Goal: Task Accomplishment & Management: Complete application form

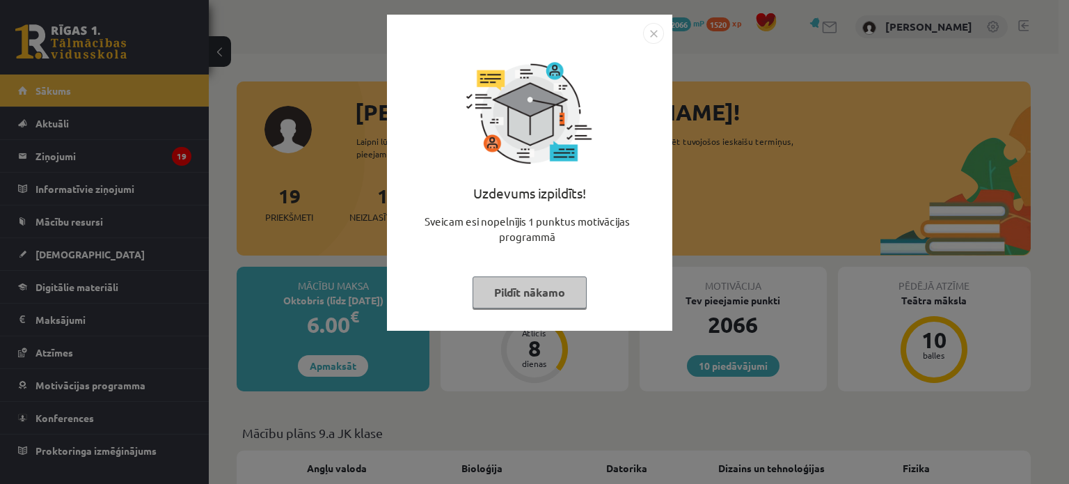
click at [512, 298] on button "Pildīt nākamo" at bounding box center [530, 292] width 114 height 32
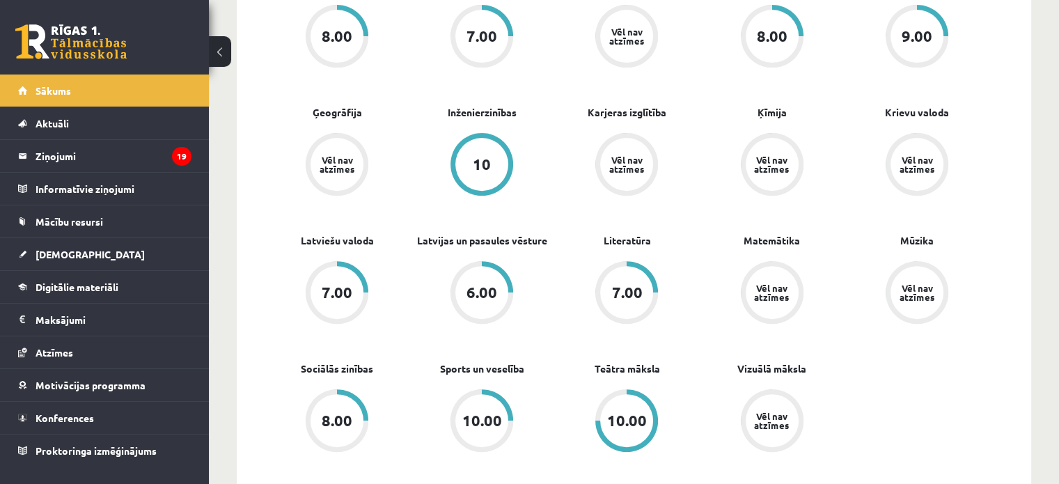
scroll to position [487, 0]
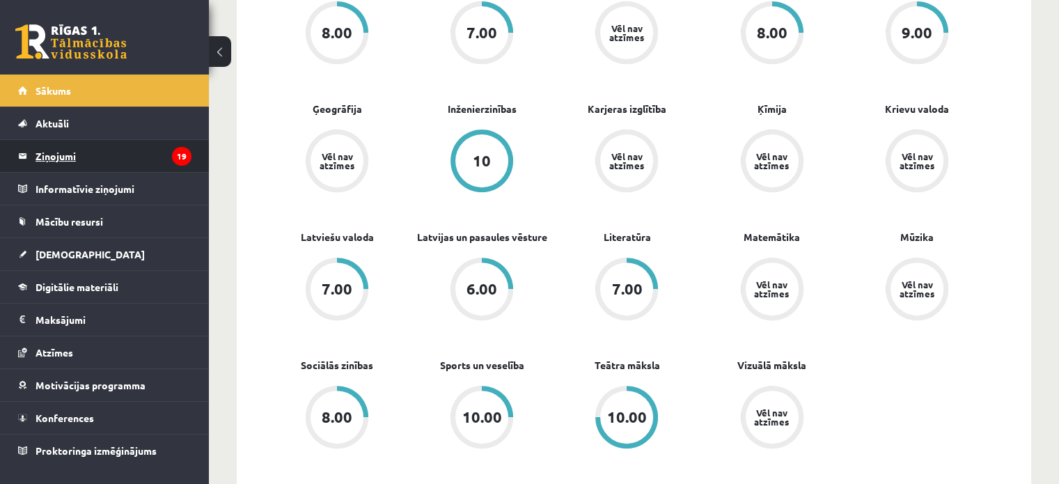
click at [65, 155] on legend "Ziņojumi 19" at bounding box center [114, 156] width 156 height 32
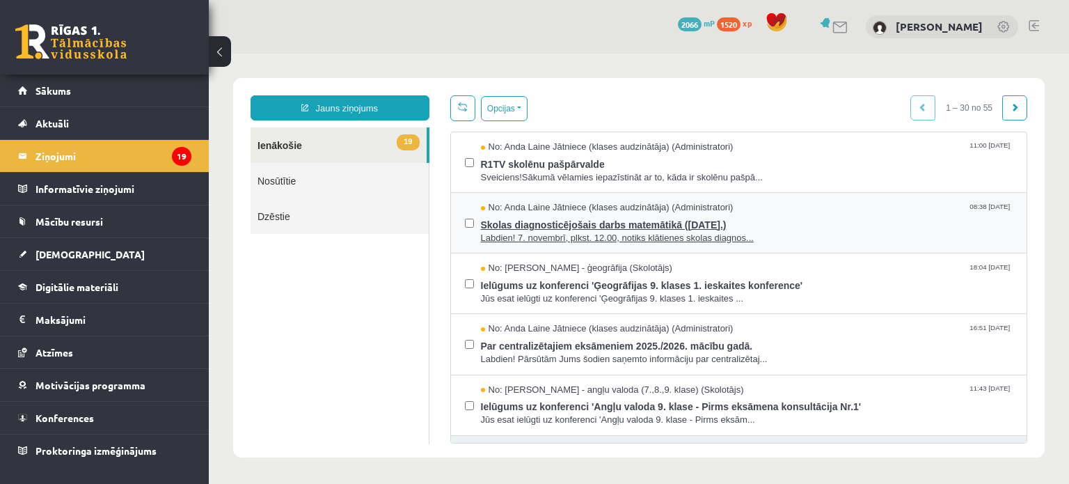
click at [540, 224] on span "Skolas diagnosticējošais darbs matemātikā ([DATE].)" at bounding box center [747, 222] width 533 height 17
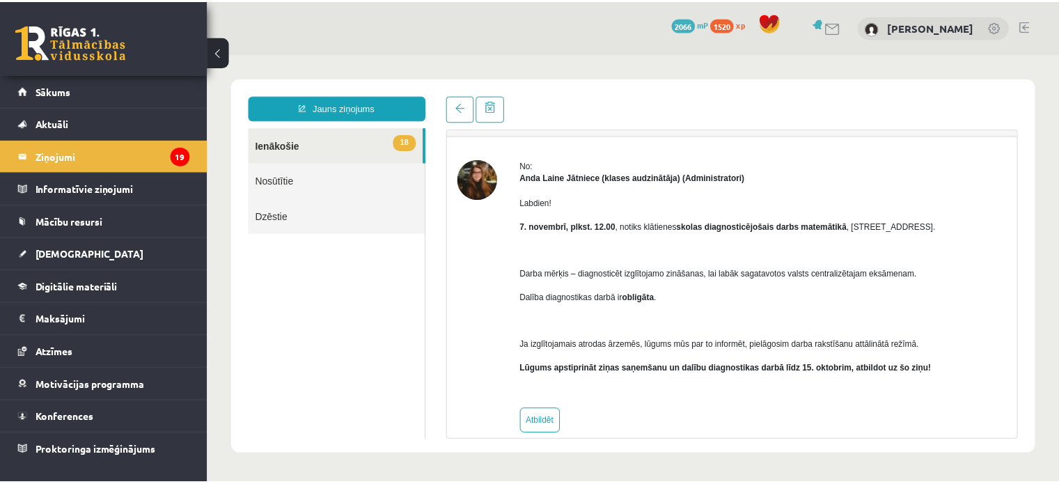
scroll to position [50, 0]
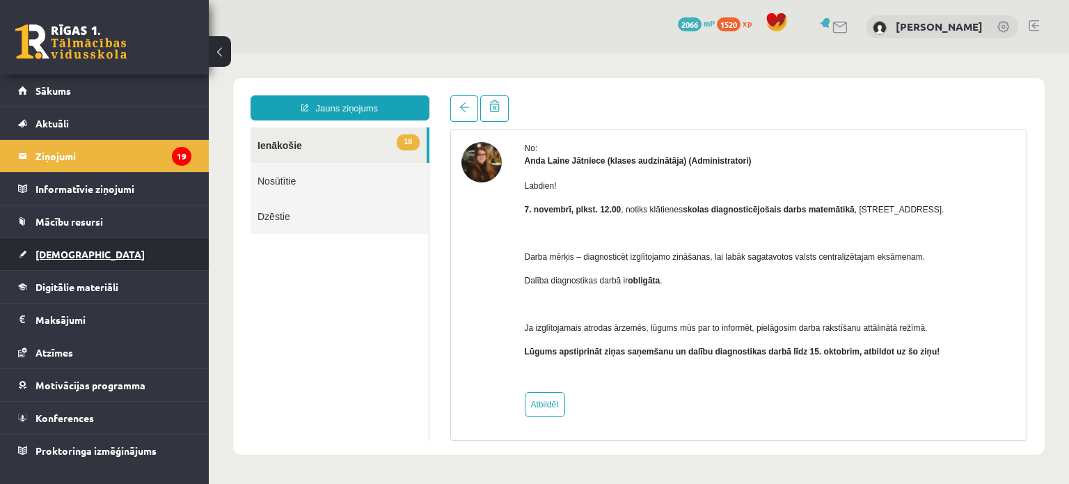
click at [110, 246] on link "[DEMOGRAPHIC_DATA]" at bounding box center [104, 254] width 173 height 32
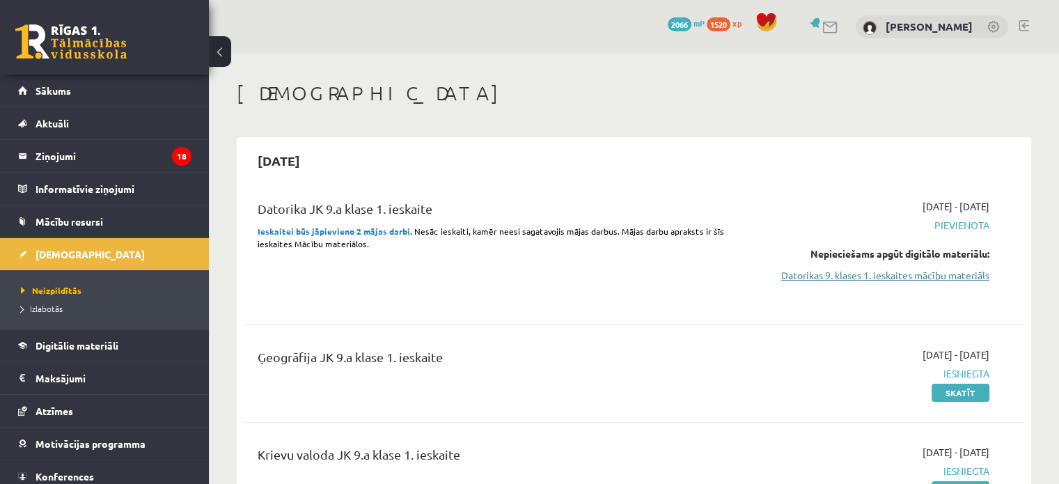
click at [869, 278] on link "Datorikas 9. klases 1. ieskaites mācību materiāls" at bounding box center [874, 275] width 230 height 15
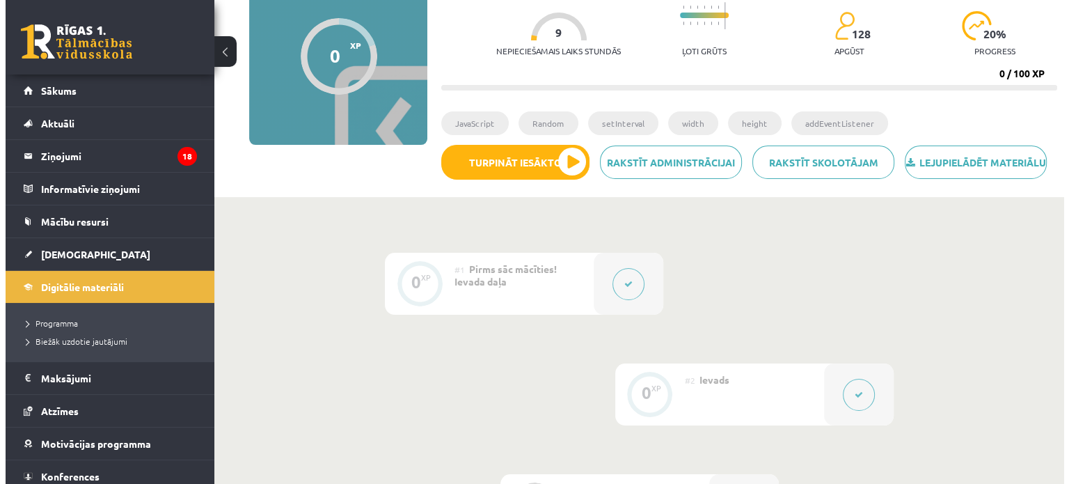
scroll to position [418, 0]
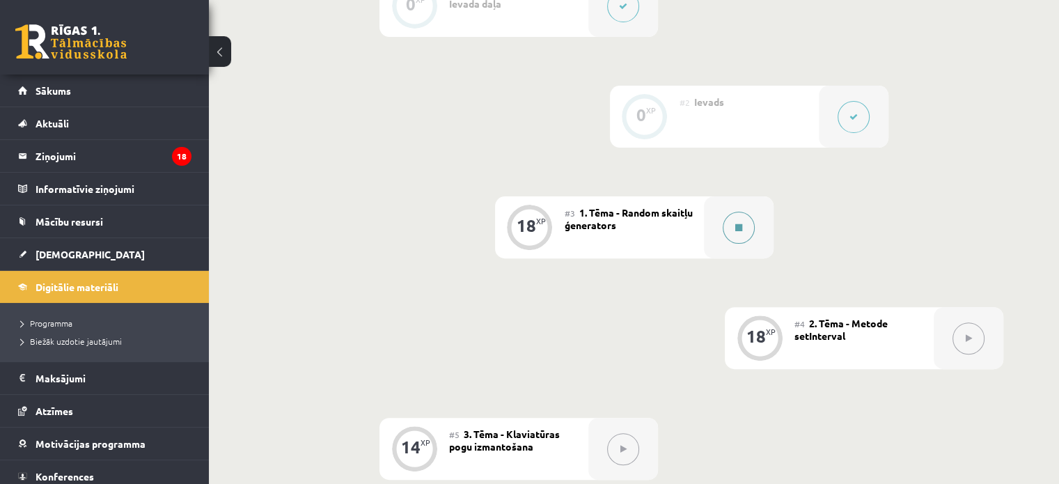
click at [747, 258] on div at bounding box center [739, 227] width 70 height 62
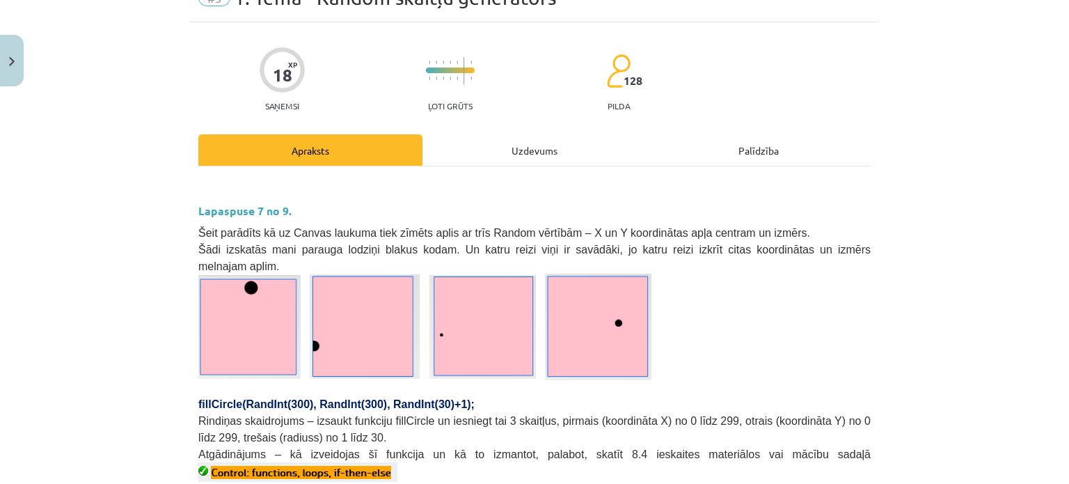
scroll to position [70, 0]
drag, startPoint x: 1050, startPoint y: 1, endPoint x: 774, endPoint y: 33, distance: 277.5
click at [729, 44] on div "18 XP Saņemsi Ļoti grūts 128 pilda" at bounding box center [534, 76] width 672 height 72
drag, startPoint x: 852, startPoint y: 2, endPoint x: 576, endPoint y: 194, distance: 336.0
click at [576, 194] on h3 "Lapaspuse 7 no 9." at bounding box center [534, 207] width 672 height 26
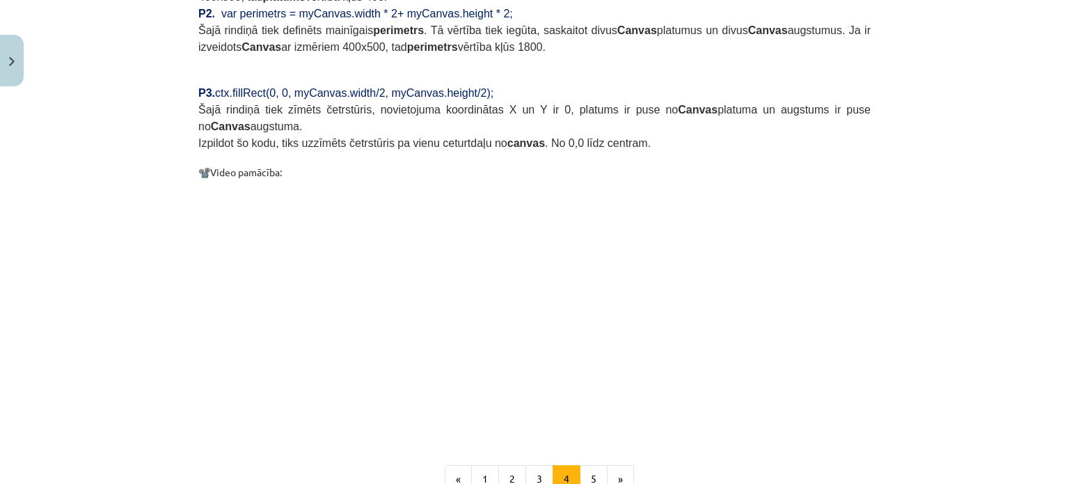
scroll to position [1370, 0]
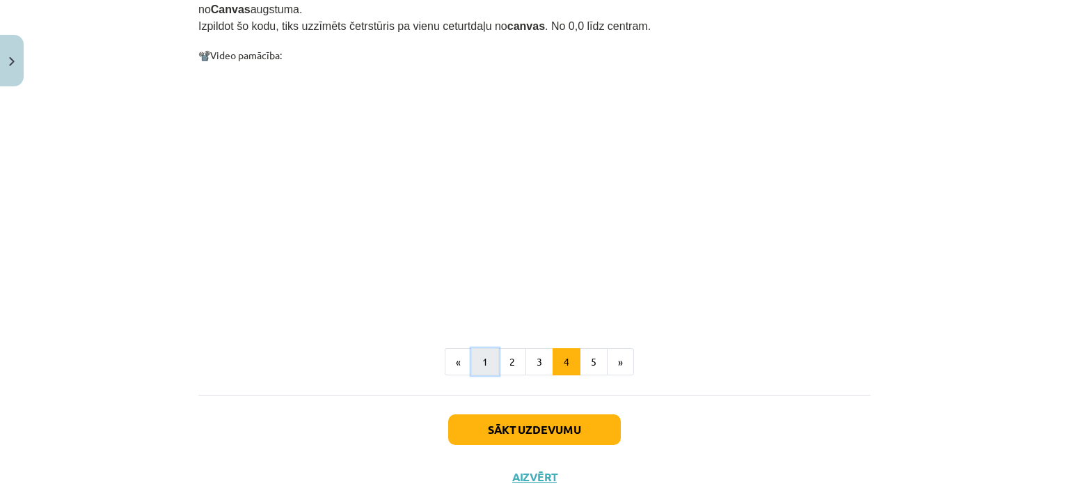
click at [471, 348] on button "1" at bounding box center [485, 362] width 28 height 28
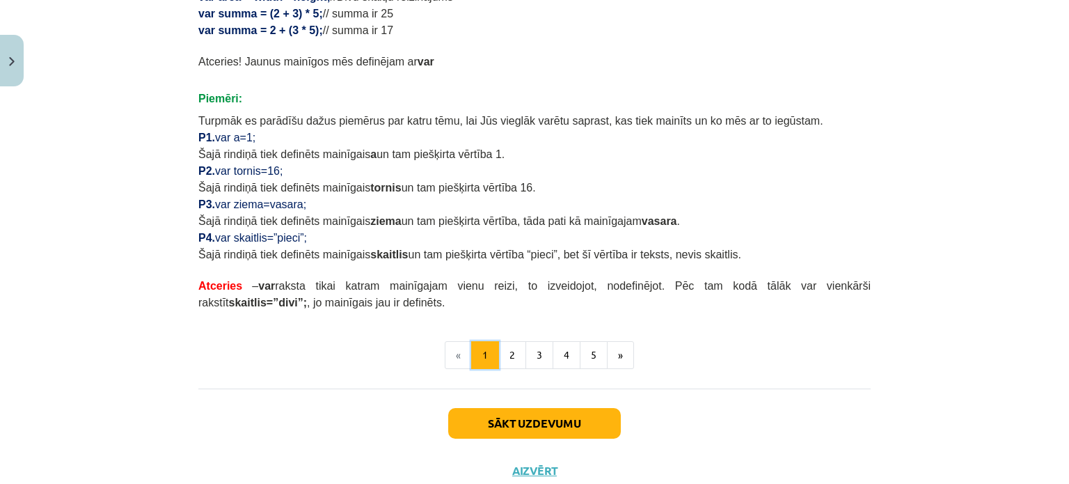
scroll to position [875, 0]
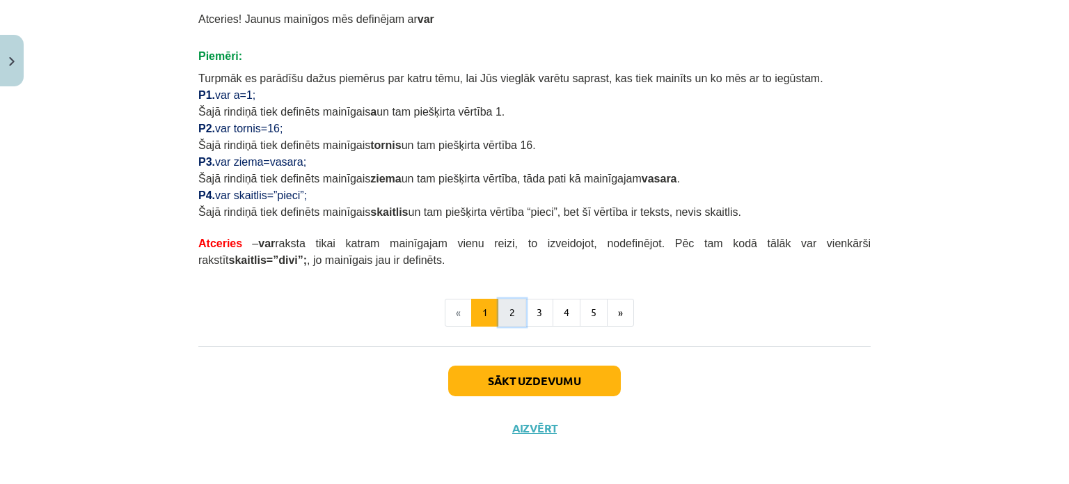
click at [501, 311] on button "2" at bounding box center [512, 313] width 28 height 28
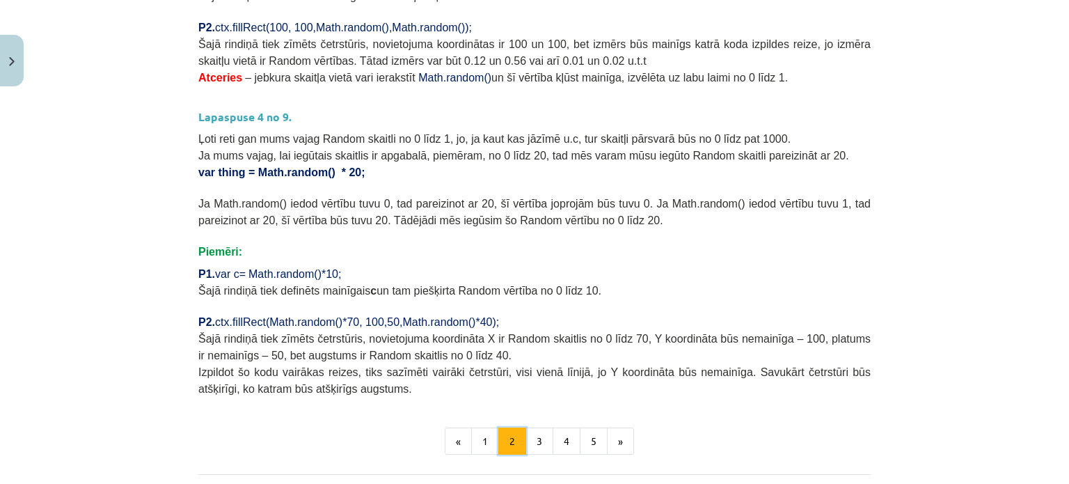
scroll to position [590, 0]
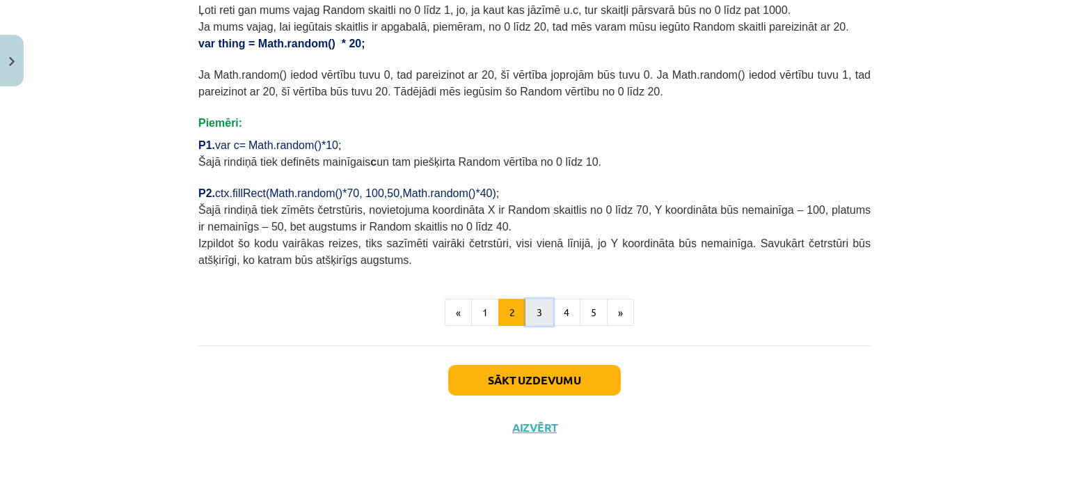
click at [527, 304] on button "3" at bounding box center [540, 313] width 28 height 28
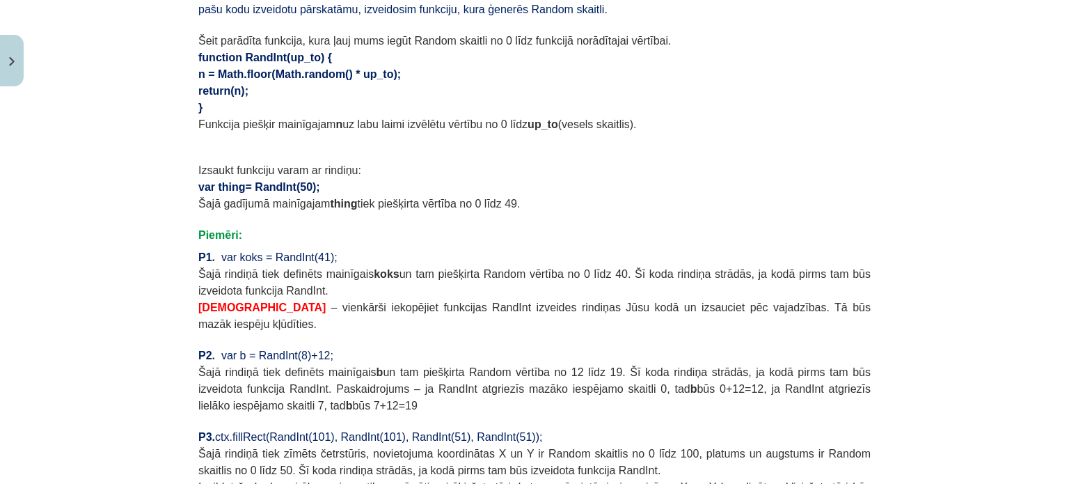
scroll to position [1186, 0]
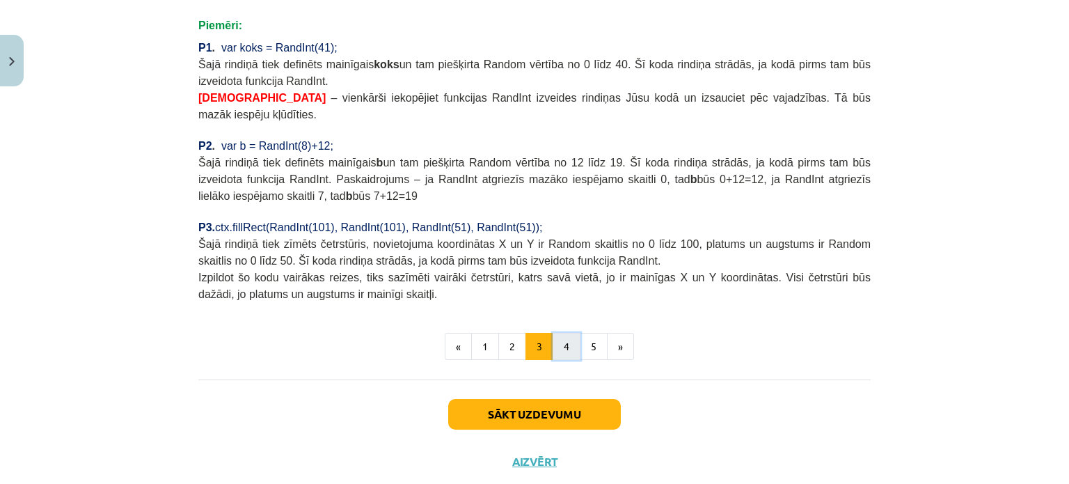
click at [561, 333] on button "4" at bounding box center [567, 347] width 28 height 28
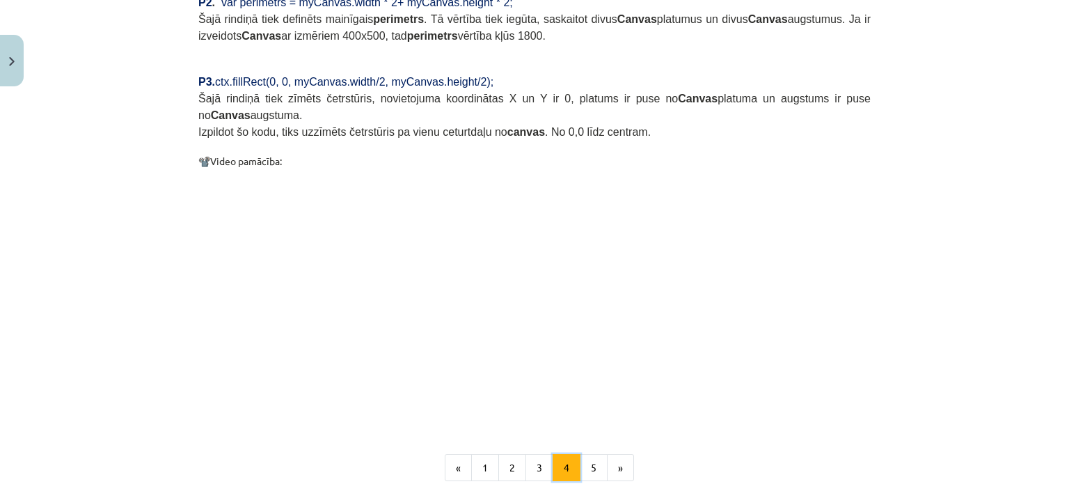
scroll to position [1370, 0]
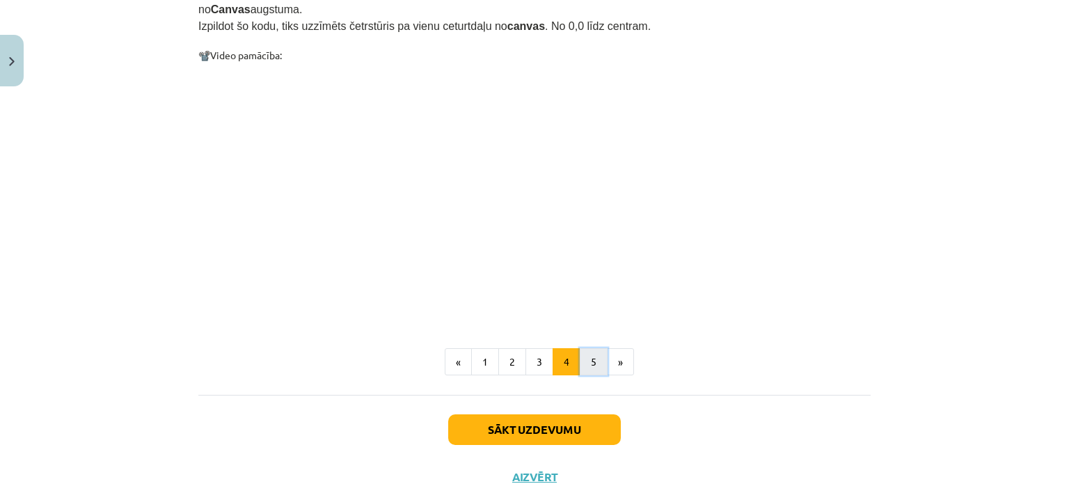
click at [588, 348] on button "5" at bounding box center [594, 362] width 28 height 28
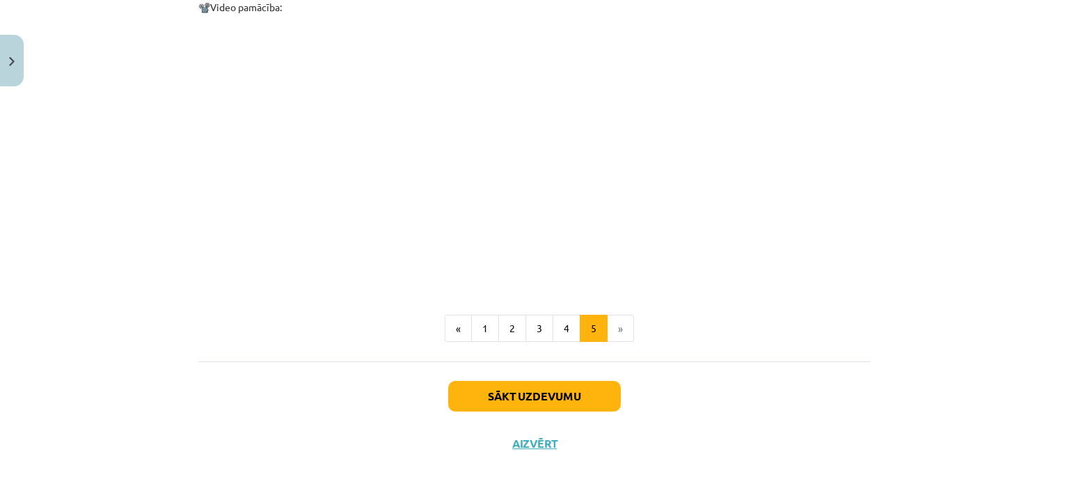
scroll to position [844, 0]
click at [533, 384] on button "Sākt uzdevumu" at bounding box center [534, 395] width 173 height 31
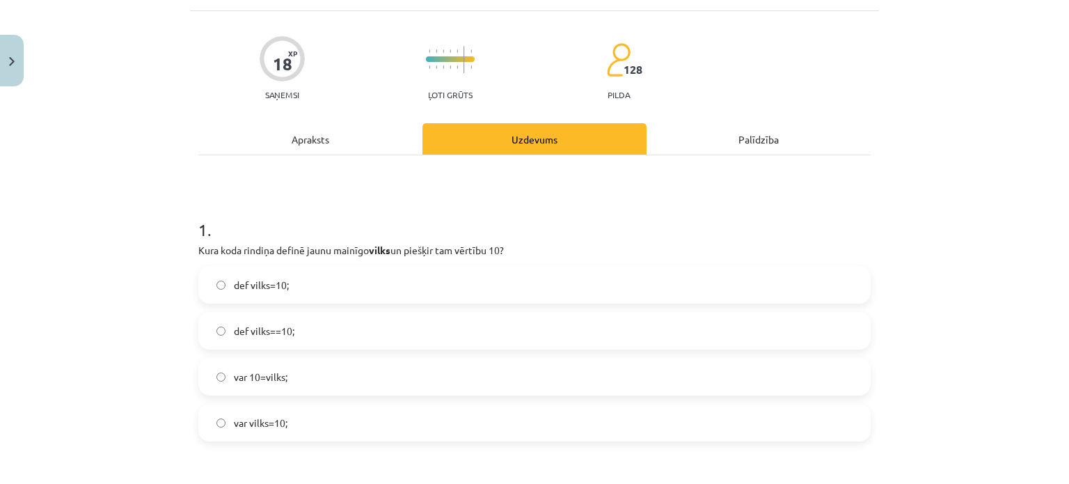
scroll to position [174, 0]
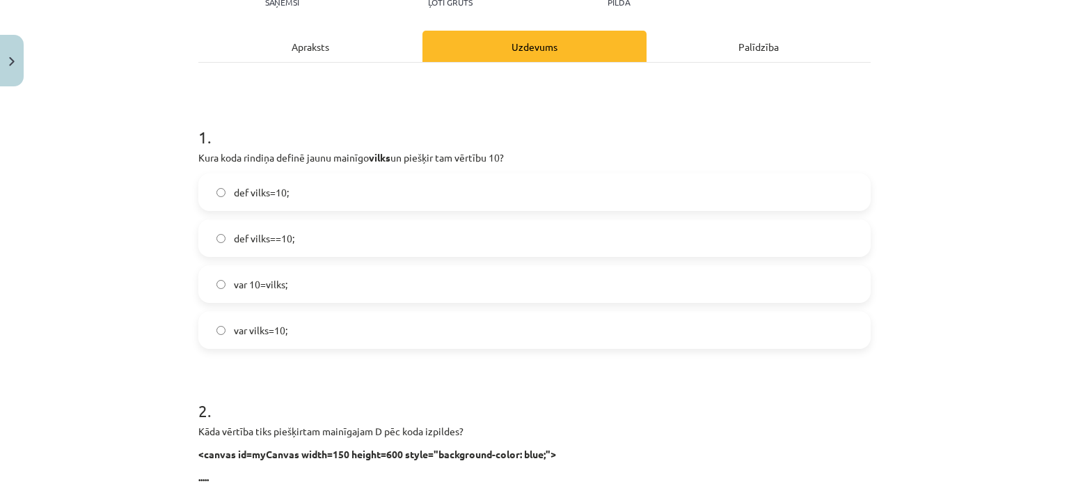
click at [291, 327] on label "var vilks=10;" at bounding box center [535, 330] width 670 height 35
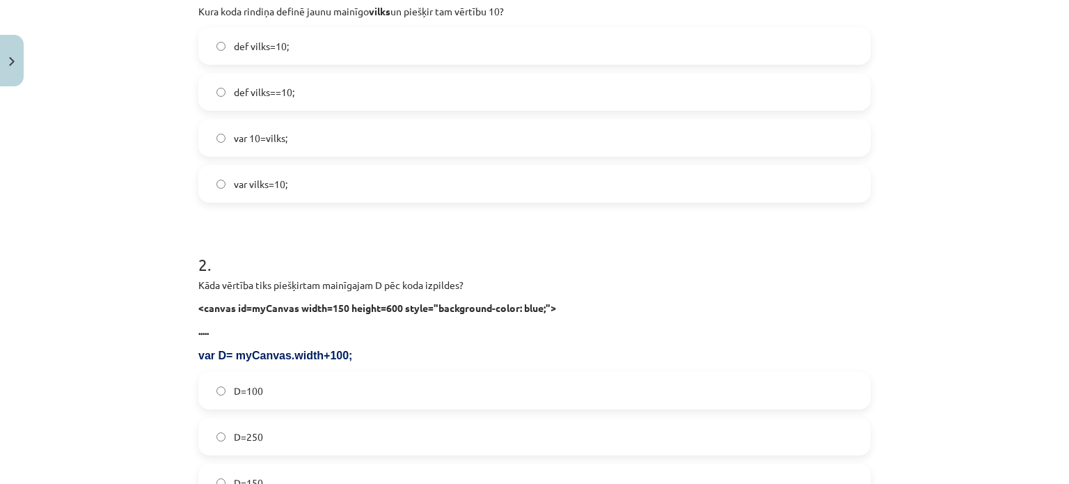
scroll to position [383, 0]
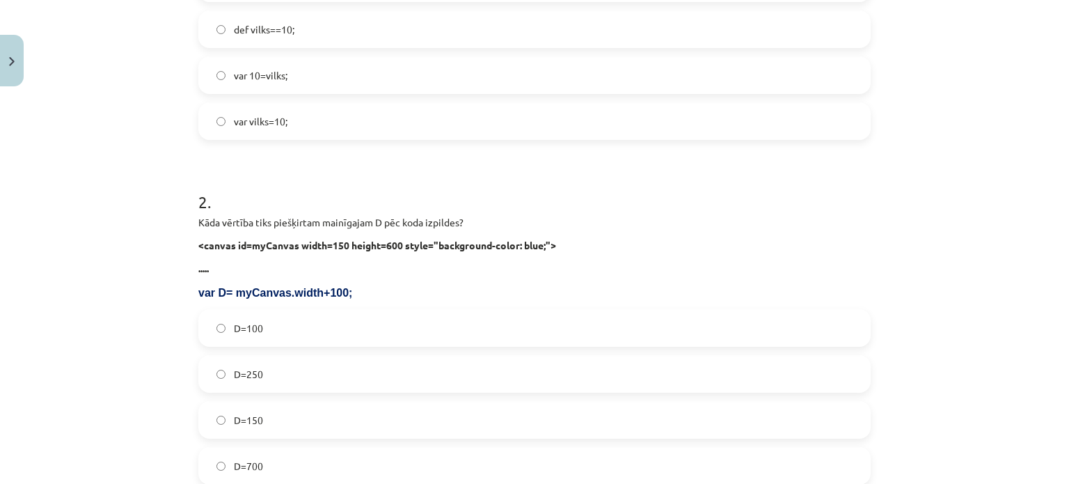
click at [310, 369] on label "D=250" at bounding box center [535, 373] width 670 height 35
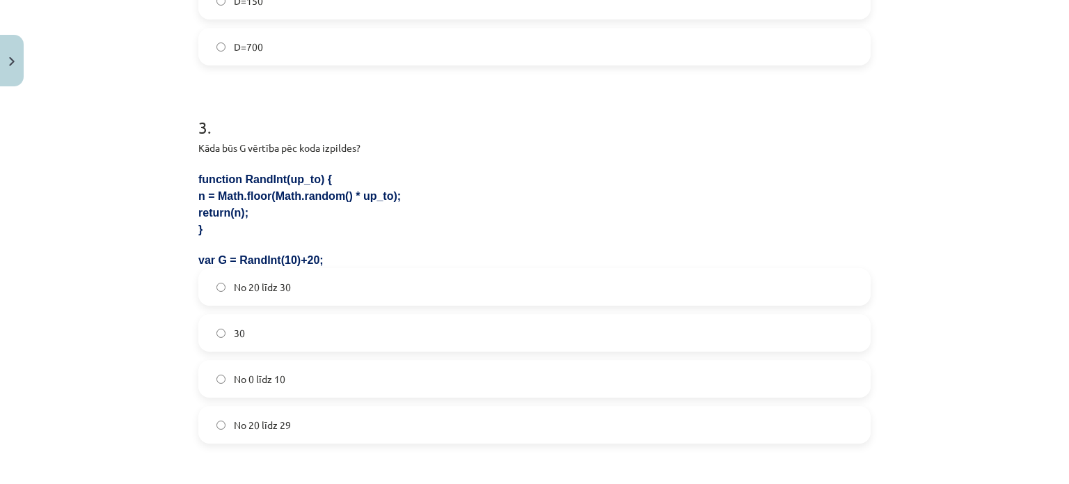
scroll to position [801, 0]
click at [276, 427] on span "No 20 līdz 29" at bounding box center [262, 426] width 57 height 15
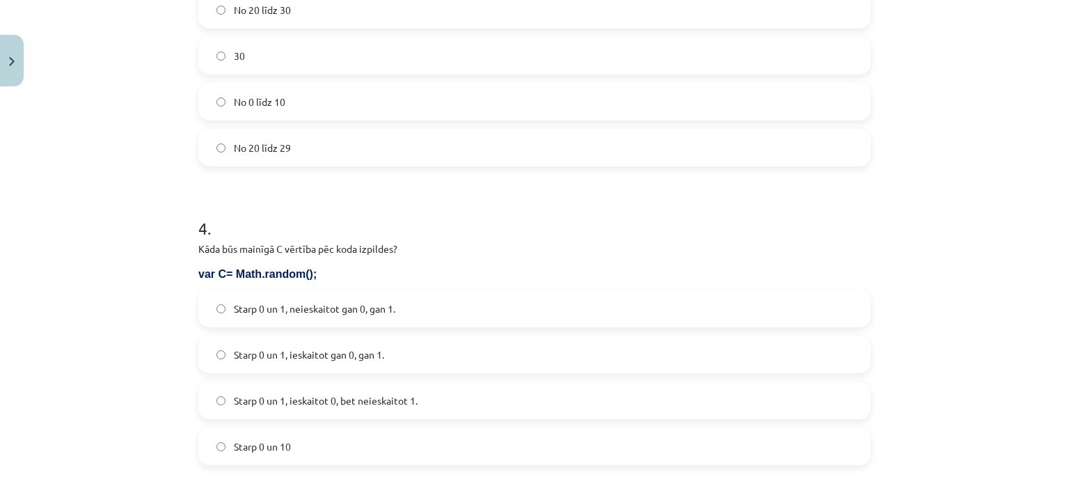
scroll to position [1149, 0]
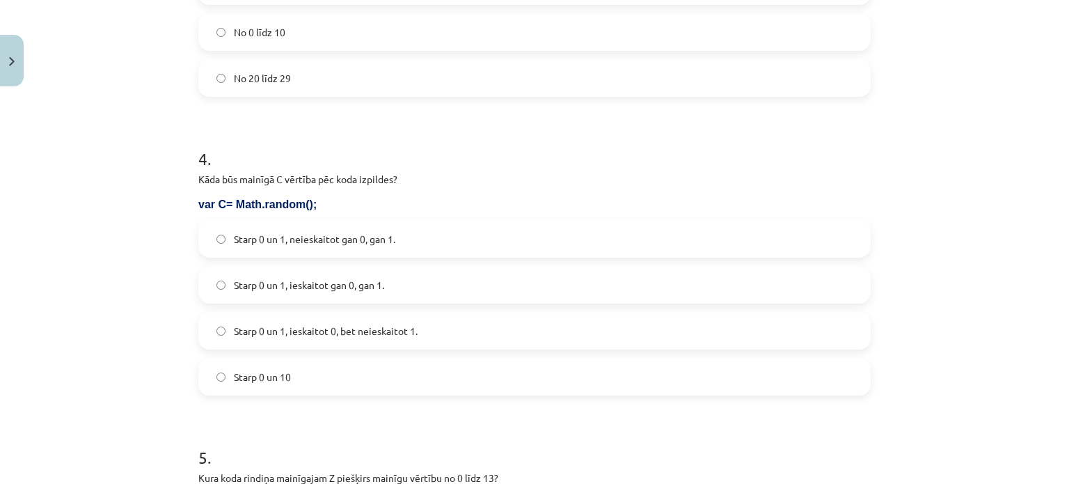
click at [345, 286] on span "Starp 0 un 1, ieskaitot gan 0, gan 1." at bounding box center [309, 285] width 150 height 15
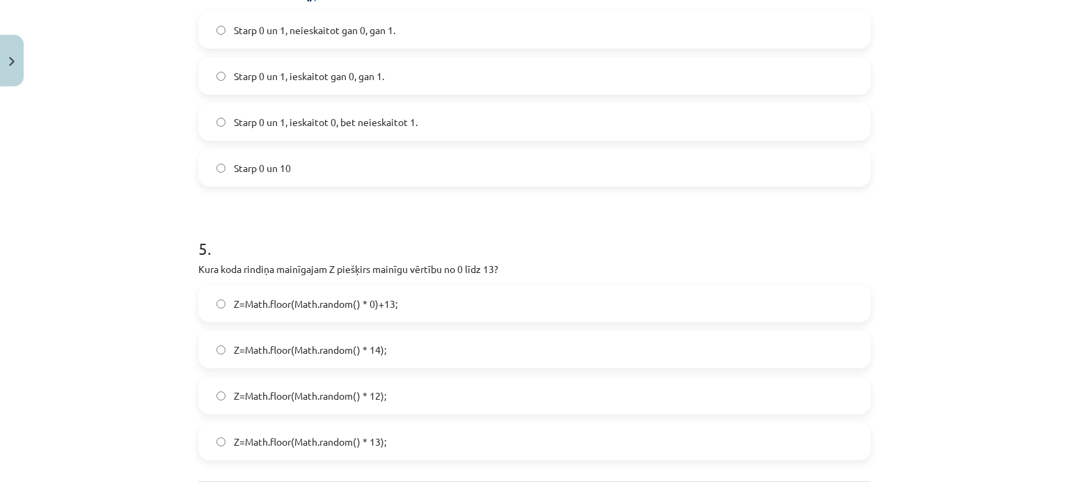
scroll to position [1427, 0]
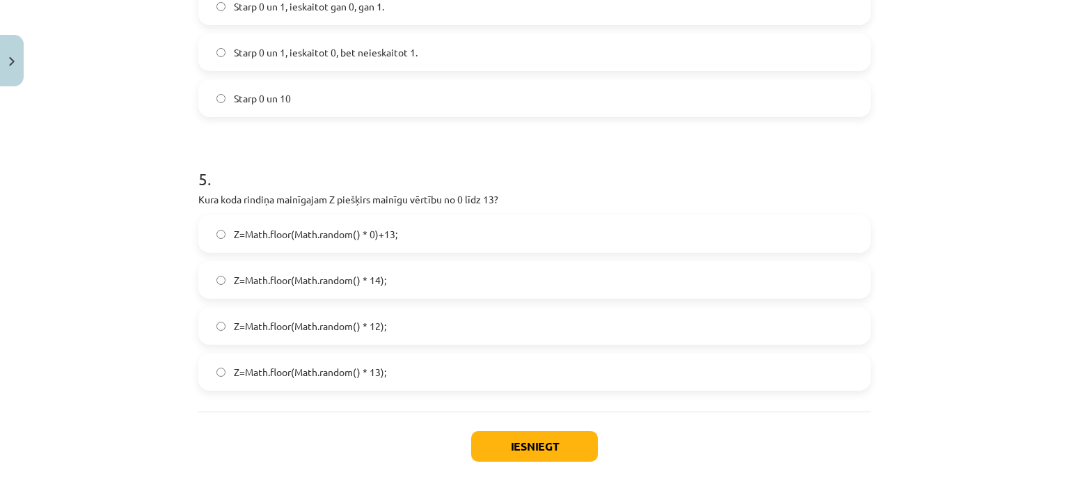
click at [398, 361] on label "Z=Math.floor(Math.random() * 13);" at bounding box center [535, 371] width 670 height 35
click at [476, 446] on button "Iesniegt" at bounding box center [534, 446] width 127 height 31
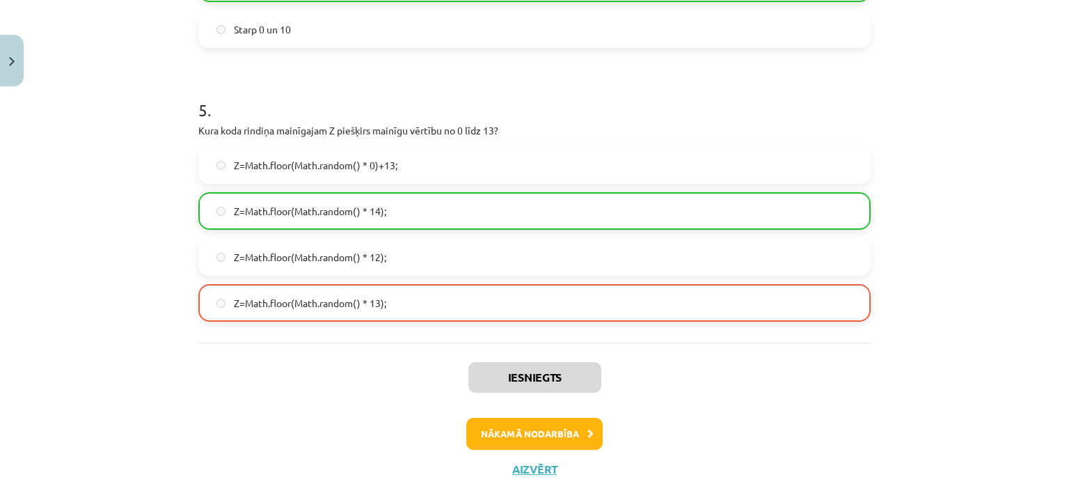
scroll to position [1497, 0]
click at [551, 432] on button "Nākamā nodarbība" at bounding box center [534, 433] width 136 height 32
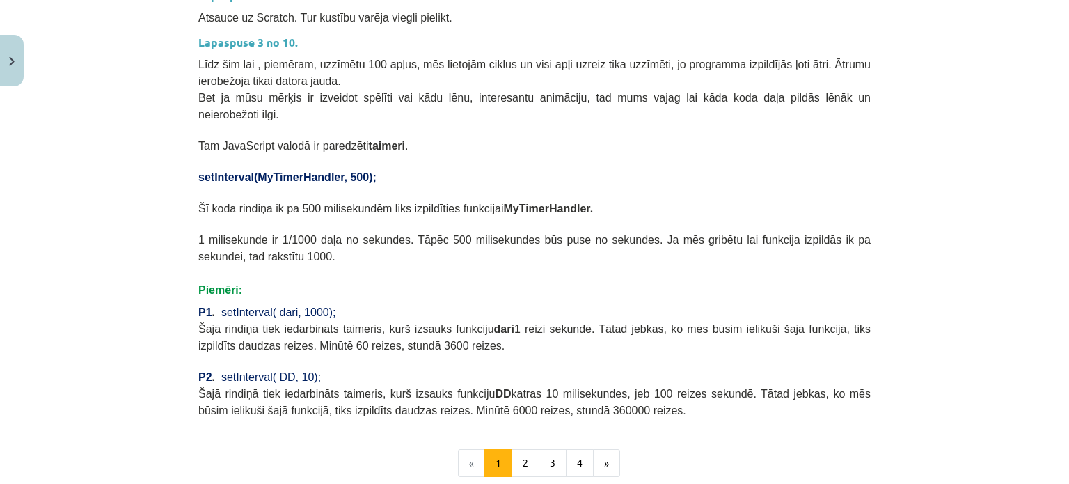
scroll to position [592, 0]
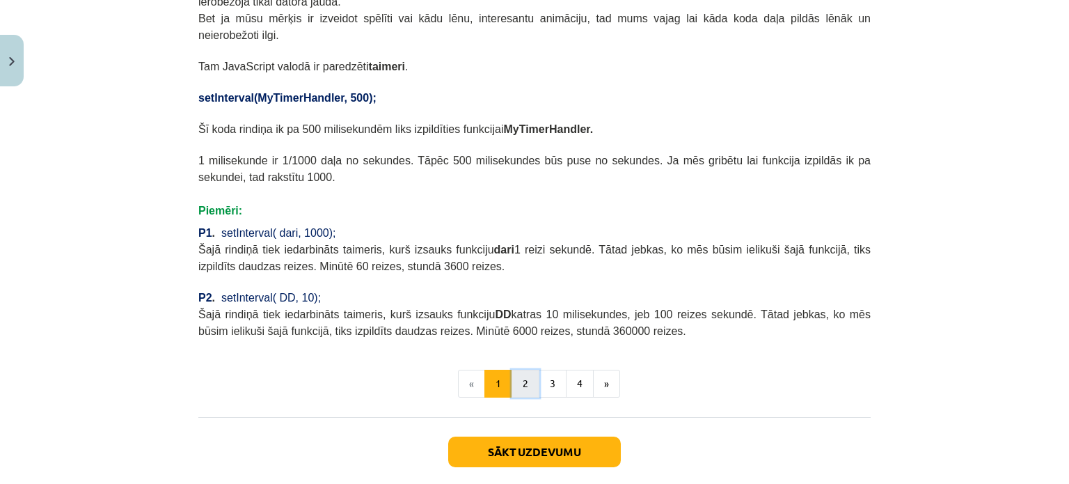
click at [521, 370] on button "2" at bounding box center [526, 384] width 28 height 28
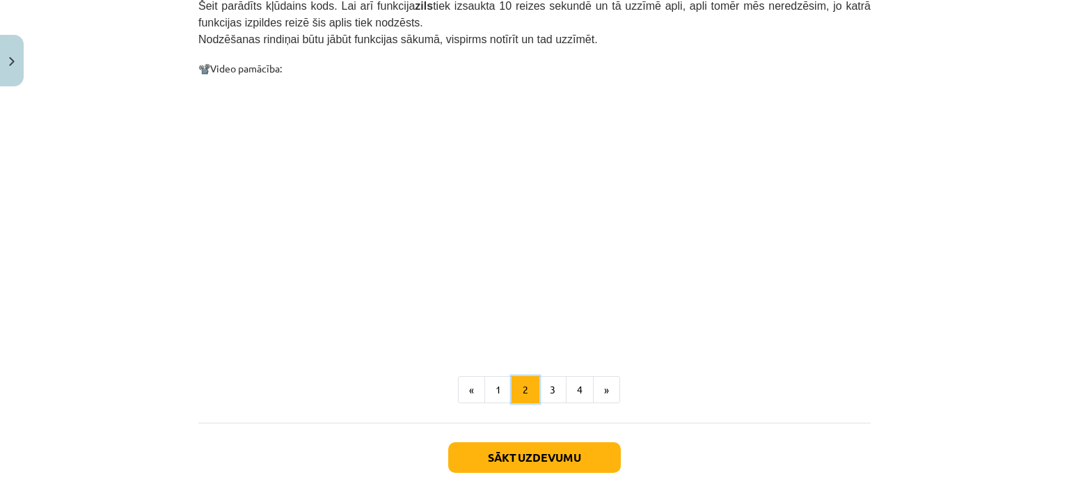
scroll to position [1392, 0]
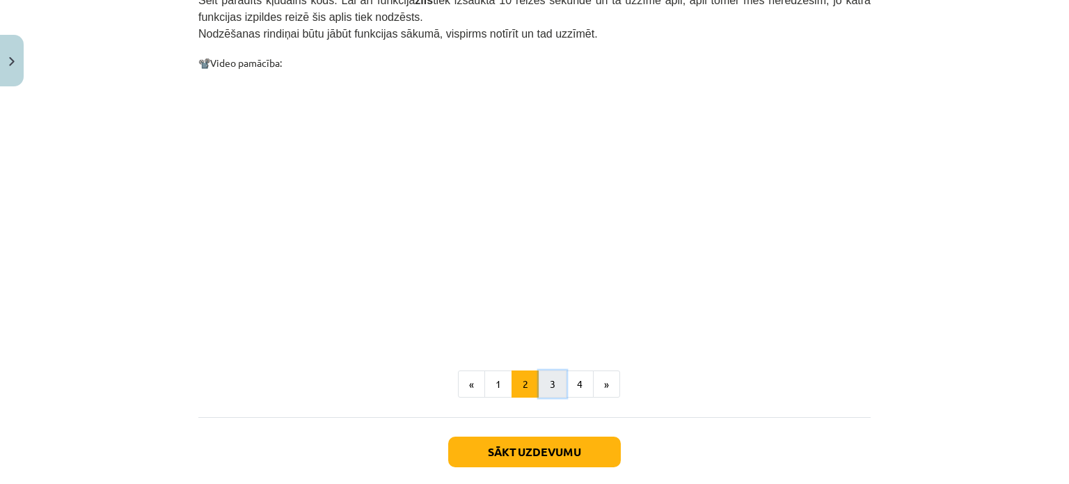
click at [547, 371] on button "3" at bounding box center [553, 384] width 28 height 28
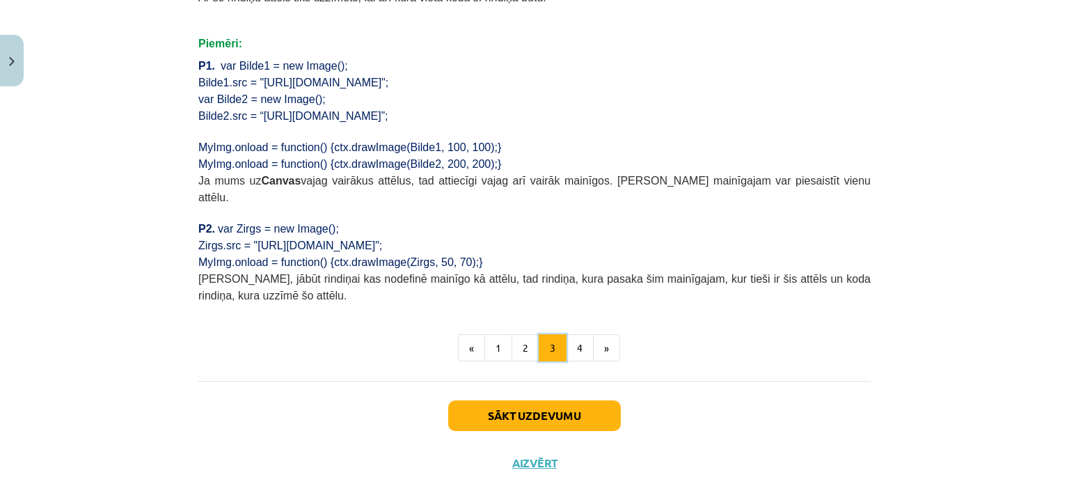
scroll to position [1062, 0]
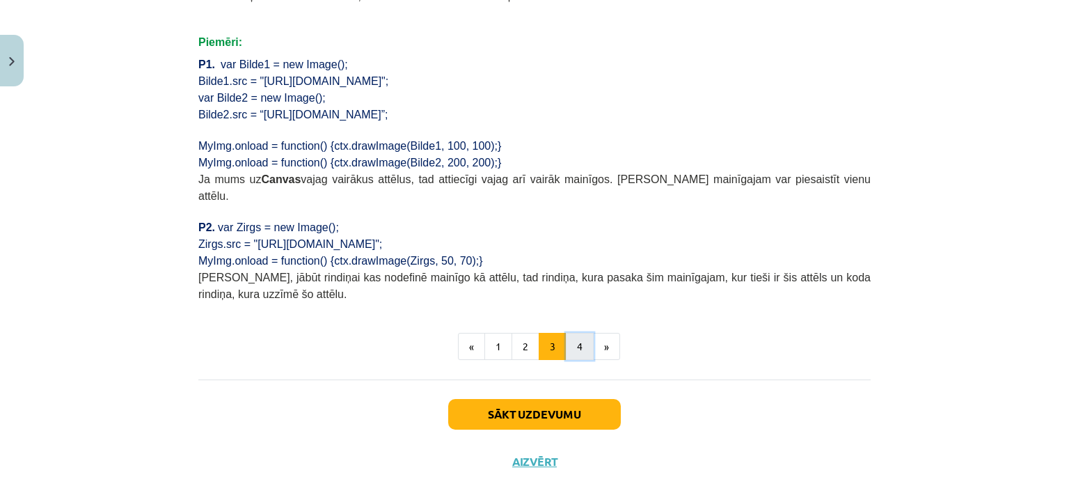
click at [577, 333] on button "4" at bounding box center [580, 347] width 28 height 28
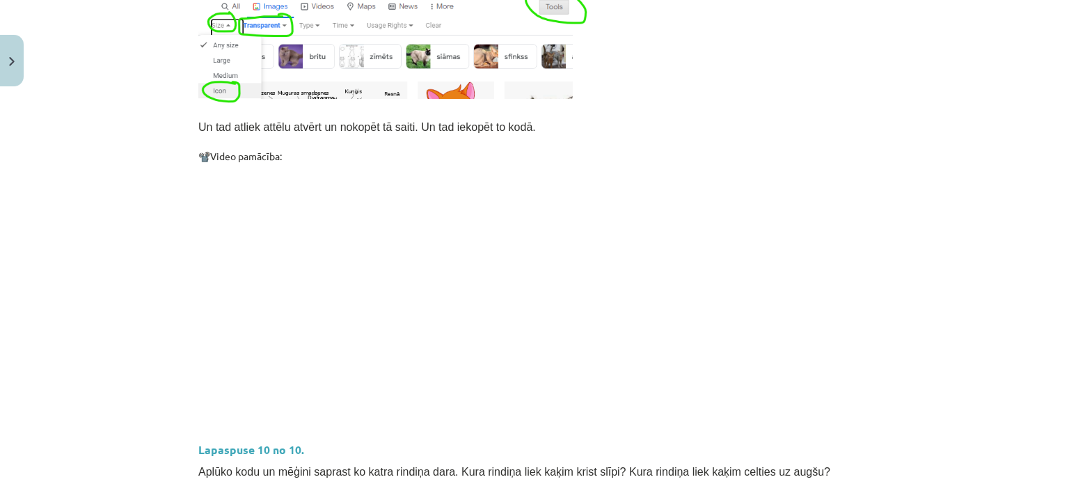
scroll to position [388, 0]
click at [90, 267] on div "Mācību tēma: Datorikas 9. klases 1. ieskaites mācību materiāls #4 2. Tēma - Met…" at bounding box center [534, 242] width 1069 height 484
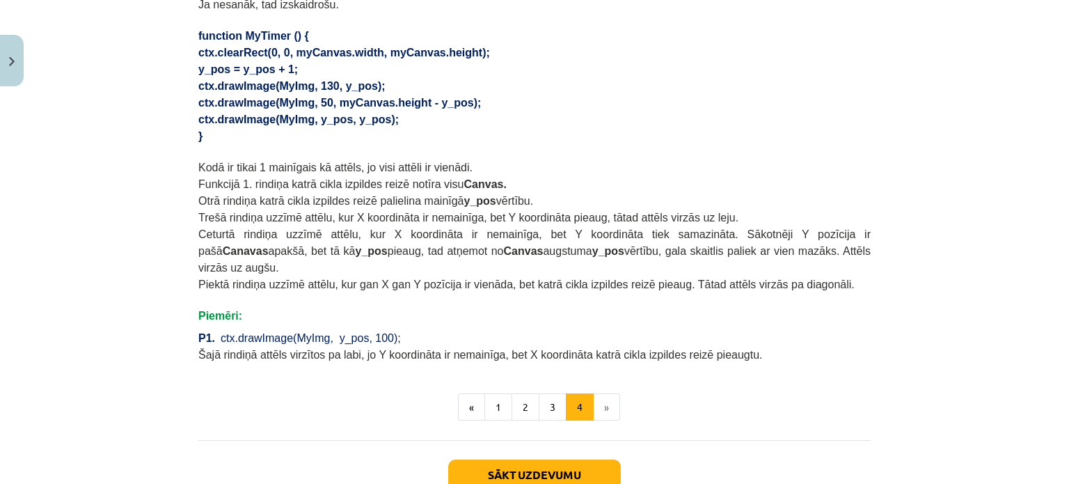
scroll to position [963, 0]
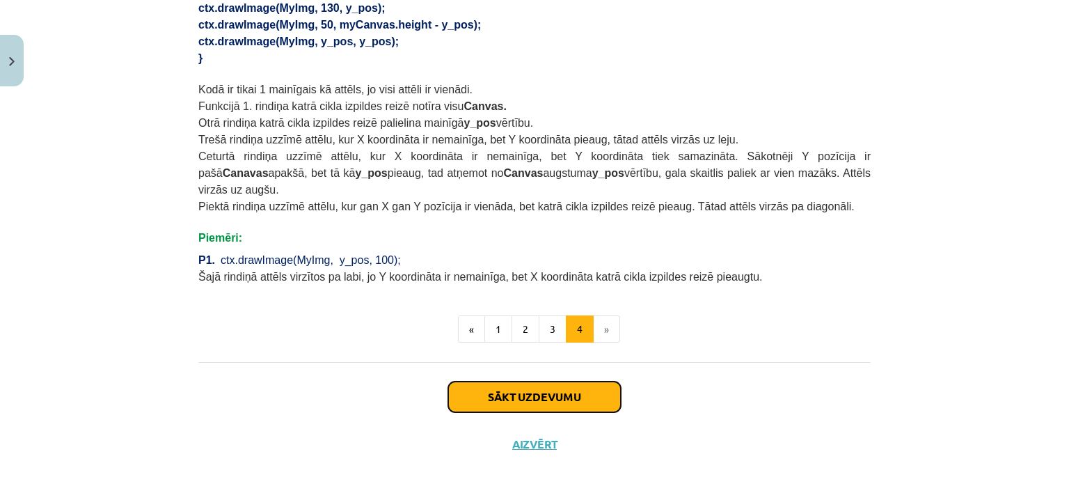
click at [510, 381] on button "Sākt uzdevumu" at bounding box center [534, 396] width 173 height 31
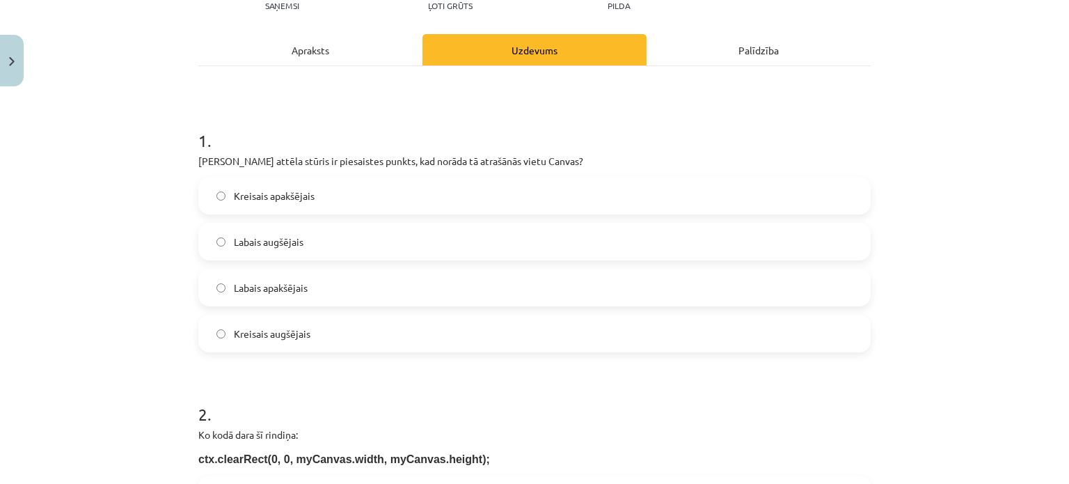
scroll to position [174, 0]
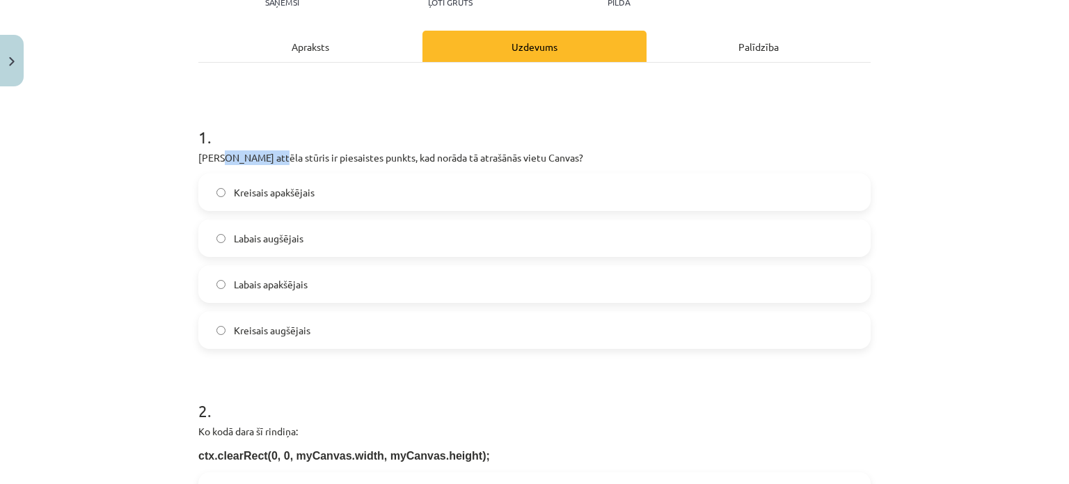
drag, startPoint x: 214, startPoint y: 155, endPoint x: 265, endPoint y: 159, distance: 50.2
click at [265, 159] on p "Kurš attēla stūris ir piesaistes punkts, kad norāda tā atrašānās vietu Canvas?" at bounding box center [534, 157] width 672 height 15
click at [267, 159] on p "Kurš attēla stūris ir piesaistes punkts, kad norāda tā atrašānās vietu Canvas?" at bounding box center [534, 157] width 672 height 15
drag, startPoint x: 267, startPoint y: 159, endPoint x: 223, endPoint y: 150, distance: 44.6
click at [223, 150] on p "Kurš attēla stūris ir piesaistes punkts, kad norāda tā atrašānās vietu Canvas?" at bounding box center [534, 157] width 672 height 15
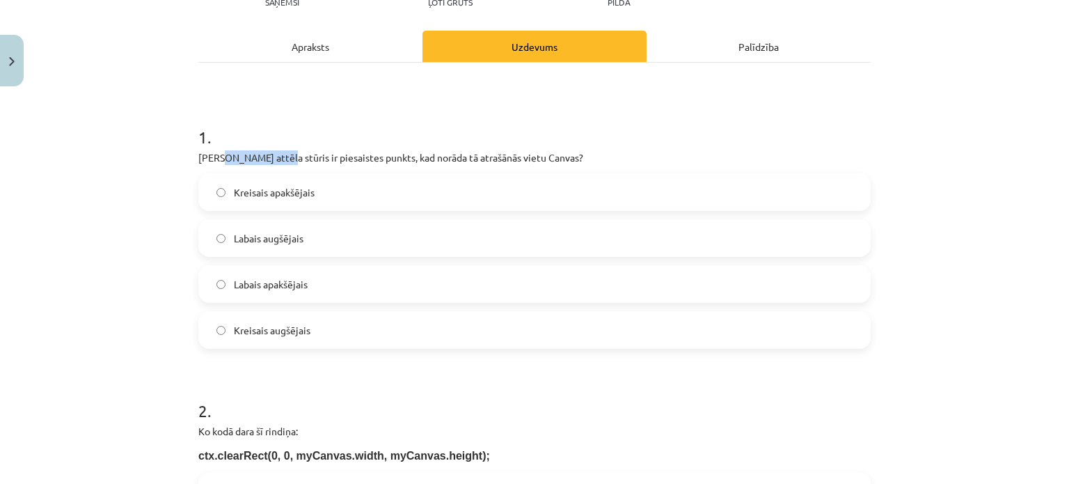
copy p "attēla stūris"
click at [452, 294] on label "Labais apakšējais" at bounding box center [535, 284] width 670 height 35
click at [307, 160] on p "Kurš attēla stūris ir piesaistes punkts, kad norāda tā atrašānās vietu Canvas?" at bounding box center [534, 157] width 672 height 15
drag, startPoint x: 190, startPoint y: 154, endPoint x: 574, endPoint y: 150, distance: 384.3
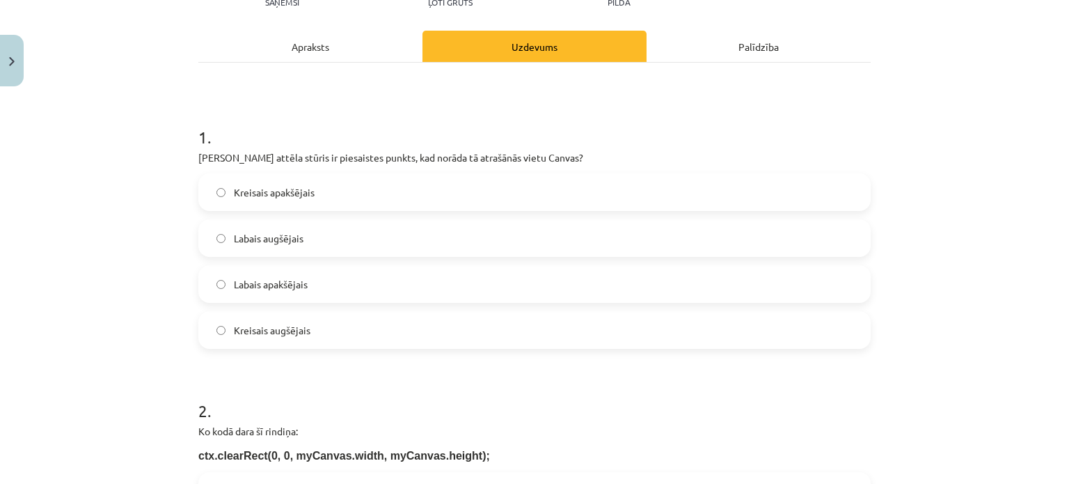
click at [330, 333] on label "Kreisais augšējais" at bounding box center [535, 330] width 670 height 35
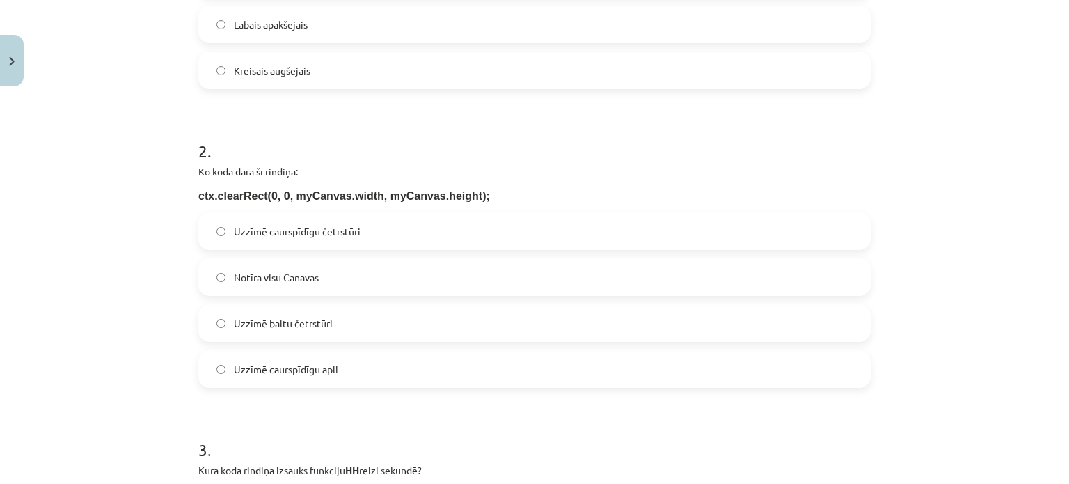
scroll to position [452, 0]
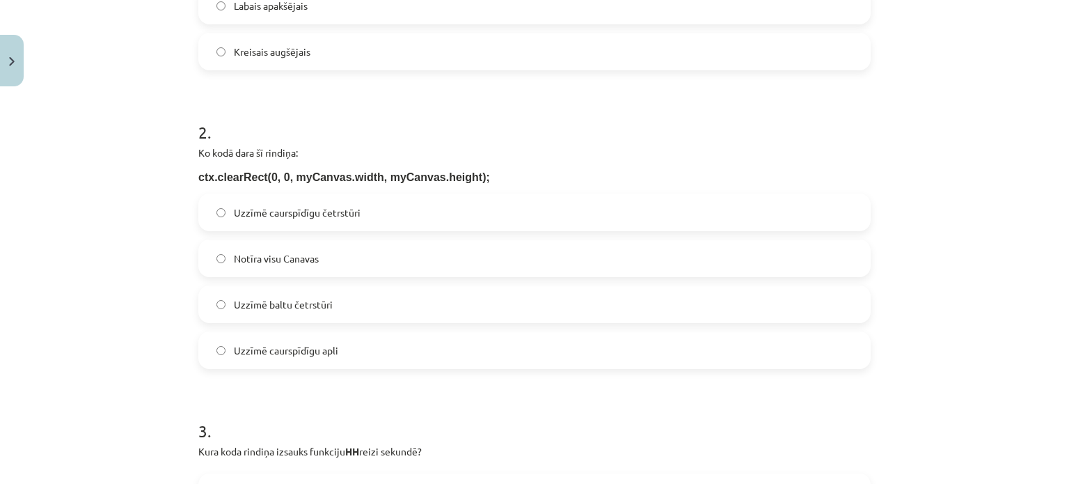
click at [306, 256] on span "Notīra visu Canavas" at bounding box center [276, 258] width 85 height 15
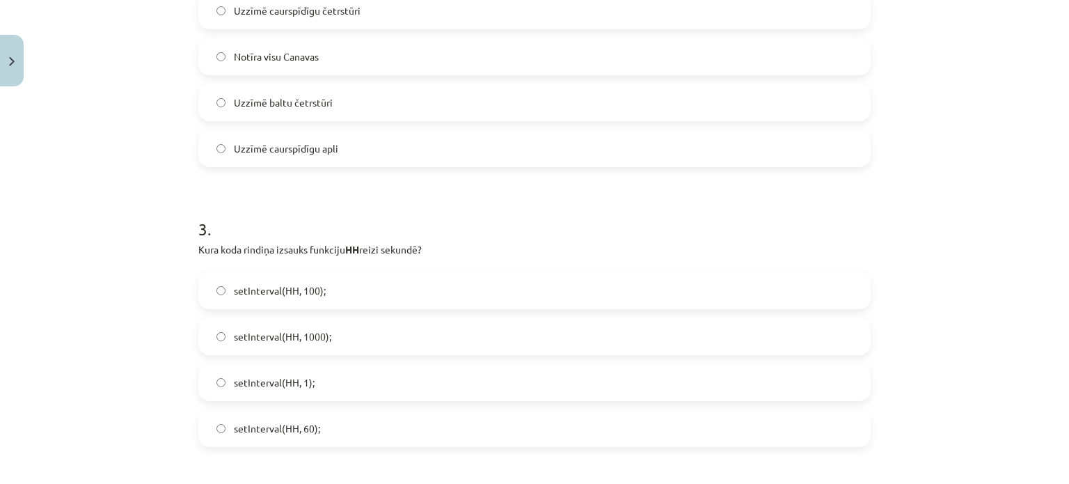
scroll to position [661, 0]
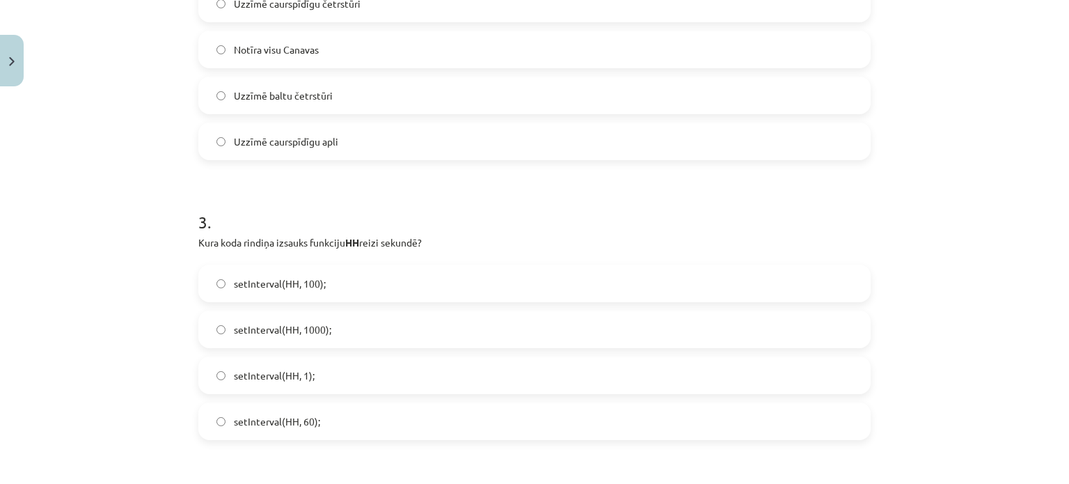
click at [277, 331] on span "setInterval(HH, 1000);" at bounding box center [282, 329] width 97 height 15
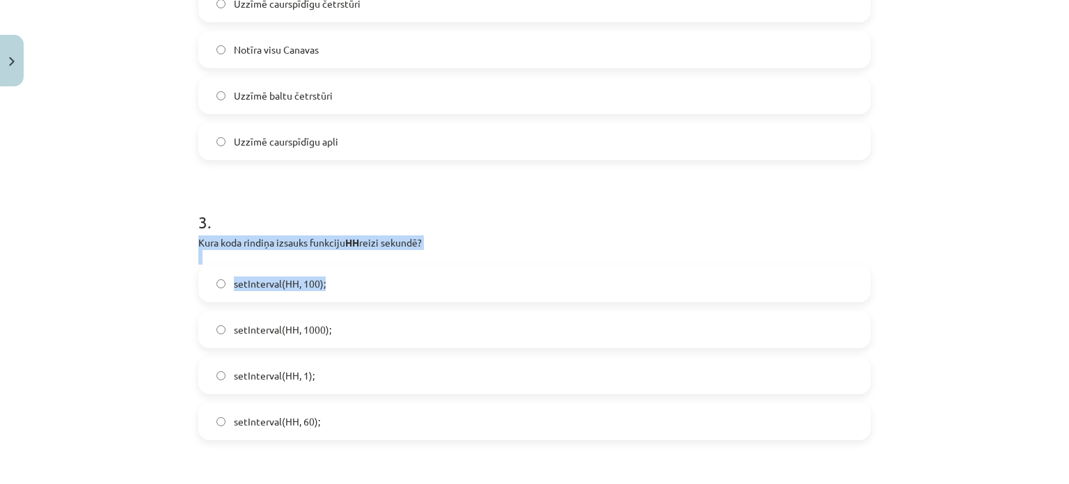
drag, startPoint x: 362, startPoint y: 272, endPoint x: 516, endPoint y: 272, distance: 153.8
click at [516, 272] on div "Mācību tēma: Datorikas 9. klases 1. ieskaites mācību materiāls #4 2. Tēma - Met…" at bounding box center [534, 242] width 1069 height 484
click at [428, 240] on p "Kura koda rindiņa izsauks funkciju HH reizi sekundē?" at bounding box center [534, 242] width 672 height 15
click at [230, 239] on p "Kura koda rindiņa izsauks funkciju HH reizi sekundē?" at bounding box center [534, 242] width 672 height 15
drag, startPoint x: 195, startPoint y: 242, endPoint x: 442, endPoint y: 245, distance: 247.1
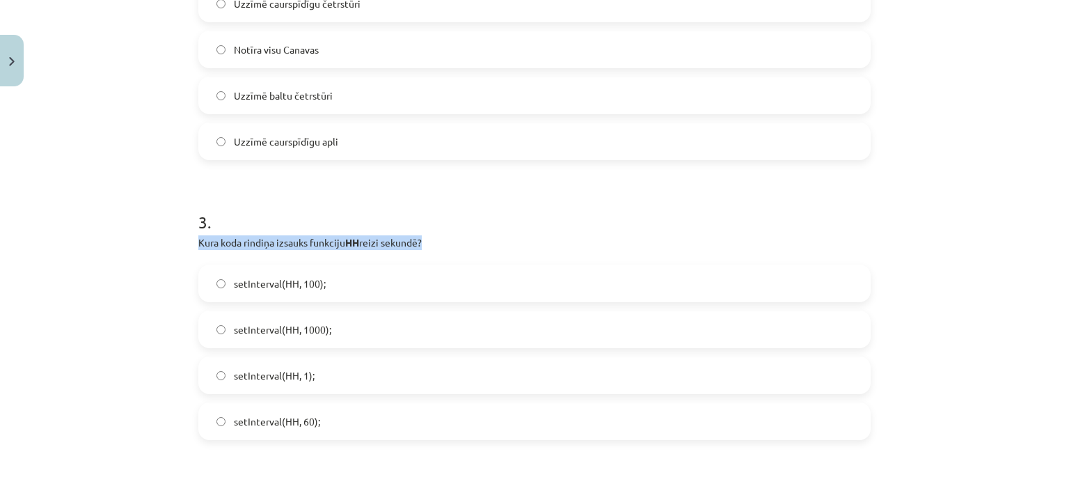
click at [442, 245] on p "Kura koda rindiņa izsauks funkciju HH reizi sekundē?" at bounding box center [534, 242] width 672 height 15
click at [39, 250] on div "Mācību tēma: Datorikas 9. klases 1. ieskaites mācību materiāls #4 2. Tēma - Met…" at bounding box center [534, 242] width 1069 height 484
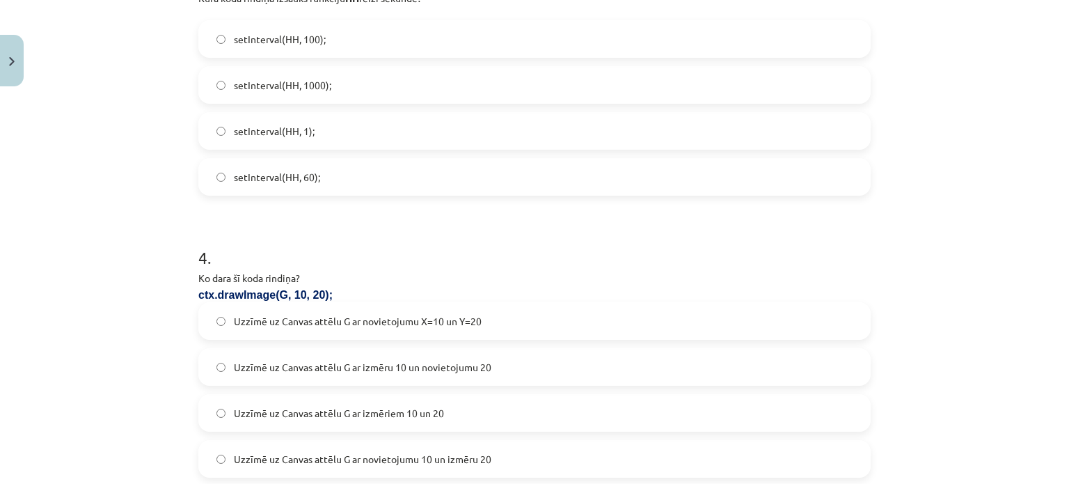
scroll to position [1009, 0]
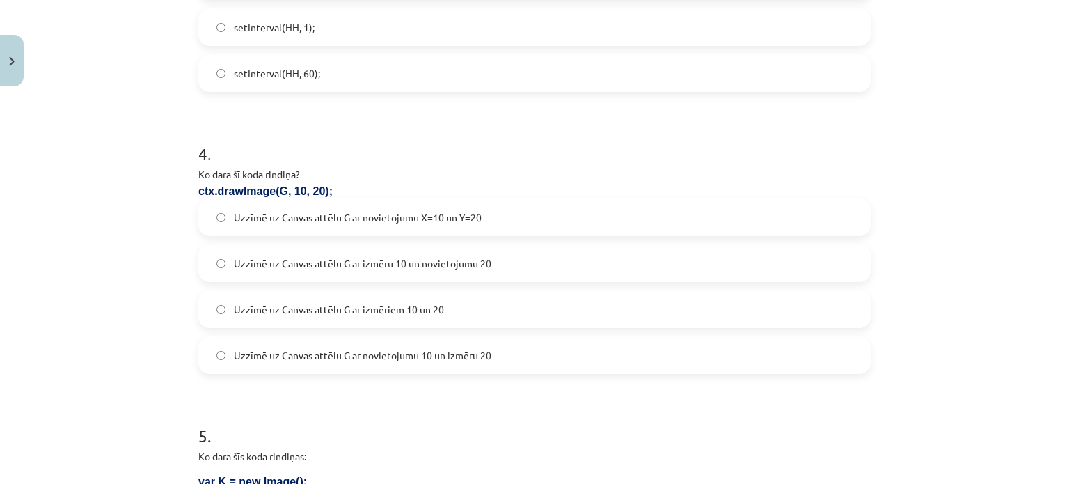
click at [432, 219] on span "Uzzīmē uz Canvas attēlu G ar novietojumu X=10 un Y=20" at bounding box center [358, 217] width 248 height 15
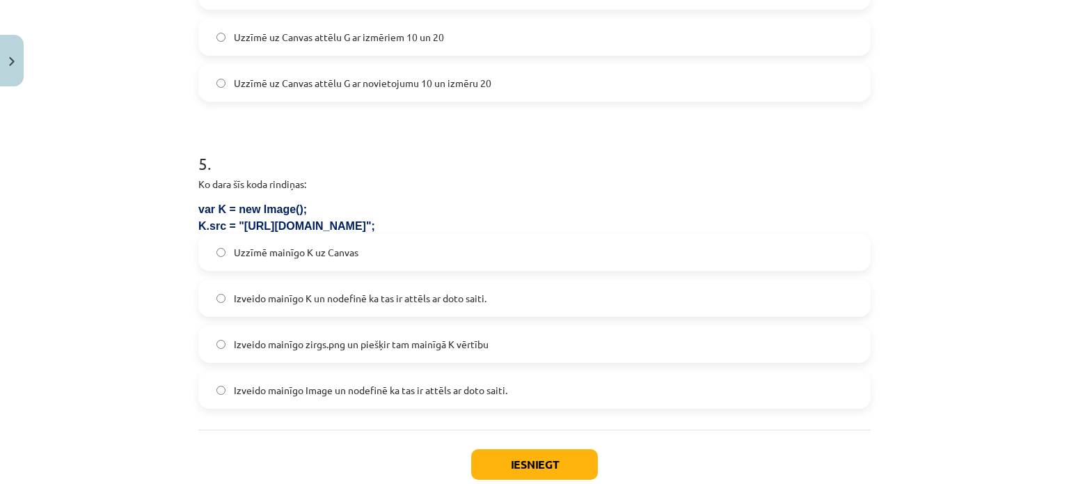
scroll to position [1288, 0]
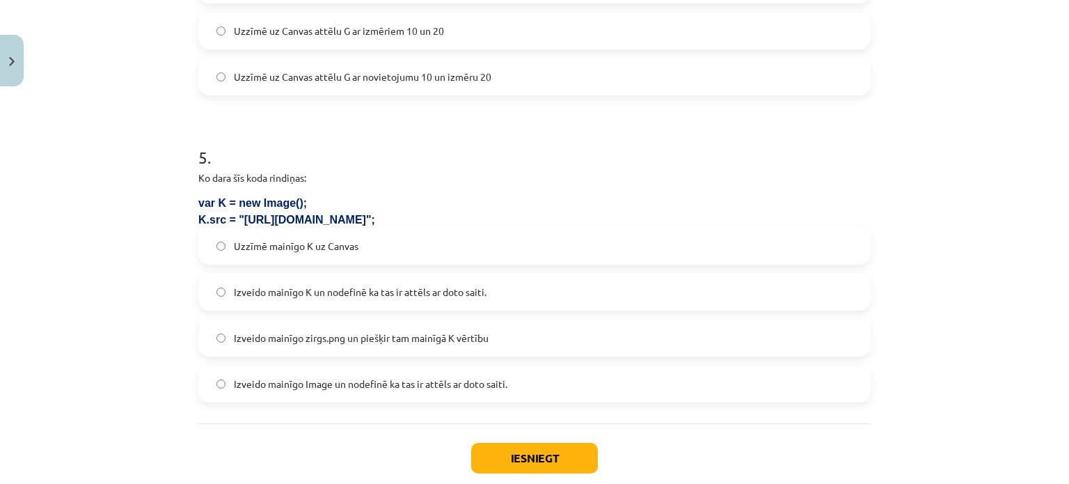
click at [403, 290] on span "Izveido mainīgo K un nodefinē ka tas ir attēls ar doto saiti." at bounding box center [360, 292] width 253 height 15
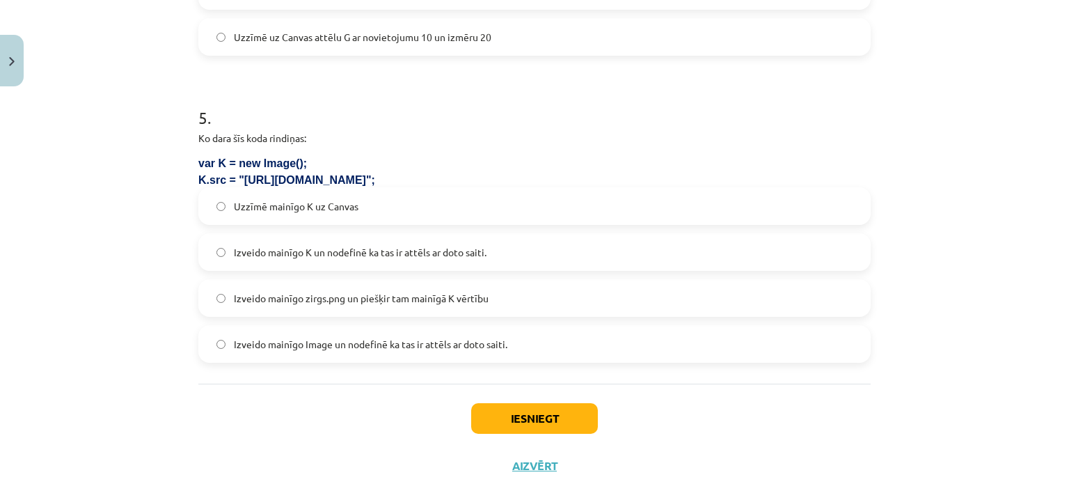
scroll to position [1367, 0]
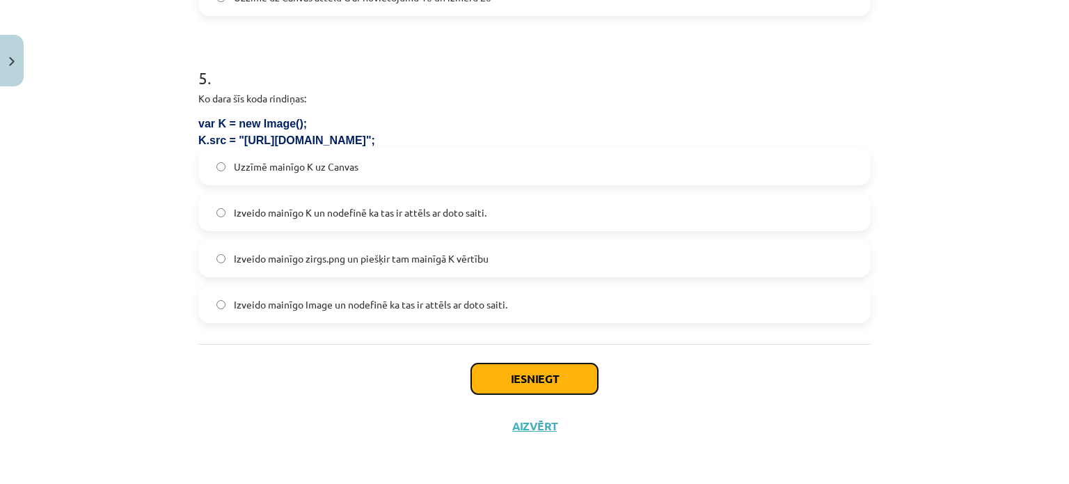
click at [550, 368] on button "Iesniegt" at bounding box center [534, 378] width 127 height 31
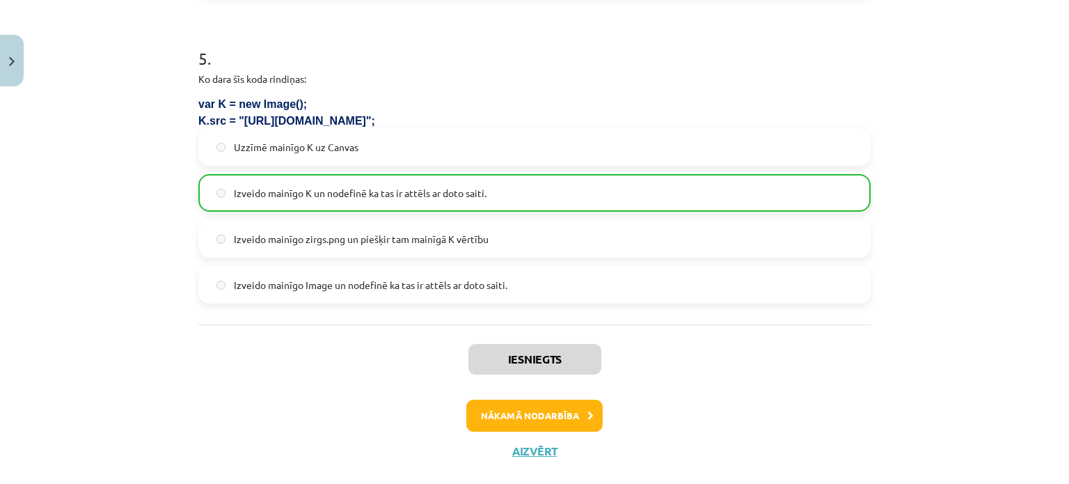
scroll to position [1392, 0]
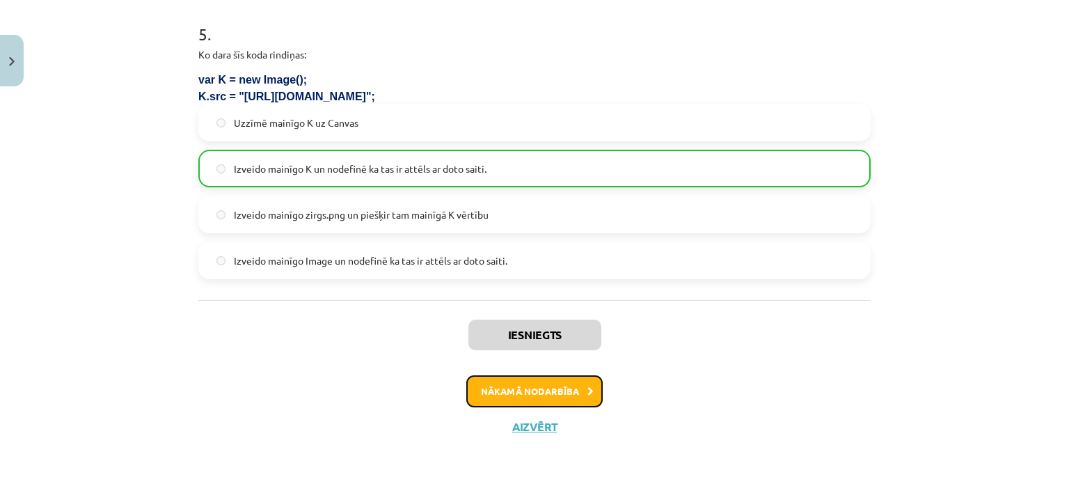
click at [574, 381] on button "Nākamā nodarbība" at bounding box center [534, 391] width 136 height 32
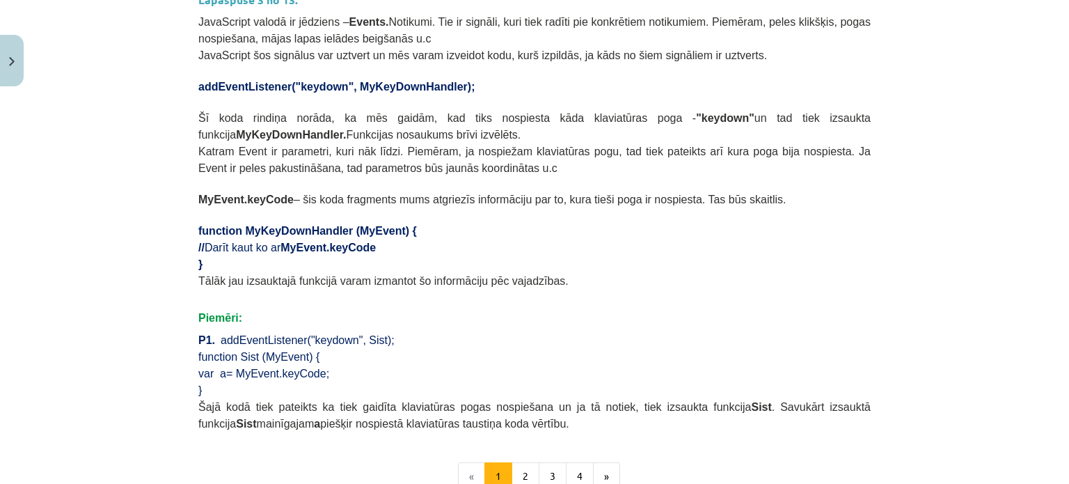
scroll to position [731, 0]
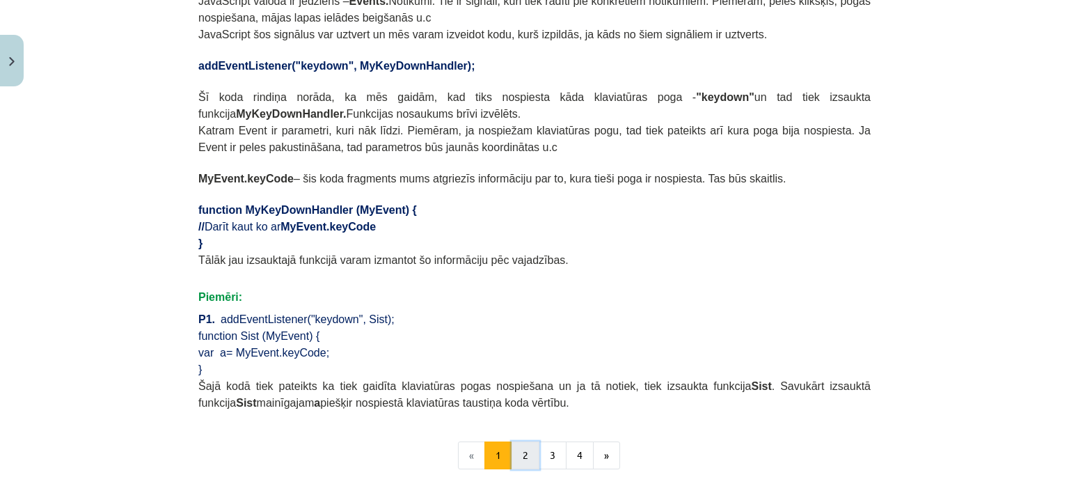
click at [526, 445] on button "2" at bounding box center [526, 455] width 28 height 28
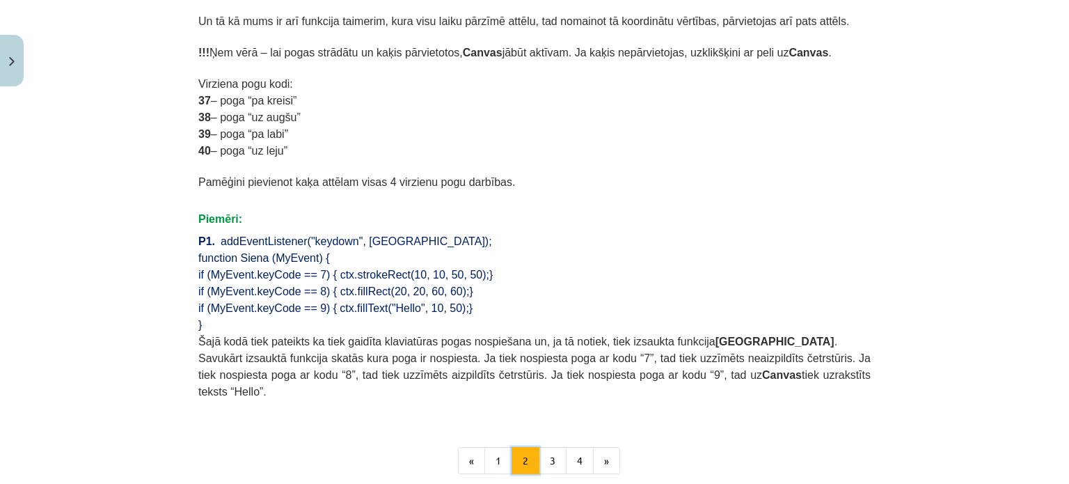
scroll to position [875, 0]
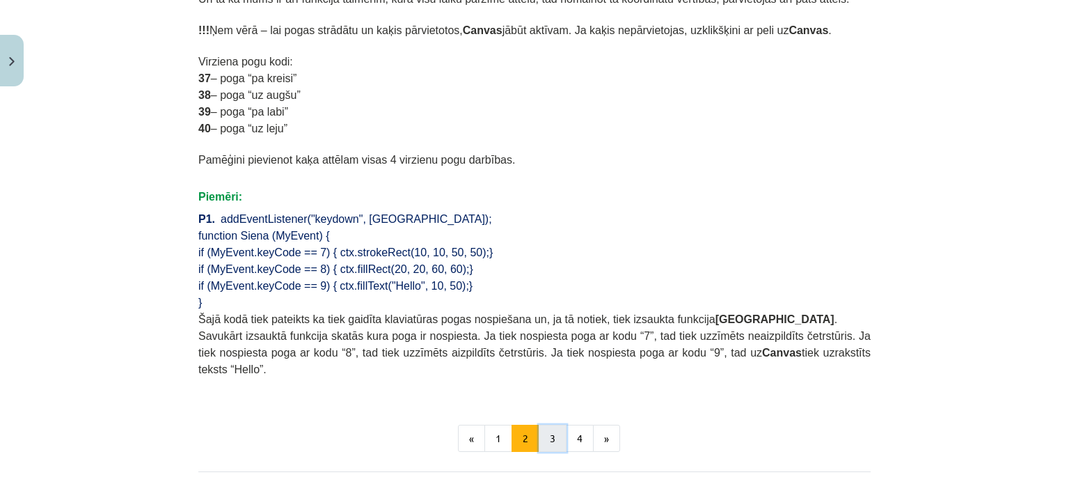
click at [543, 425] on button "3" at bounding box center [553, 439] width 28 height 28
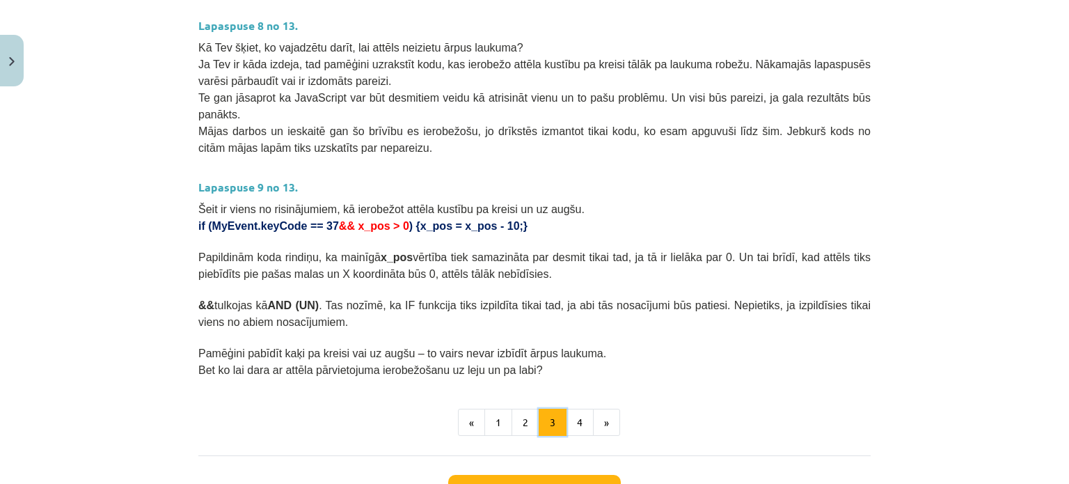
scroll to position [796, 0]
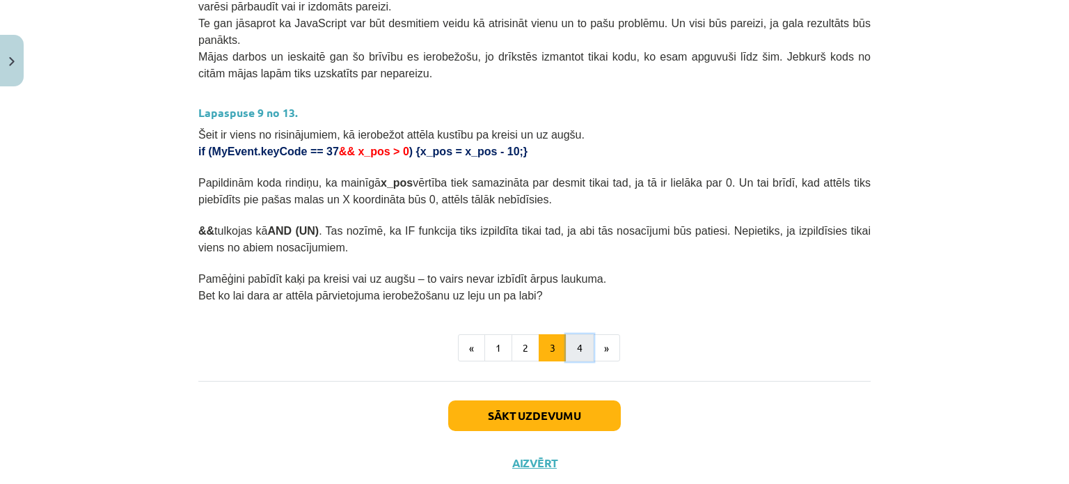
click at [577, 334] on button "4" at bounding box center [580, 348] width 28 height 28
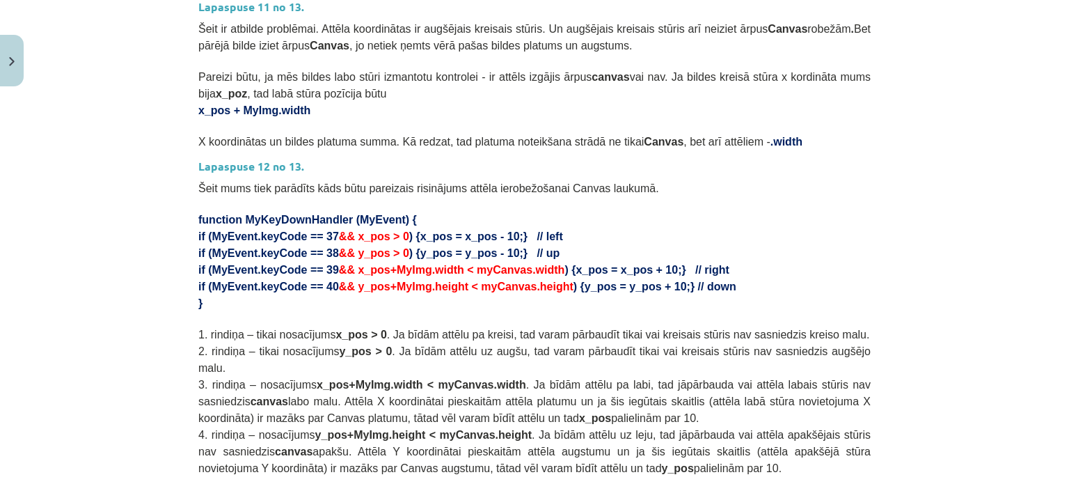
scroll to position [457, 0]
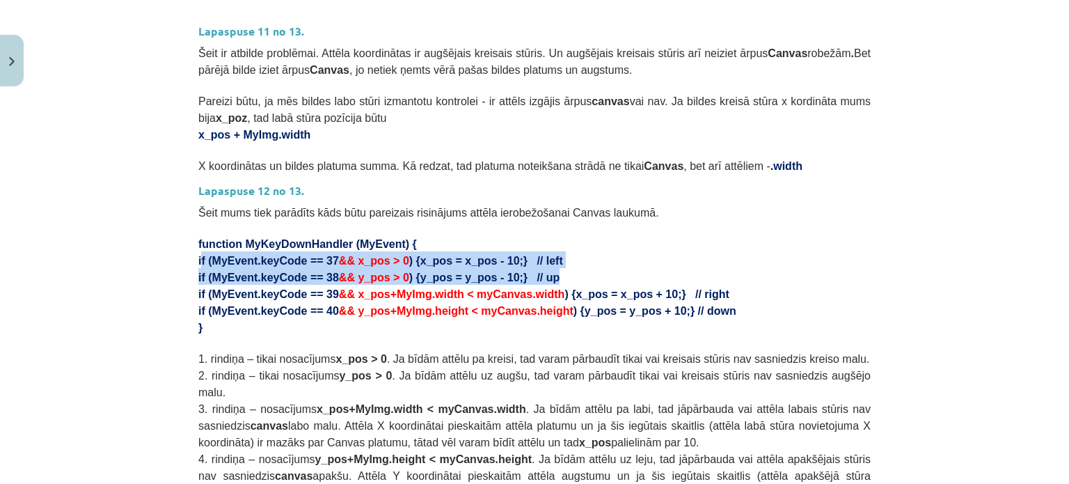
drag, startPoint x: 195, startPoint y: 258, endPoint x: 525, endPoint y: 276, distance: 330.5
click at [526, 276] on div "Lapaspuse 10 no 13. Viens variants – uzrakstīt šādu koda rindiņu: if (MyEvent.k…" at bounding box center [534, 417] width 672 height 1251
copy div "if (MyEvent.keyCode == 37 && x_pos > 0 ) {x_pos = x_pos - 10;} // left if (MyEv…"
drag, startPoint x: 189, startPoint y: 242, endPoint x: 374, endPoint y: 316, distance: 198.9
click at [374, 316] on div "14 XP Saņemsi Ļoti grūts 128 pilda Apraksts Uzdevums Palīdzība Lapaspuse 10 no …" at bounding box center [534, 430] width 689 height 1591
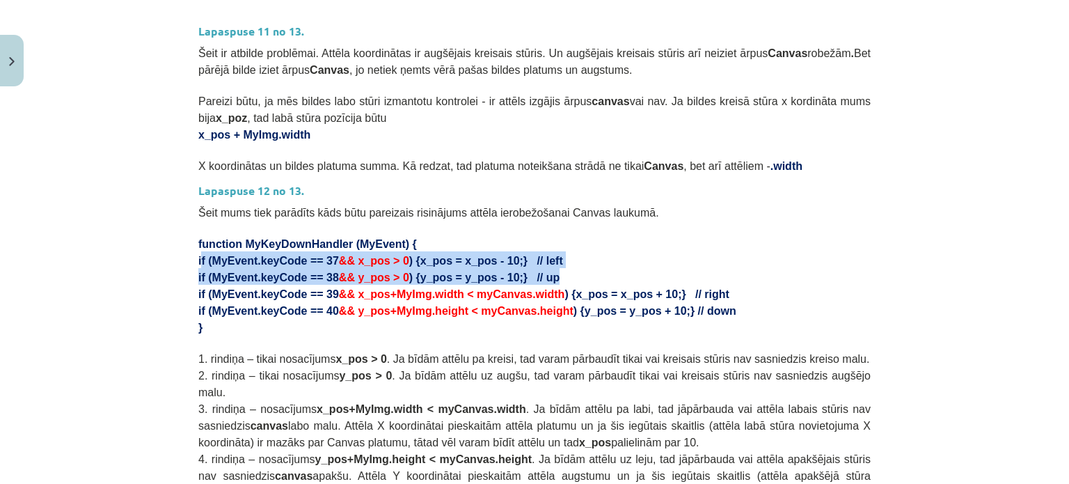
copy div "function MyKeyDownHandler (MyEvent) { if (MyEvent.keyCode == 37 && x_pos > 0 ) …"
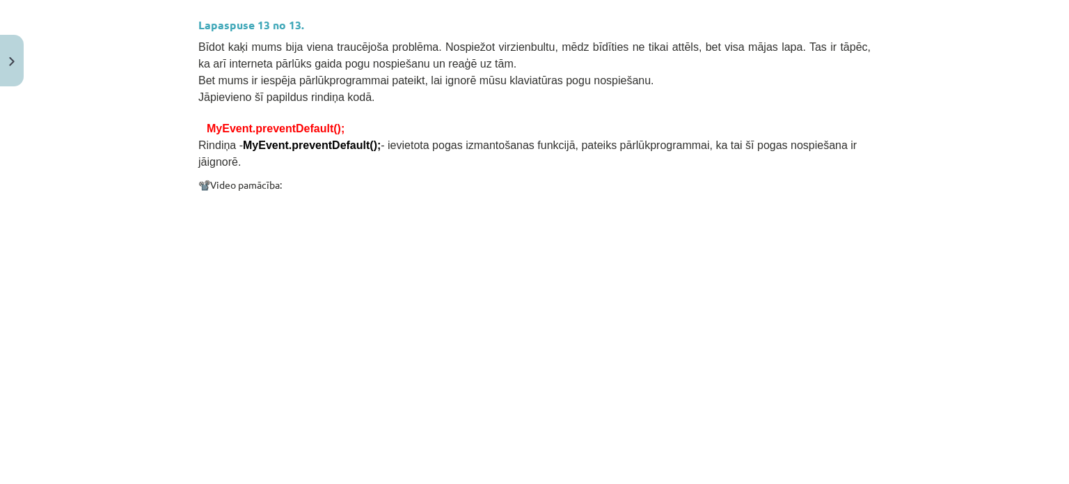
scroll to position [1014, 0]
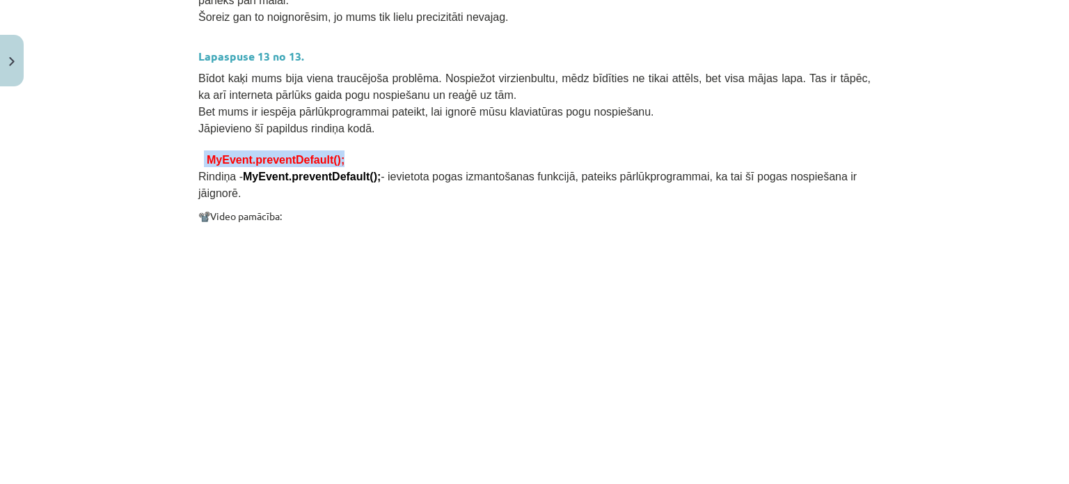
drag, startPoint x: 198, startPoint y: 125, endPoint x: 329, endPoint y: 116, distance: 131.1
click at [329, 150] on p "MyEvent.preventDefault();" at bounding box center [534, 158] width 672 height 17
copy span "MyEvent.preventDefault();"
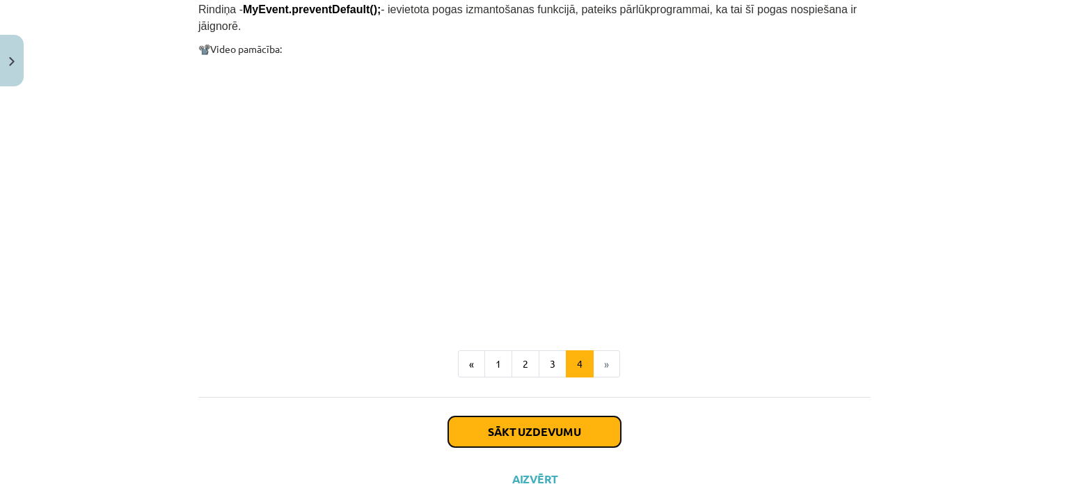
click at [525, 416] on button "Sākt uzdevumu" at bounding box center [534, 431] width 173 height 31
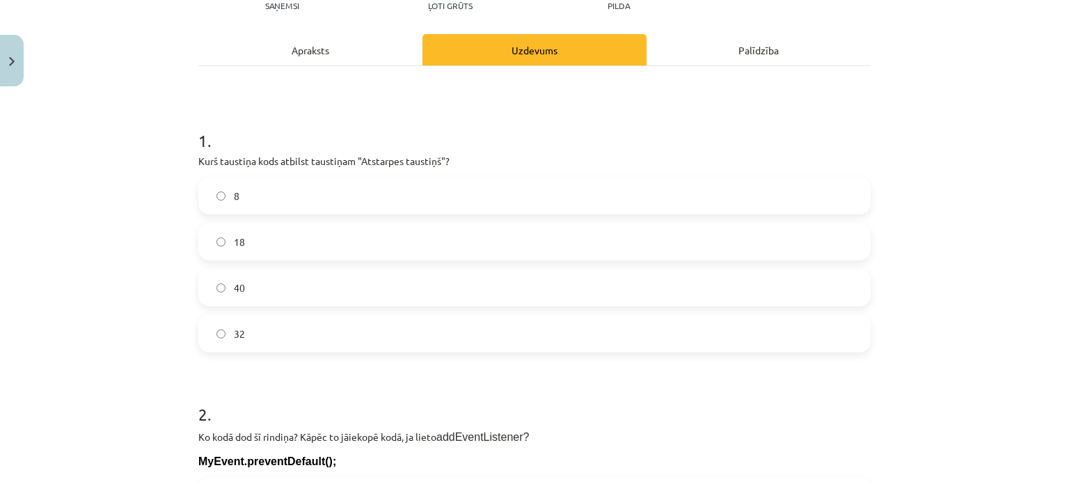
scroll to position [174, 0]
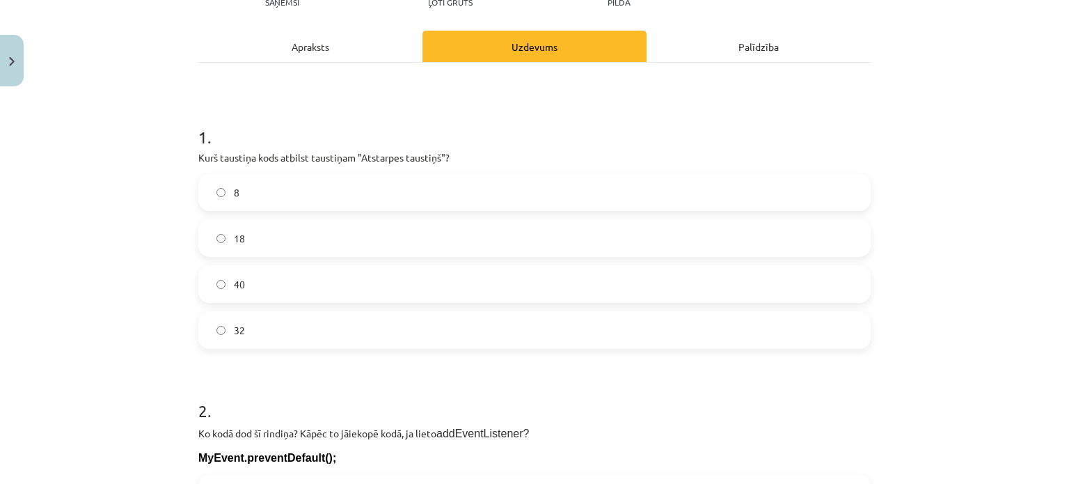
click at [236, 334] on span "32" at bounding box center [239, 330] width 11 height 15
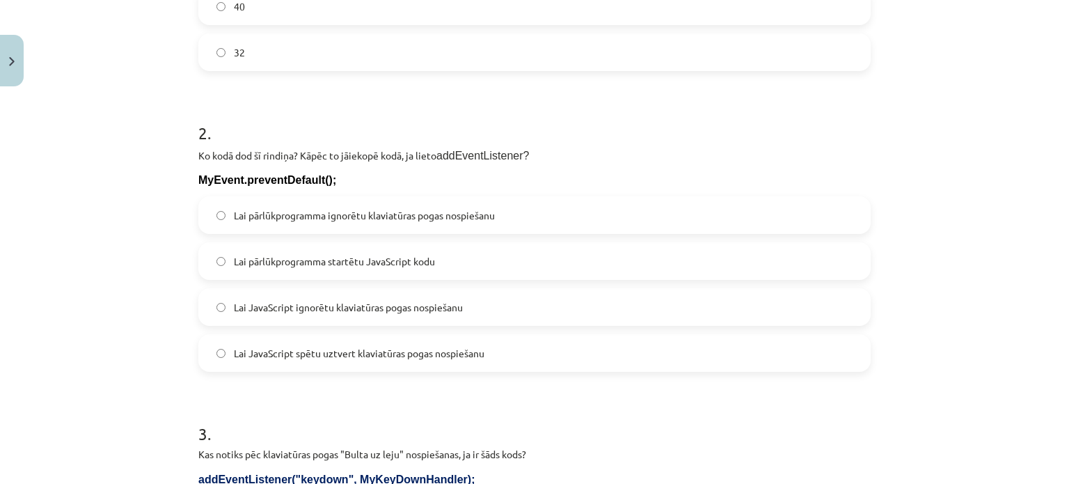
scroll to position [452, 0]
click at [353, 218] on span "Lai pārlūkprogramma ignorētu klaviatūras pogas nospiešanu" at bounding box center [364, 214] width 261 height 15
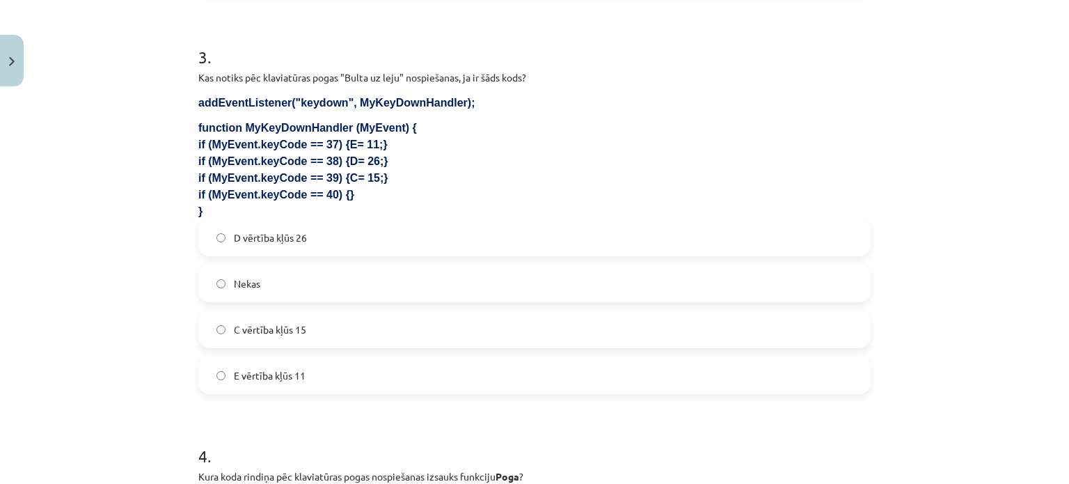
scroll to position [870, 0]
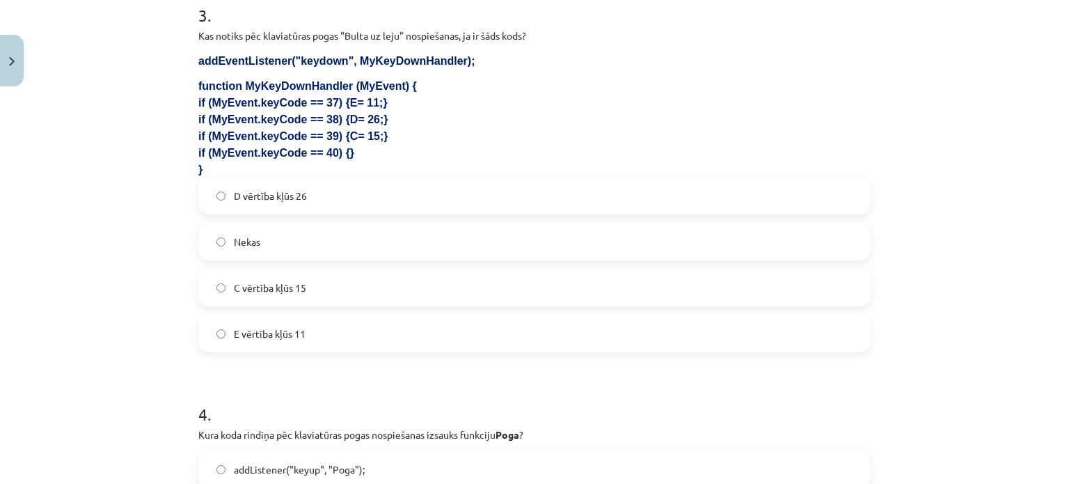
click at [309, 248] on label "Nekas" at bounding box center [535, 241] width 670 height 35
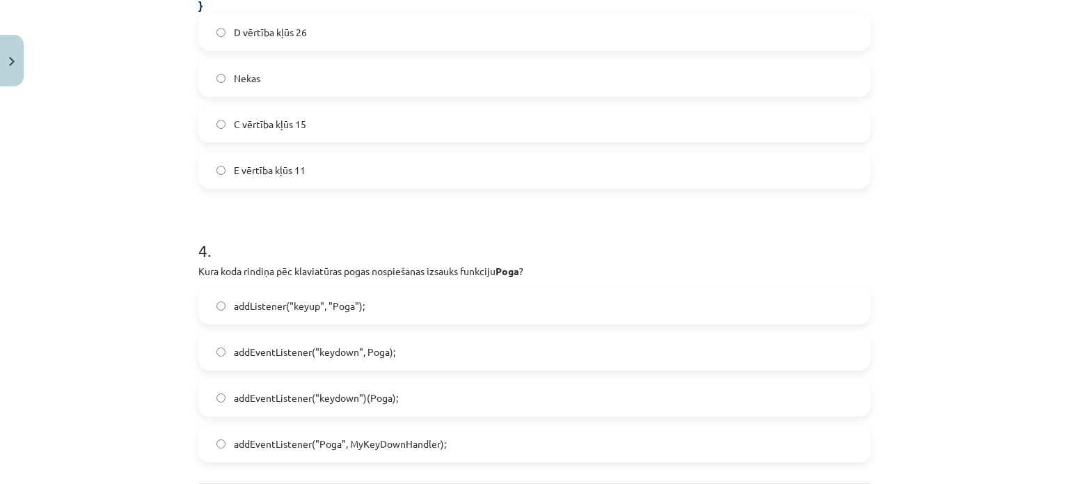
scroll to position [1173, 0]
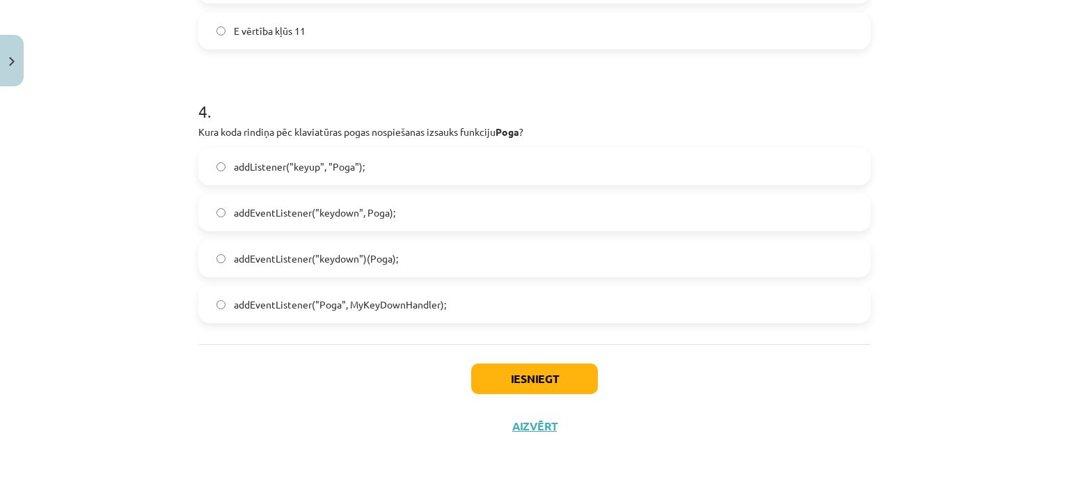
click at [378, 209] on span "addEventListener("keydown", Poga);" at bounding box center [314, 212] width 161 height 15
click at [541, 376] on button "Iesniegt" at bounding box center [534, 378] width 127 height 31
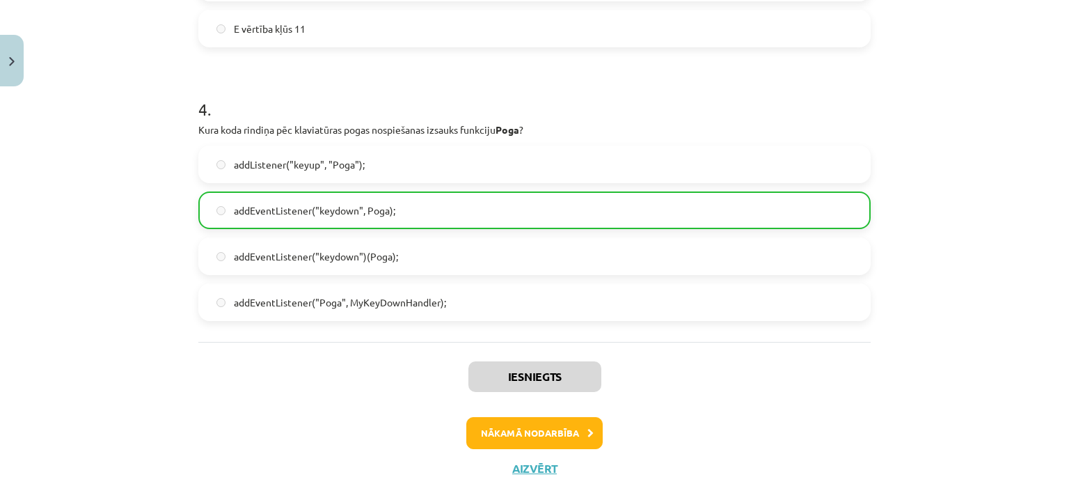
scroll to position [1183, 0]
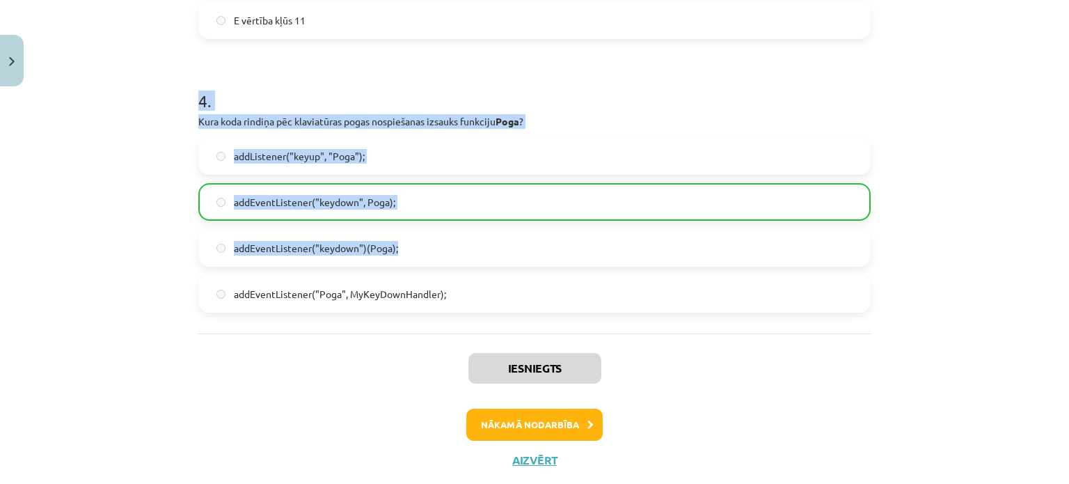
drag, startPoint x: 178, startPoint y: 87, endPoint x: 404, endPoint y: 253, distance: 280.4
click at [404, 253] on div "Mācību tēma: Datorikas 9. klases 1. ieskaites mācību materiāls #5 3. Tēma - Kla…" at bounding box center [534, 242] width 1069 height 484
click at [412, 67] on h1 "4 ." at bounding box center [534, 88] width 672 height 43
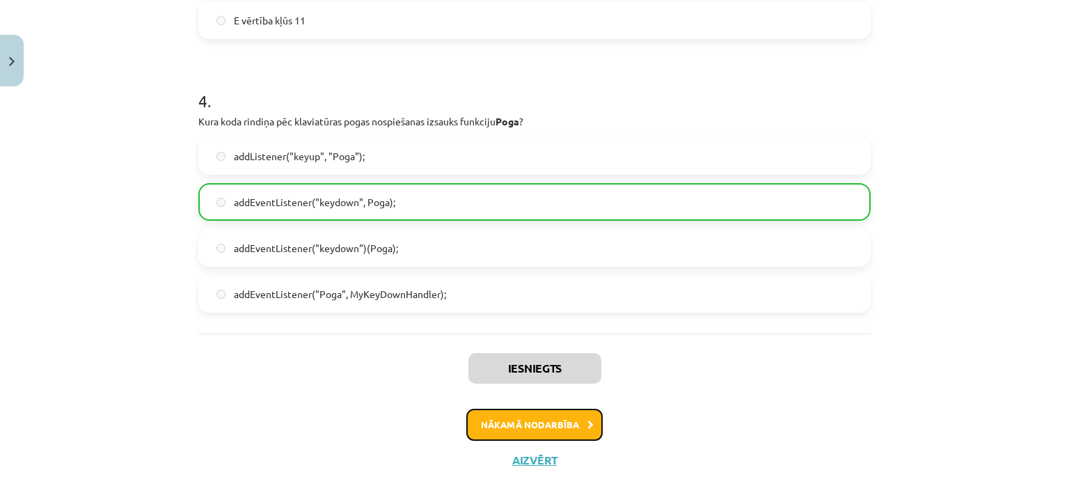
click at [537, 424] on button "Nākamā nodarbība" at bounding box center [534, 425] width 136 height 32
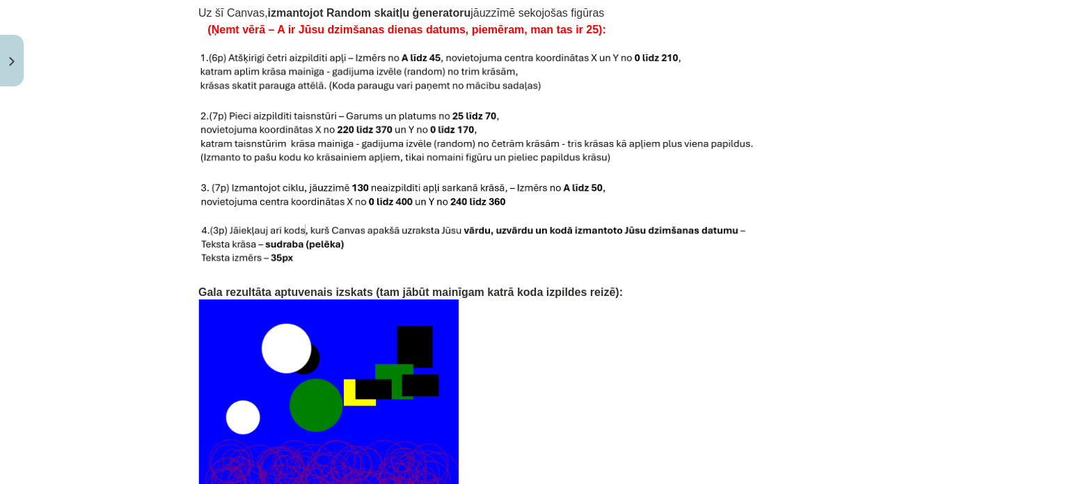
scroll to position [2991, 0]
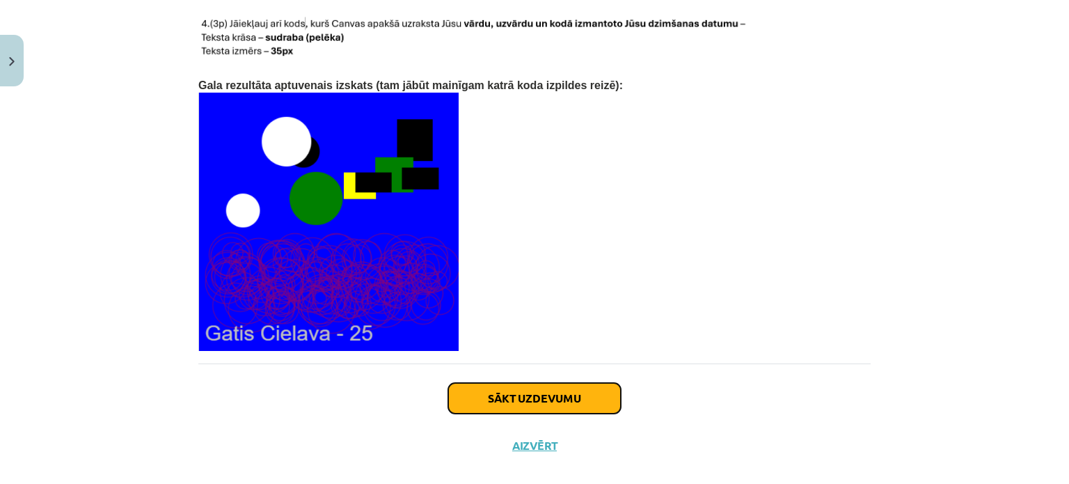
click at [523, 383] on button "Sākt uzdevumu" at bounding box center [534, 398] width 173 height 31
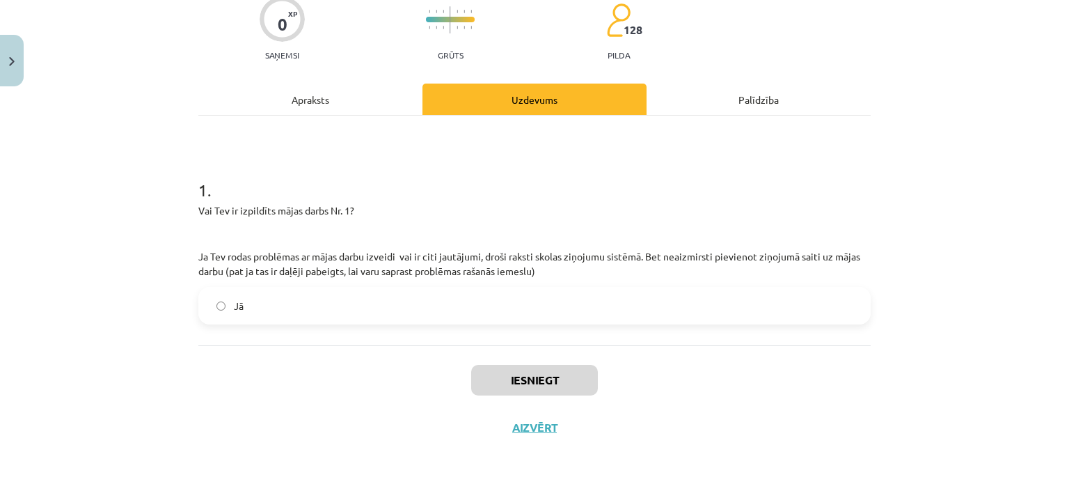
scroll to position [123, 0]
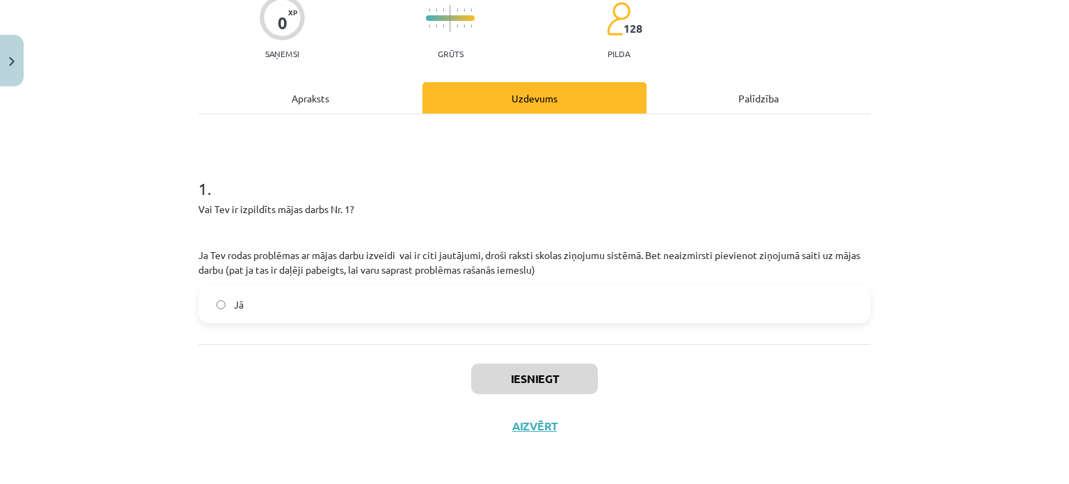
click at [223, 306] on label "Jā" at bounding box center [535, 304] width 670 height 35
click at [382, 356] on div "Iesniegt Aizvērt" at bounding box center [534, 392] width 672 height 97
click at [490, 375] on button "Iesniegt" at bounding box center [534, 378] width 127 height 31
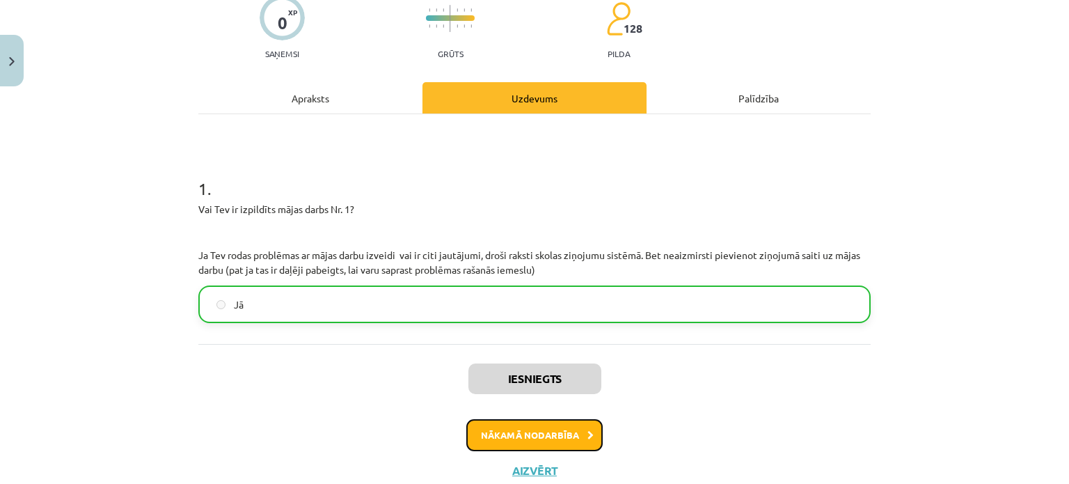
click at [490, 441] on button "Nākamā nodarbība" at bounding box center [534, 435] width 136 height 32
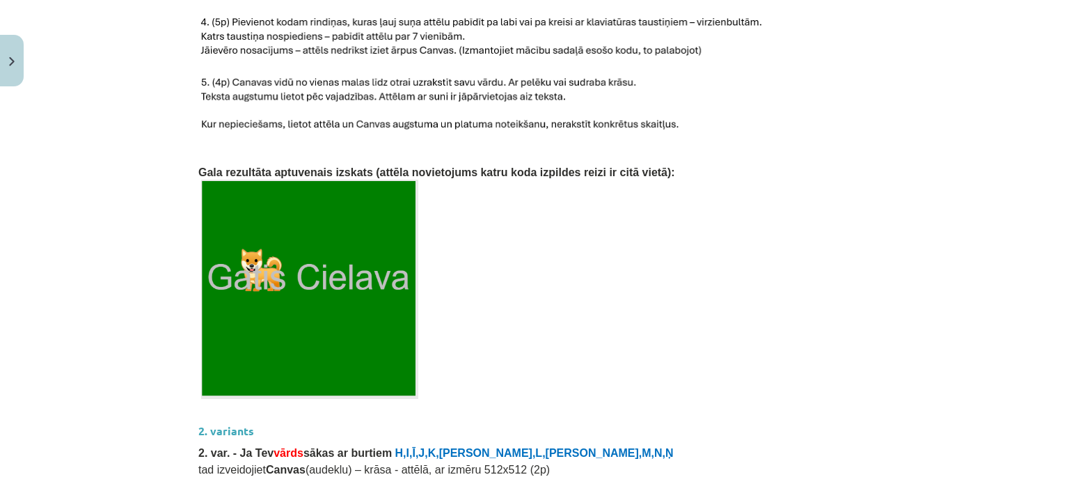
scroll to position [940, 0]
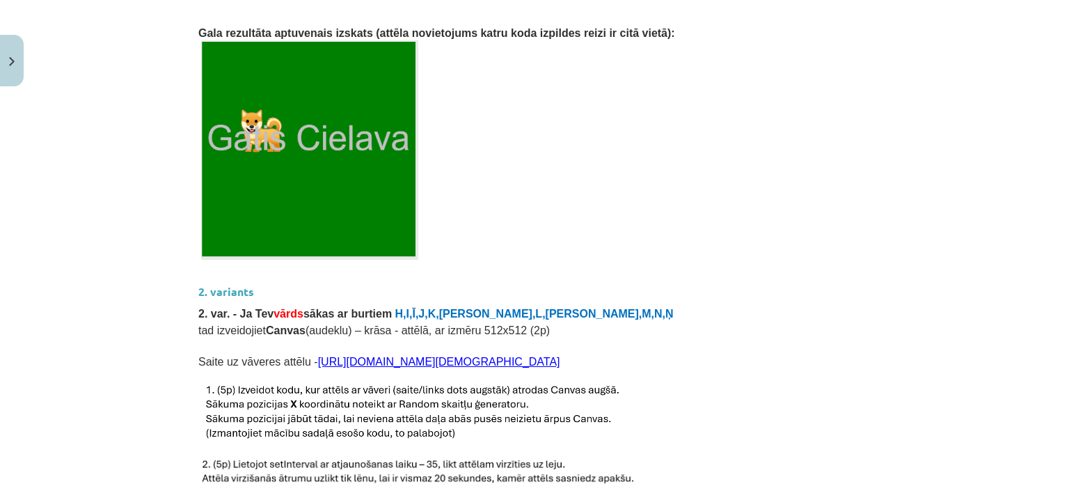
click at [201, 161] on img at bounding box center [309, 149] width 217 height 219
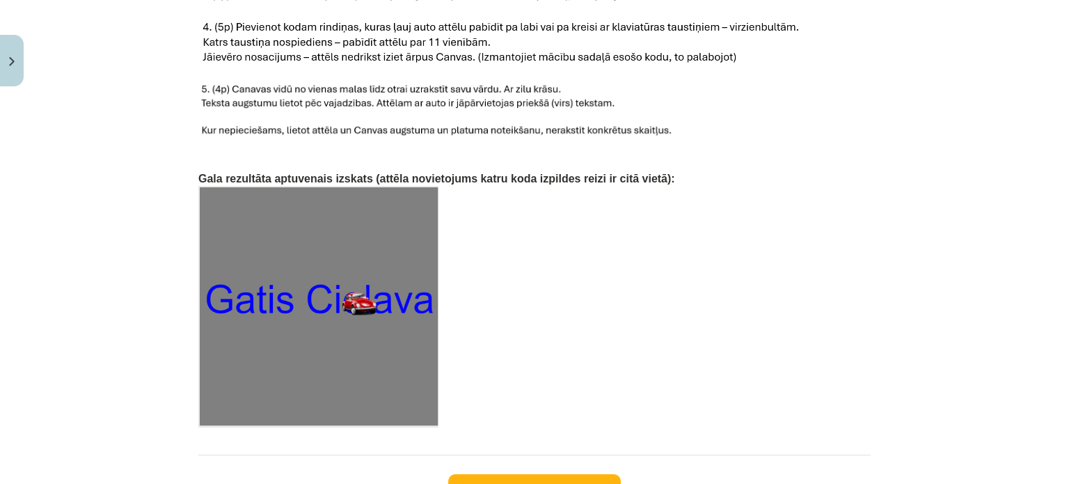
scroll to position [2193, 0]
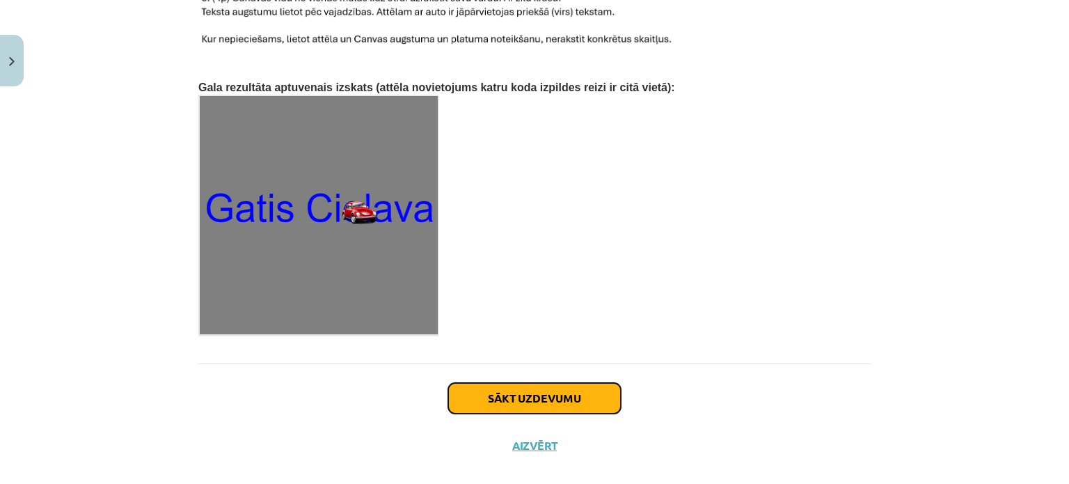
click at [588, 386] on button "Sākt uzdevumu" at bounding box center [534, 398] width 173 height 31
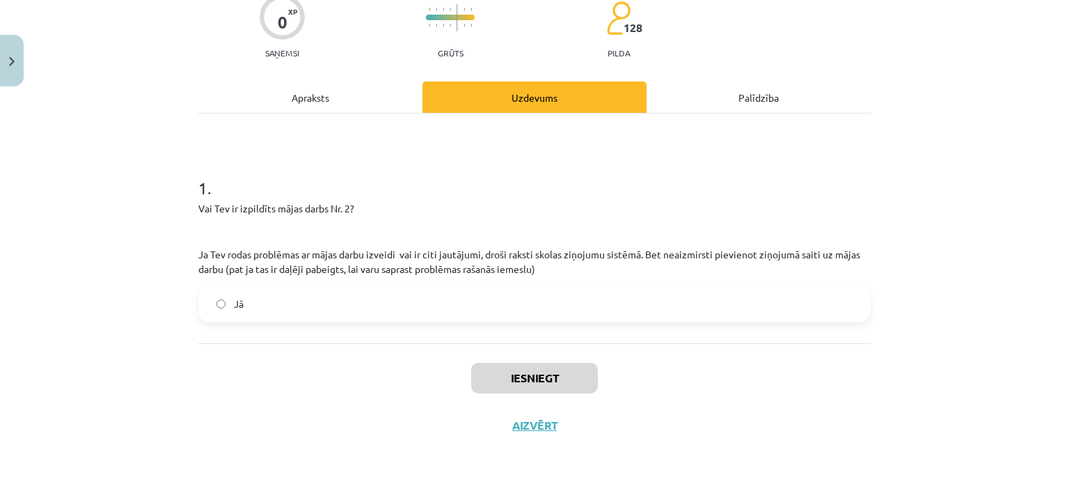
scroll to position [35, 0]
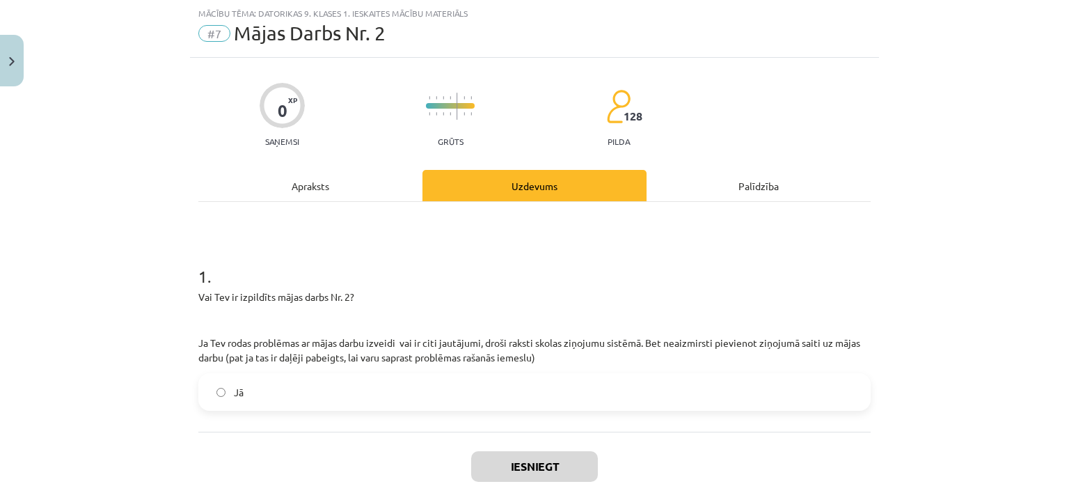
click at [215, 384] on label "Jā" at bounding box center [535, 392] width 670 height 35
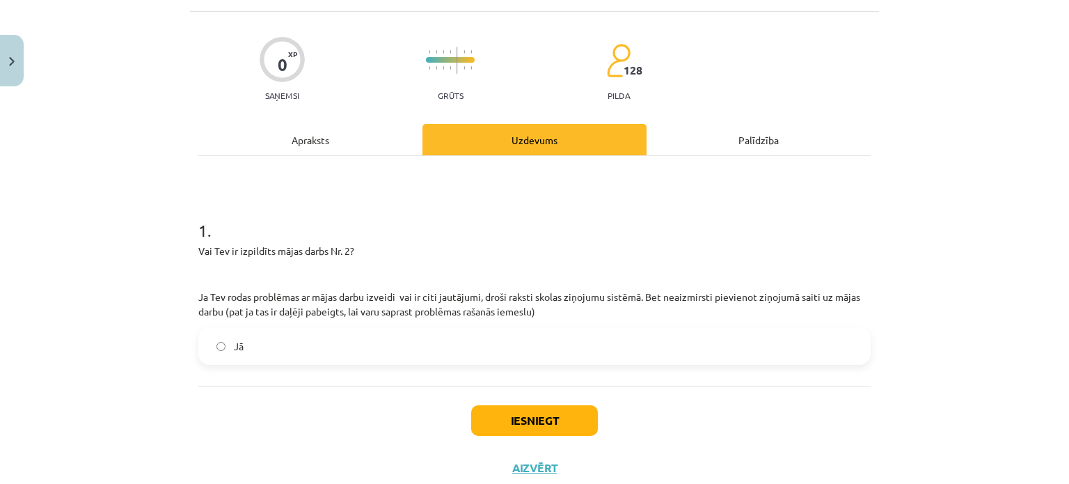
scroll to position [123, 0]
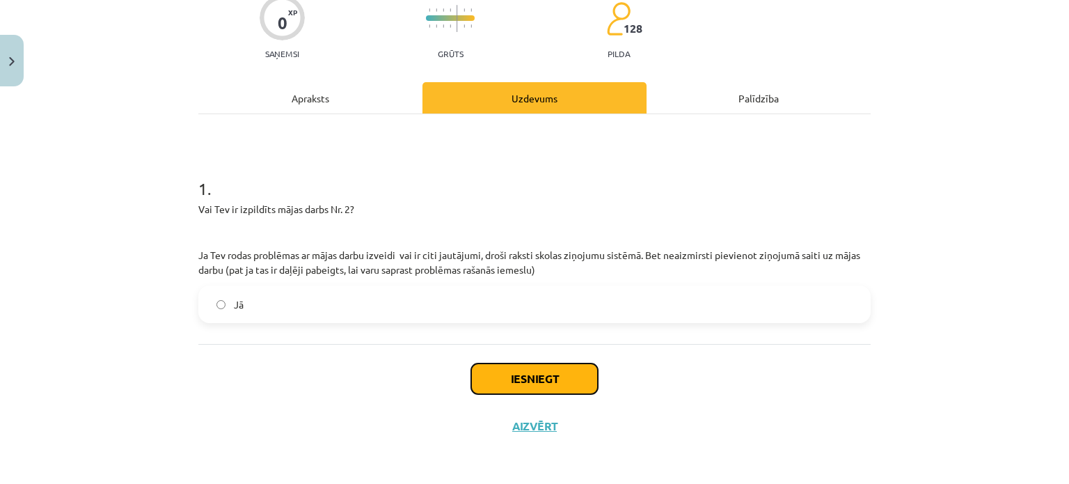
click at [584, 375] on button "Iesniegt" at bounding box center [534, 378] width 127 height 31
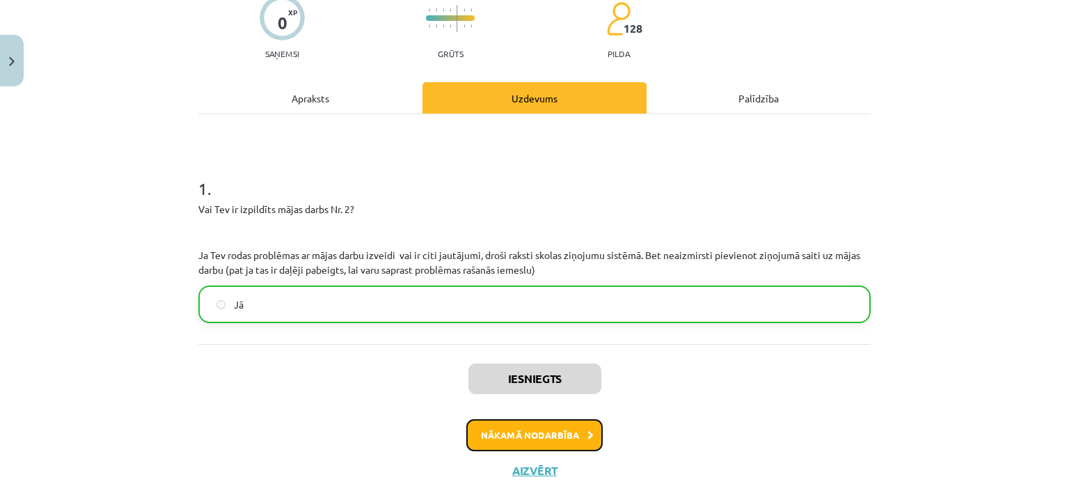
click at [556, 432] on button "Nākamā nodarbība" at bounding box center [534, 435] width 136 height 32
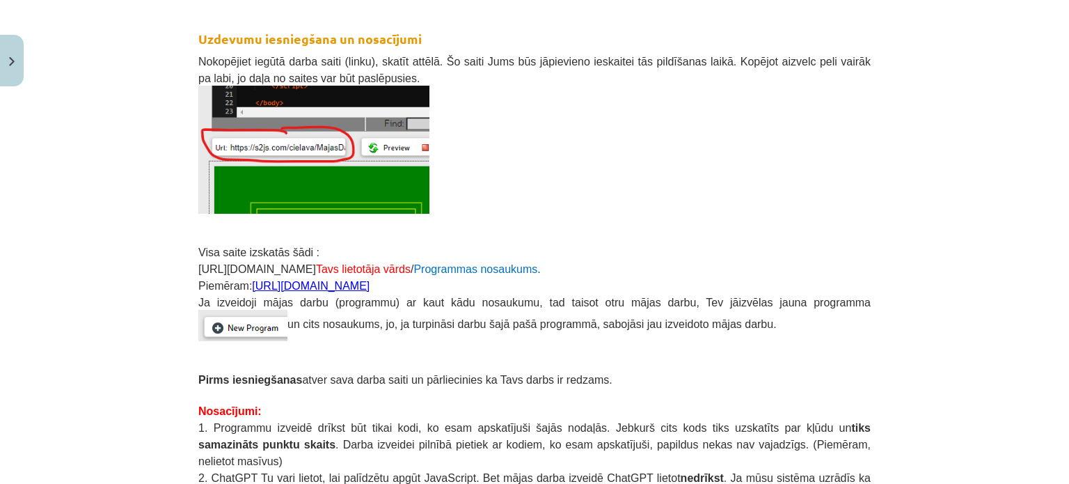
scroll to position [395, 0]
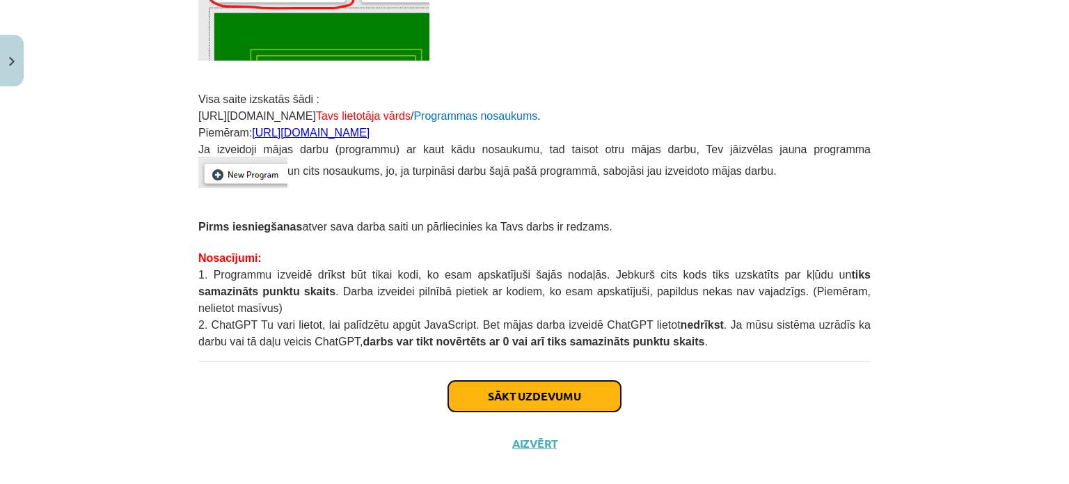
click at [546, 381] on button "Sākt uzdevumu" at bounding box center [534, 396] width 173 height 31
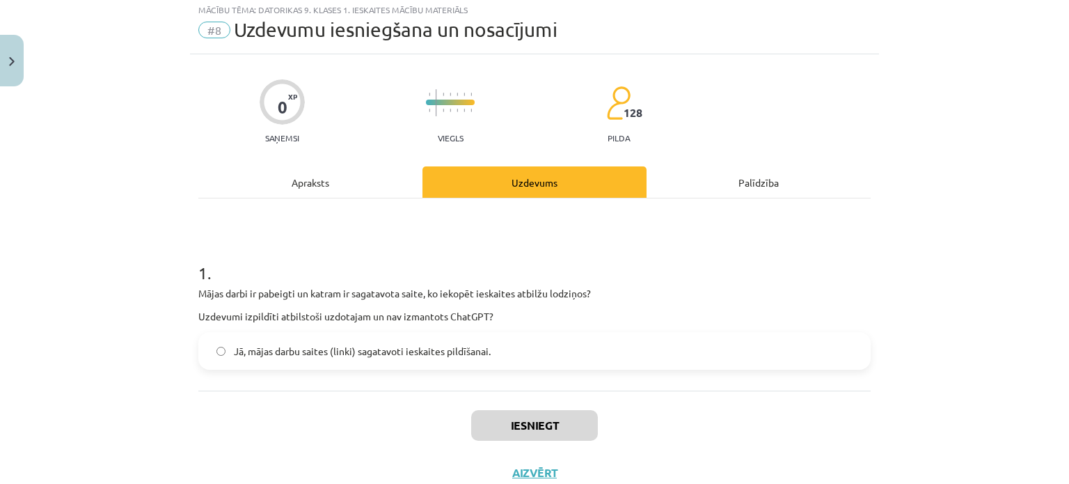
scroll to position [35, 0]
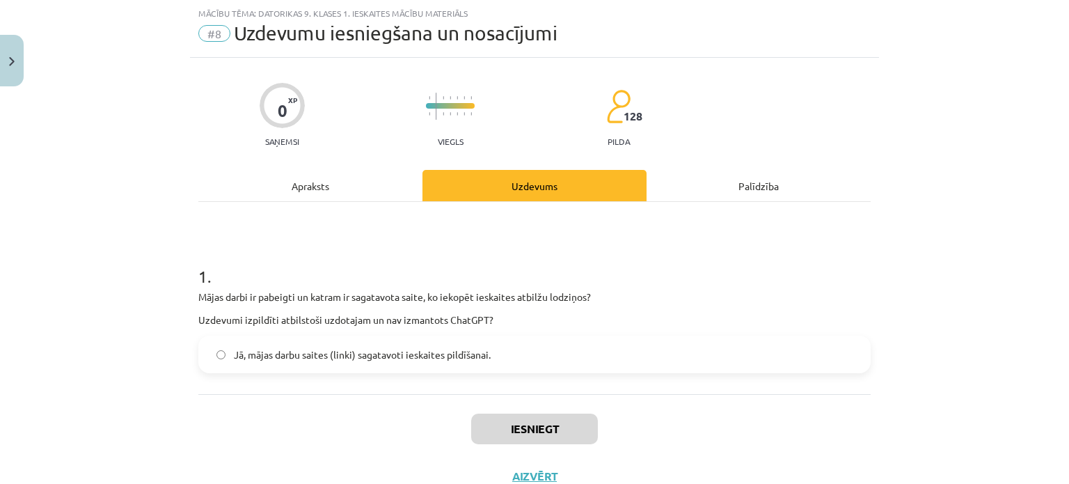
click at [378, 356] on span "Jā, mājas darbu saites (linki) sagatavoti ieskaites pildīšanai." at bounding box center [362, 354] width 257 height 15
click at [517, 422] on button "Iesniegt" at bounding box center [534, 428] width 127 height 31
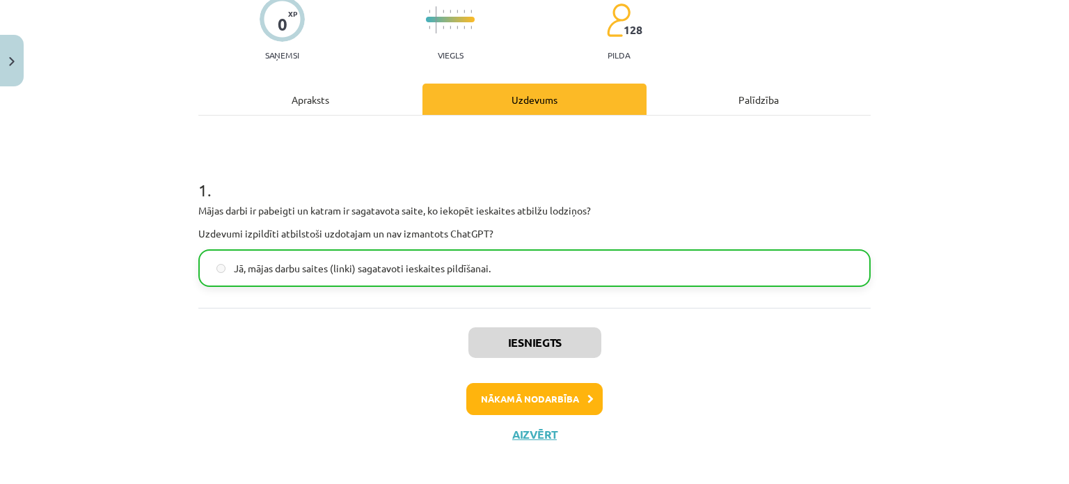
scroll to position [129, 0]
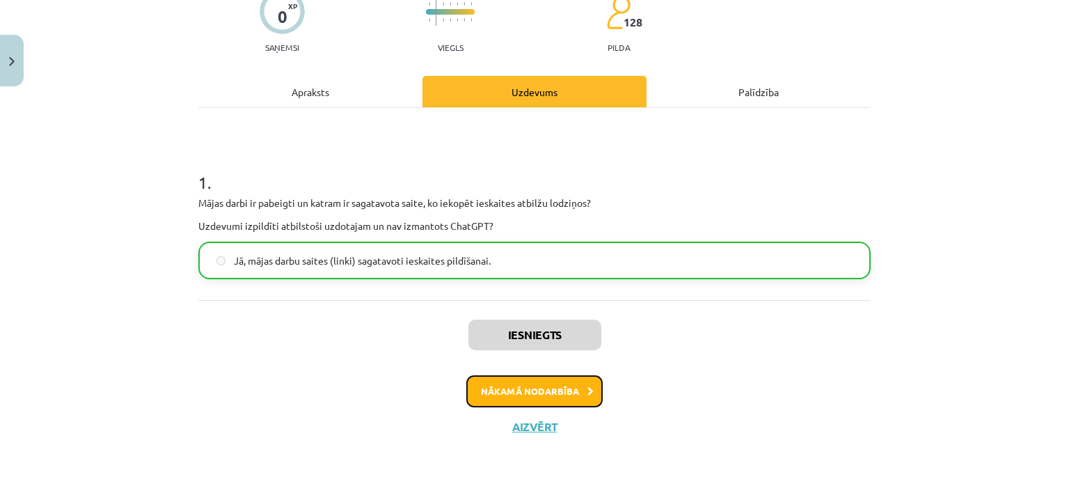
click at [550, 393] on button "Nākamā nodarbība" at bounding box center [534, 391] width 136 height 32
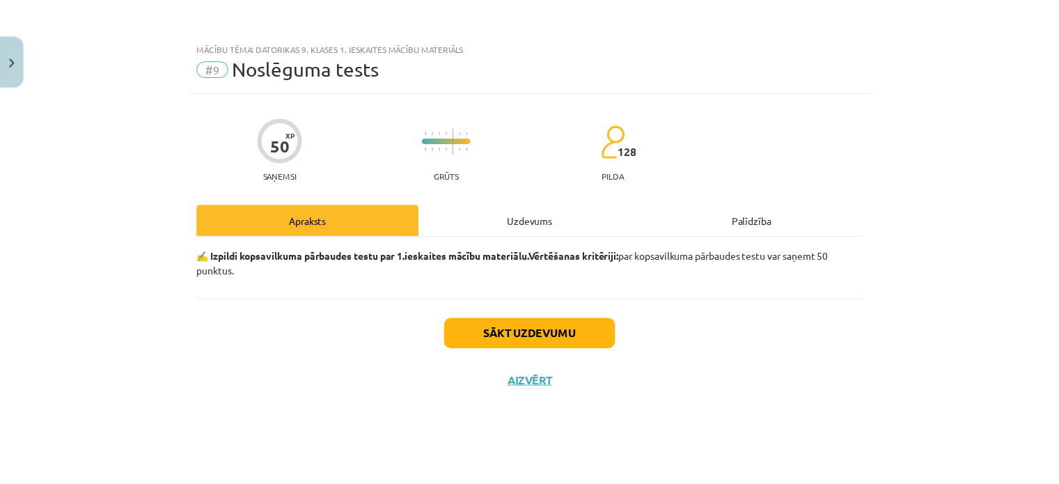
scroll to position [0, 0]
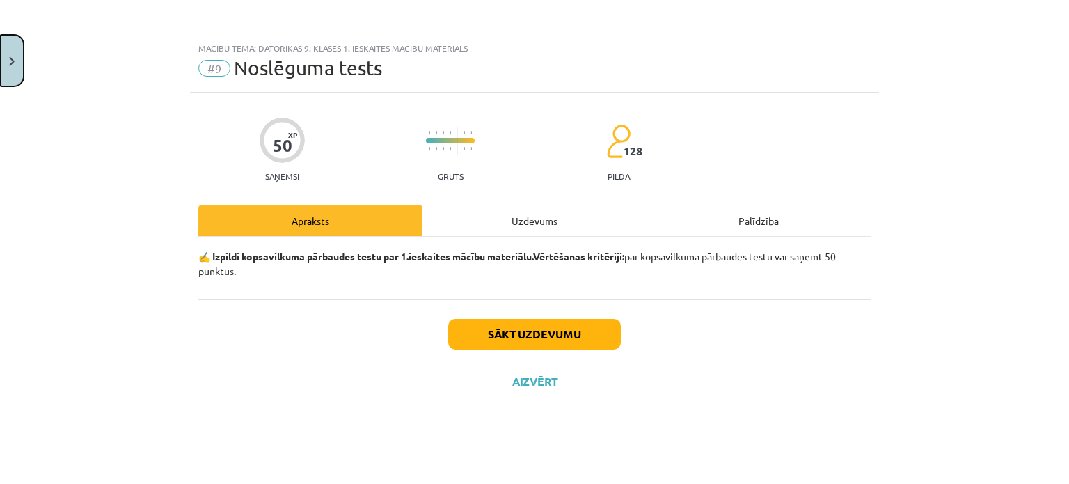
click at [9, 63] on img "Close" at bounding box center [12, 61] width 6 height 9
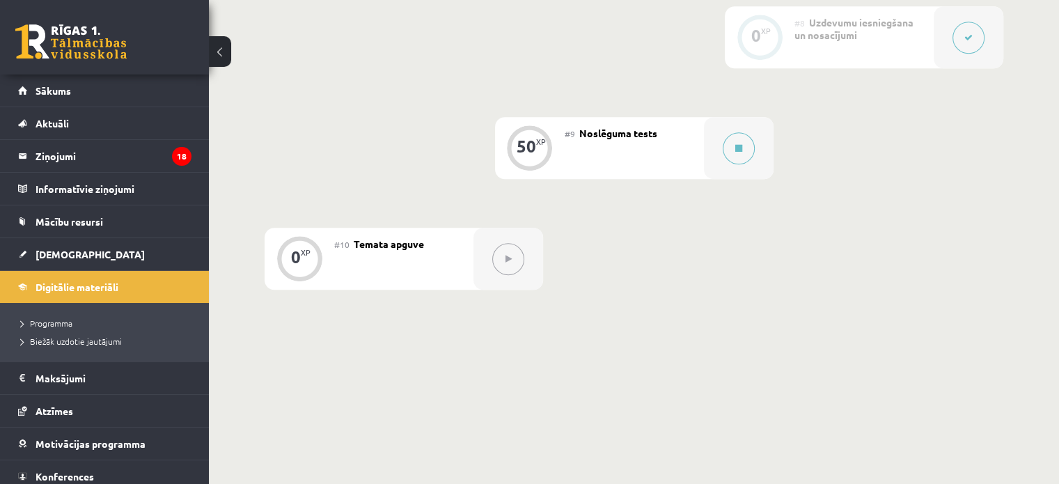
scroll to position [1240, 0]
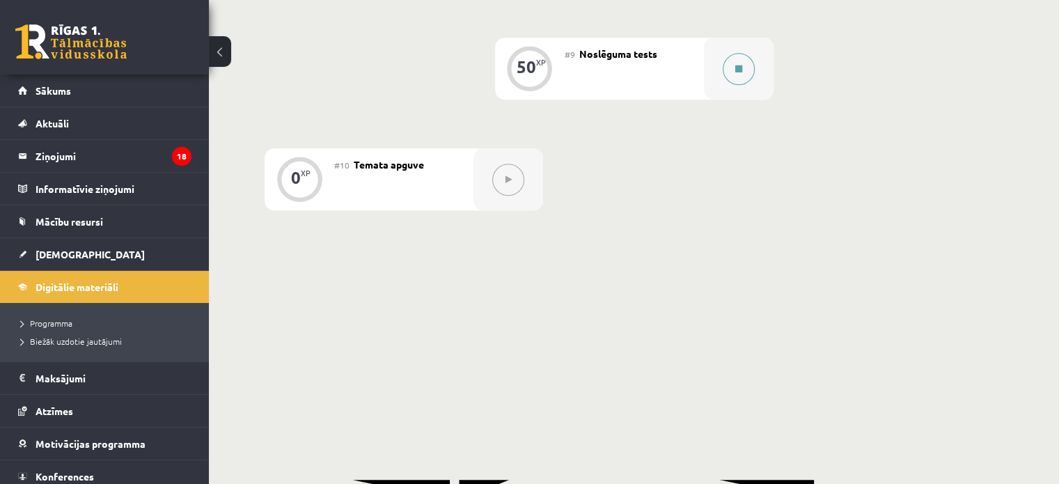
click at [741, 85] on button at bounding box center [739, 69] width 32 height 32
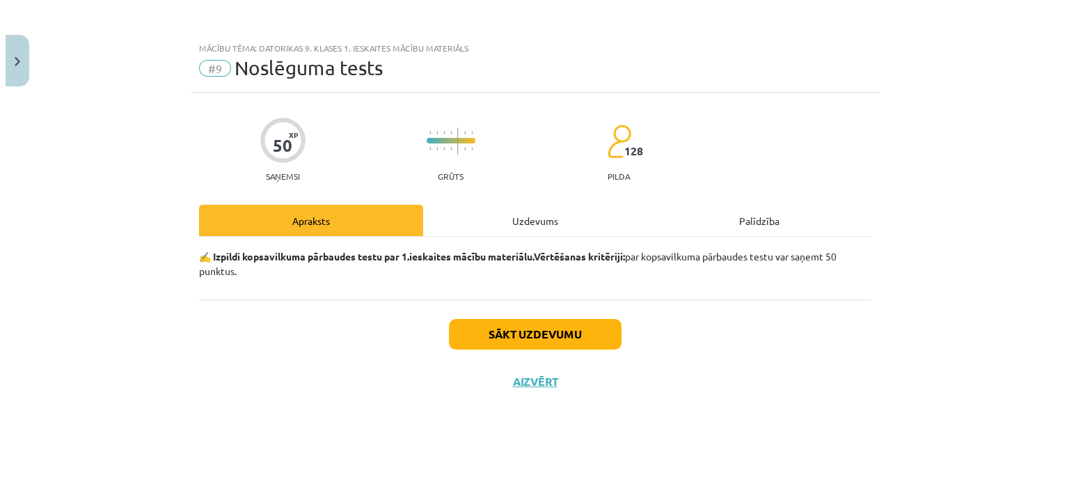
scroll to position [1210, 0]
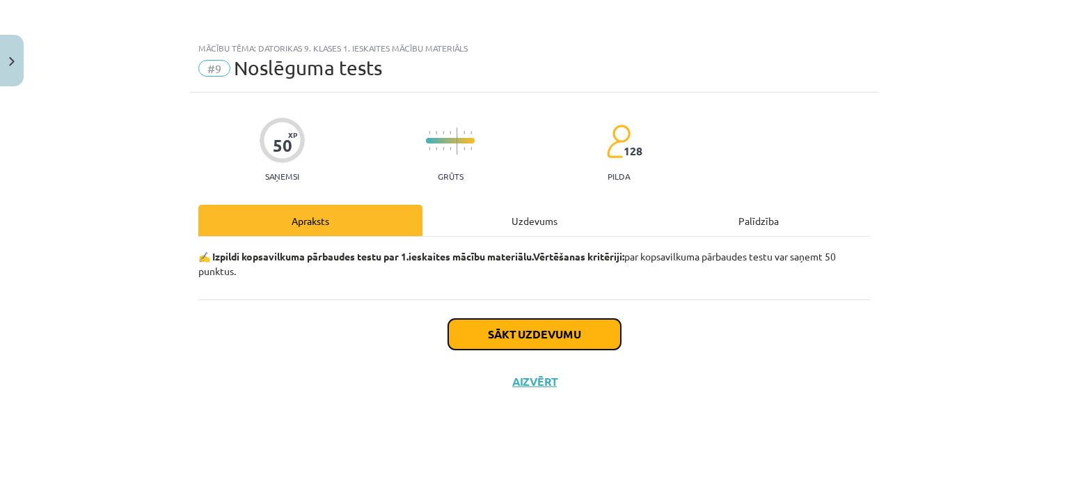
click at [503, 329] on button "Sākt uzdevumu" at bounding box center [534, 334] width 173 height 31
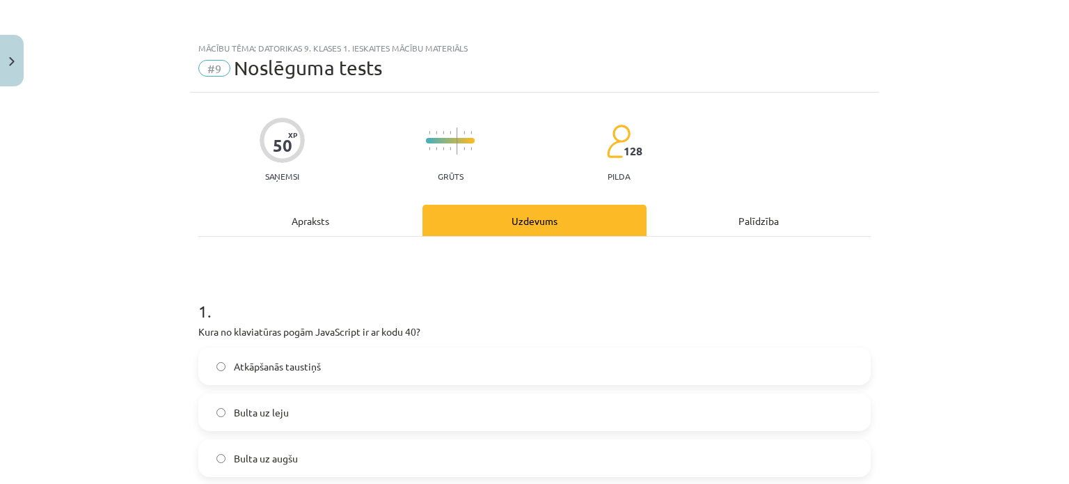
scroll to position [70, 0]
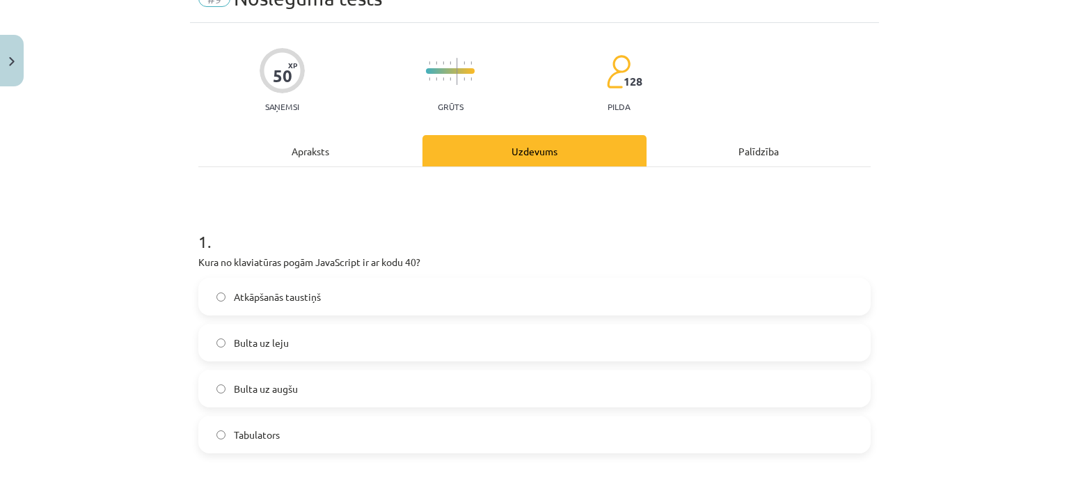
click at [343, 346] on label "Bulta uz leju" at bounding box center [535, 342] width 670 height 35
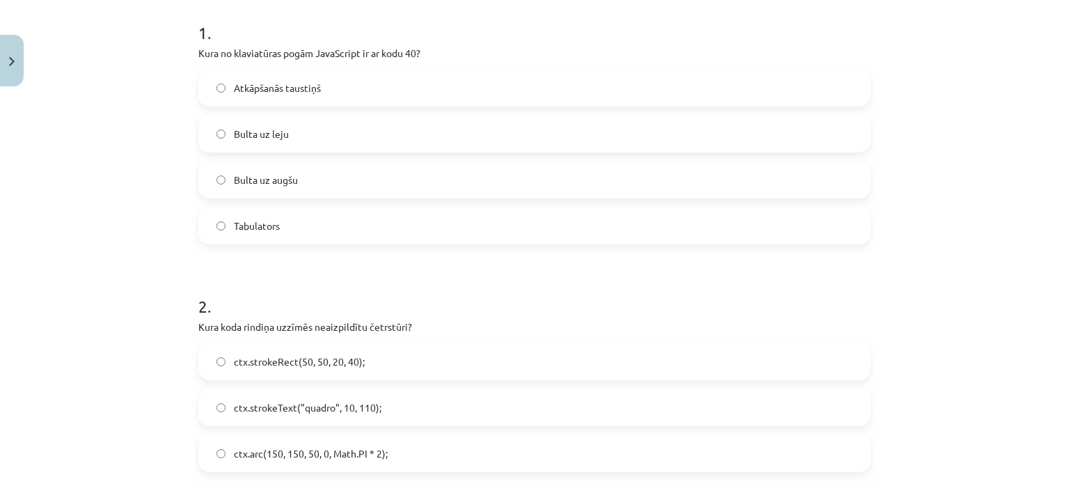
scroll to position [348, 0]
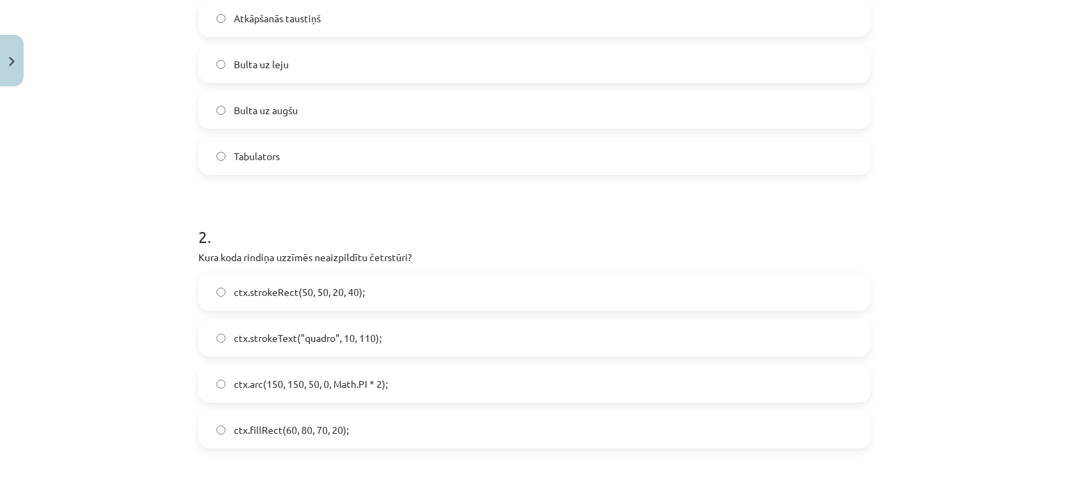
click at [324, 431] on span "ctx.fillRect(60, 80, 70, 20);" at bounding box center [291, 430] width 115 height 15
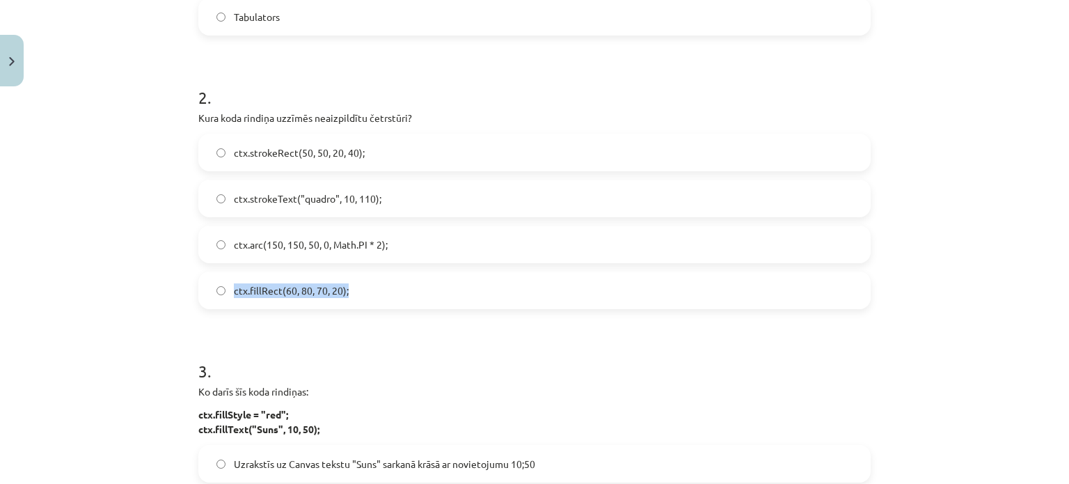
drag, startPoint x: 224, startPoint y: 290, endPoint x: 334, endPoint y: 291, distance: 110.0
click at [354, 278] on label "ctx.fillRect(60, 80, 70, 20);" at bounding box center [535, 290] width 670 height 35
copy span "ctx.fillRect(60, 80, 70, 20);"
click at [306, 154] on span "ctx.strokeRect(50, 50, 20, 40);" at bounding box center [299, 152] width 131 height 15
click at [267, 286] on span "ctx.fillRect(60, 80, 70, 20);" at bounding box center [291, 290] width 115 height 15
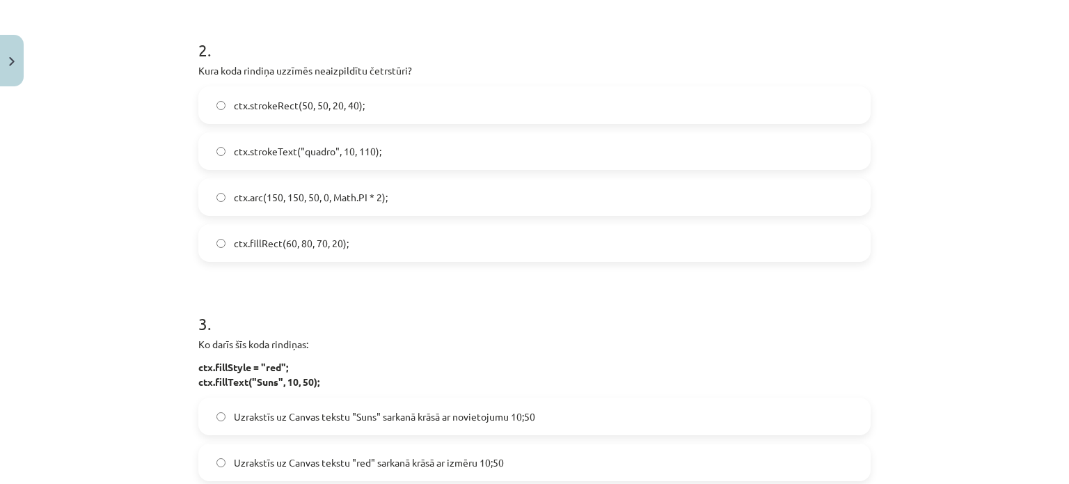
scroll to position [557, 0]
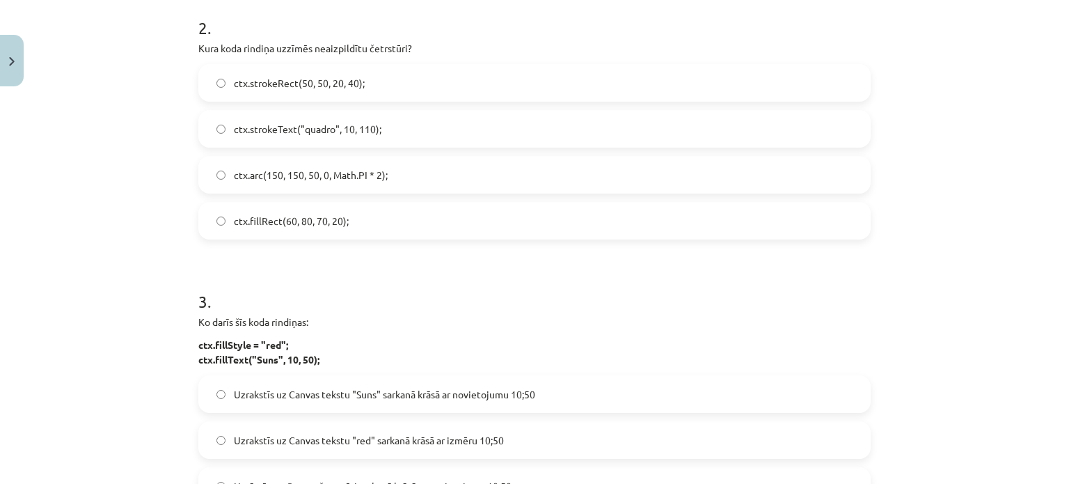
click at [276, 129] on span "ctx.strokeText("quadro", 10, 110);" at bounding box center [308, 129] width 148 height 15
click at [338, 82] on span "ctx.strokeRect(50, 50, 20, 40);" at bounding box center [299, 83] width 131 height 15
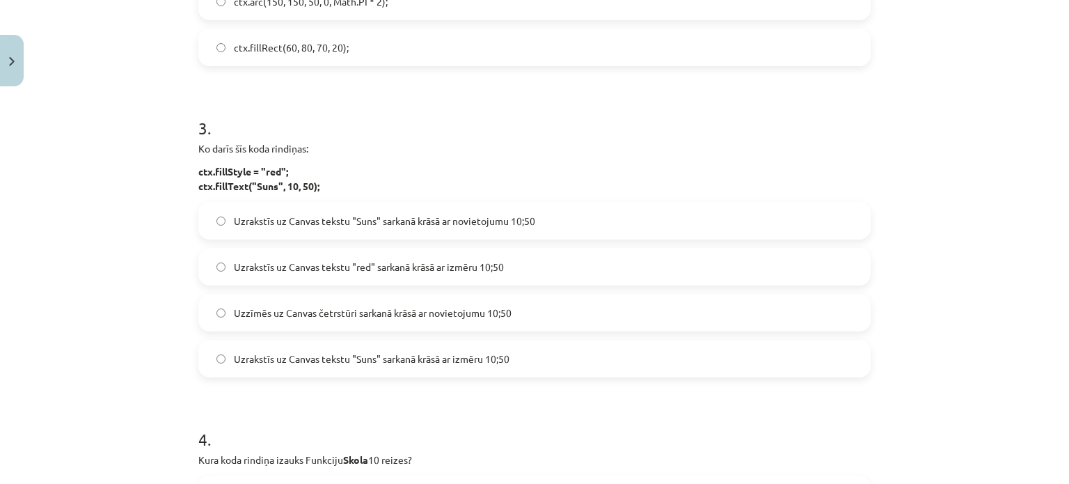
scroll to position [766, 0]
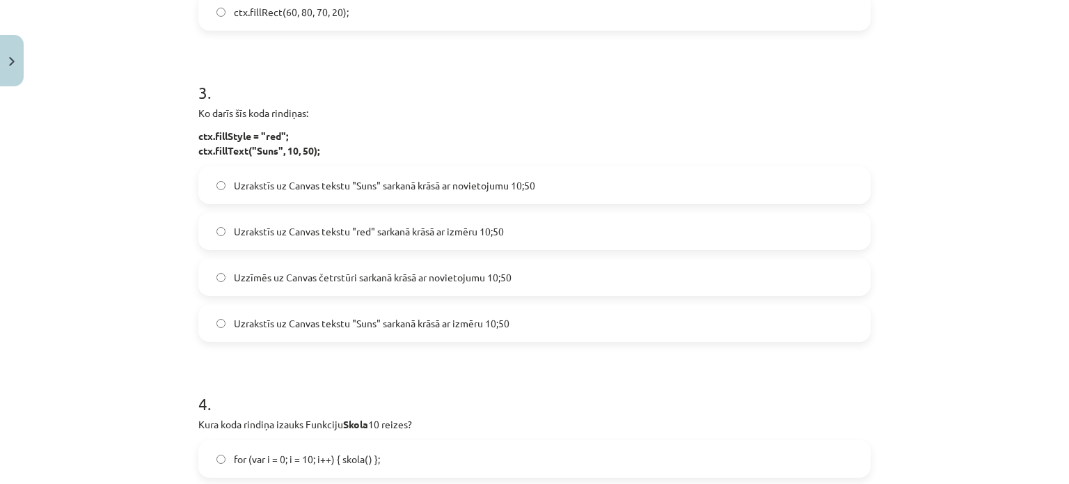
drag, startPoint x: 189, startPoint y: 133, endPoint x: 337, endPoint y: 152, distance: 148.9
copy strong "ctx.fillStyle = "red"; ctx.fillText("Suns", 10, 50);"
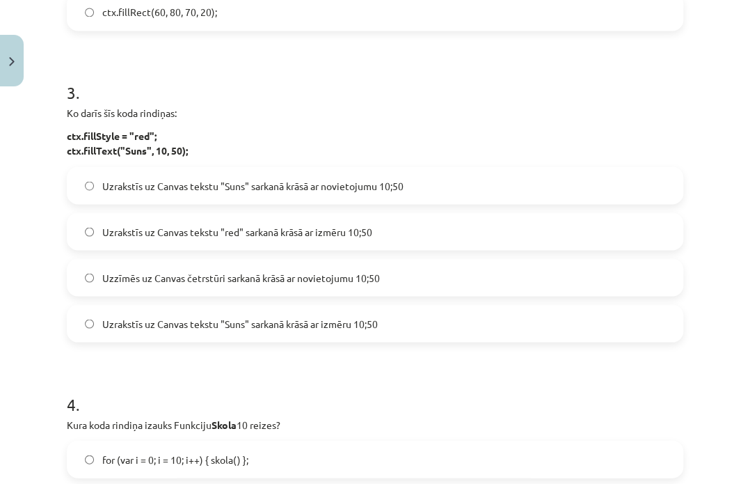
click at [479, 195] on label "Uzrakstīs uz Canvas tekstu "Suns" sarkanā krāsā ar novietojumu 10;50" at bounding box center [375, 185] width 614 height 35
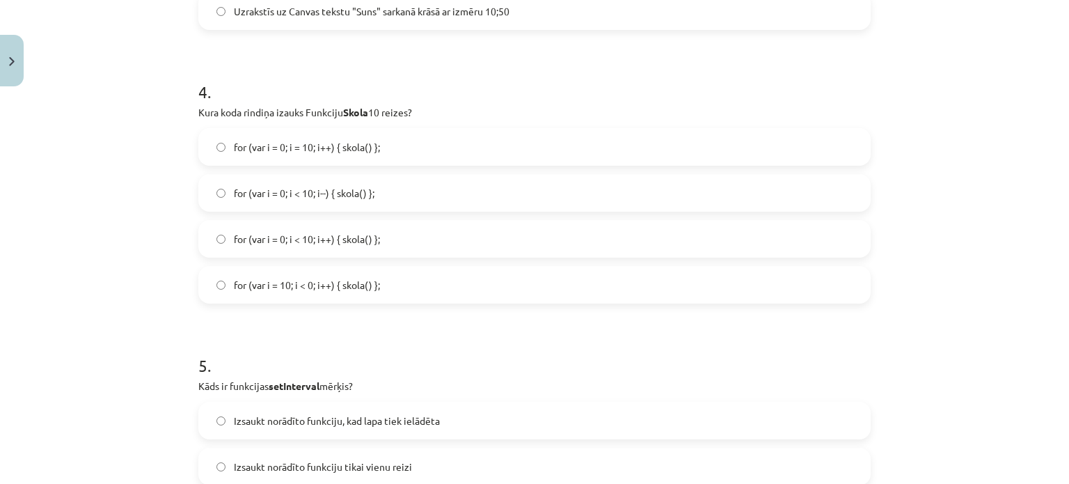
scroll to position [1044, 0]
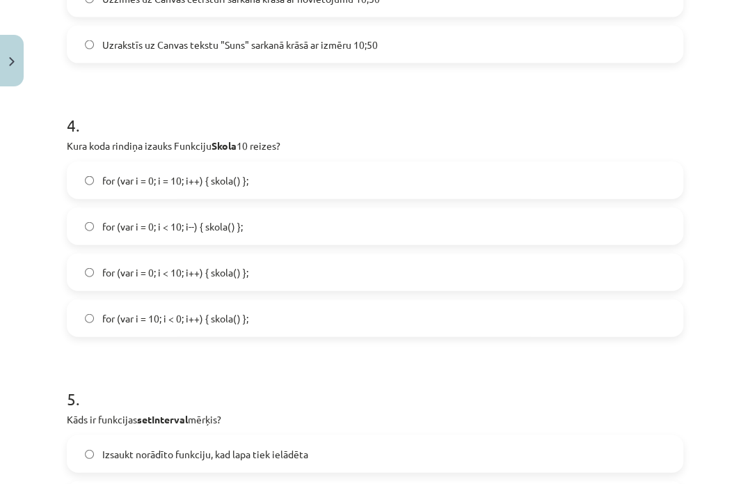
click at [226, 278] on span "for (var i = 0; i < 10; i++) { skola() };" at bounding box center [175, 272] width 146 height 15
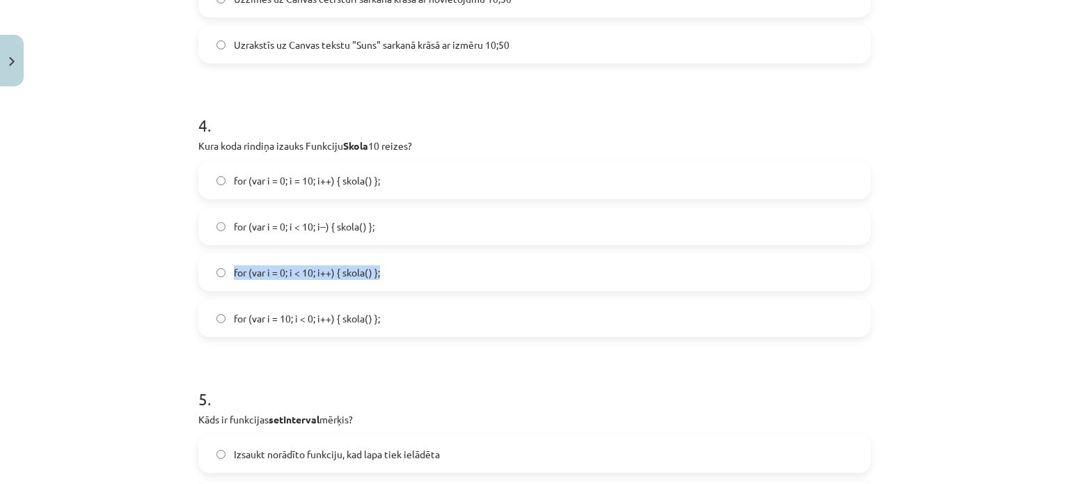
drag, startPoint x: 223, startPoint y: 269, endPoint x: 384, endPoint y: 276, distance: 161.0
click at [384, 276] on label "for (var i = 0; i < 10; i++) { skola() };" at bounding box center [535, 272] width 670 height 35
copy label "for (var i = 0; i < 10; i++) { skola() };"
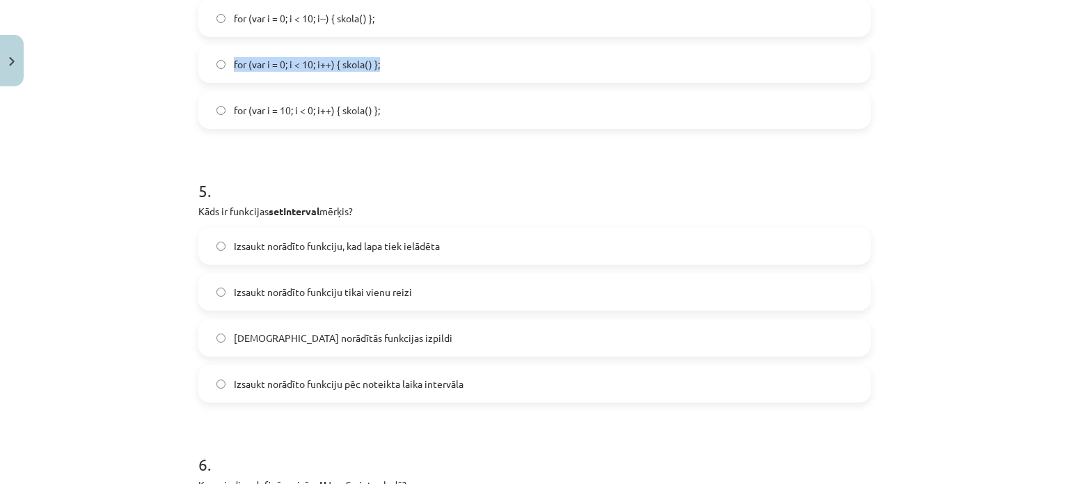
scroll to position [1253, 0]
click at [381, 386] on span "Izsaukt norādīto funkciju pēc noteikta laika intervāla" at bounding box center [349, 383] width 230 height 15
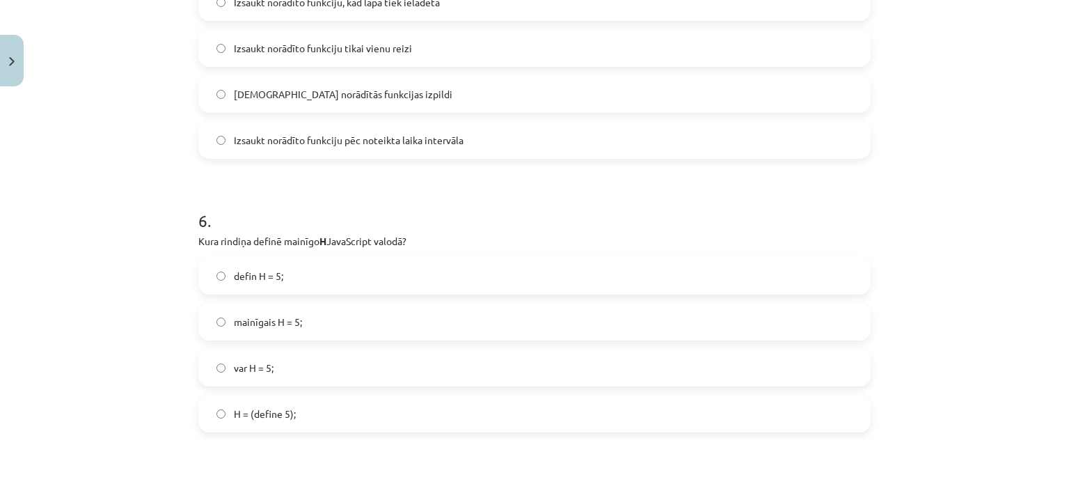
scroll to position [1531, 0]
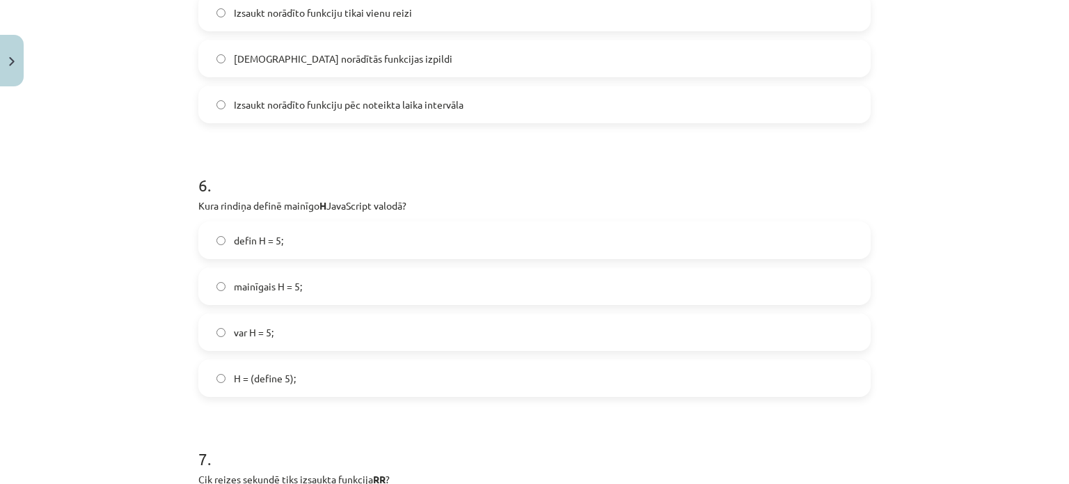
click at [251, 326] on span "var H = 5;" at bounding box center [254, 332] width 40 height 15
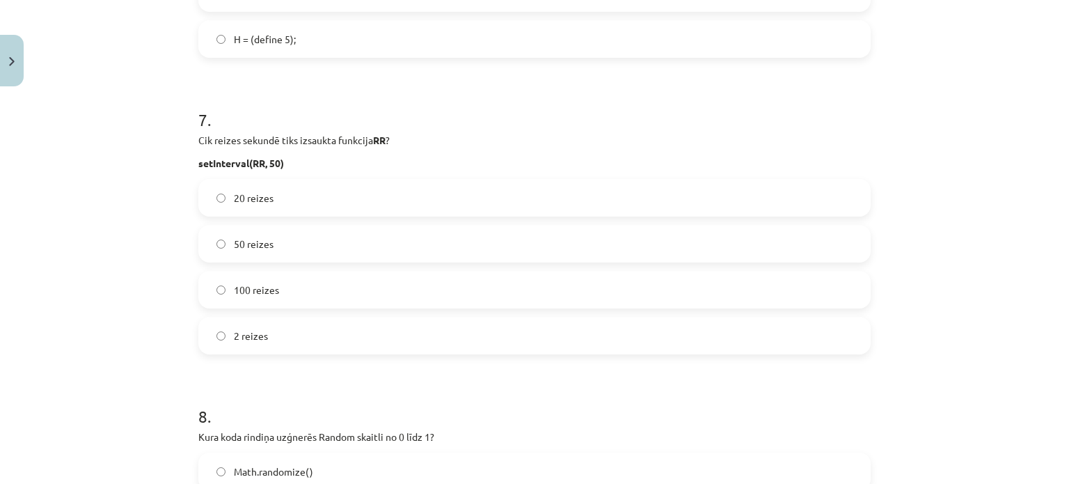
scroll to position [1880, 0]
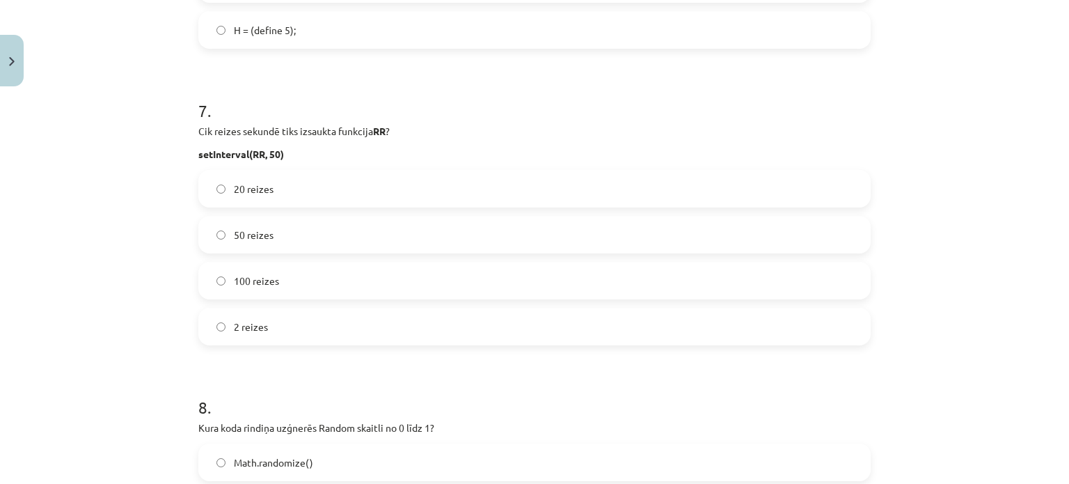
click at [297, 175] on label "20 reizes" at bounding box center [535, 188] width 670 height 35
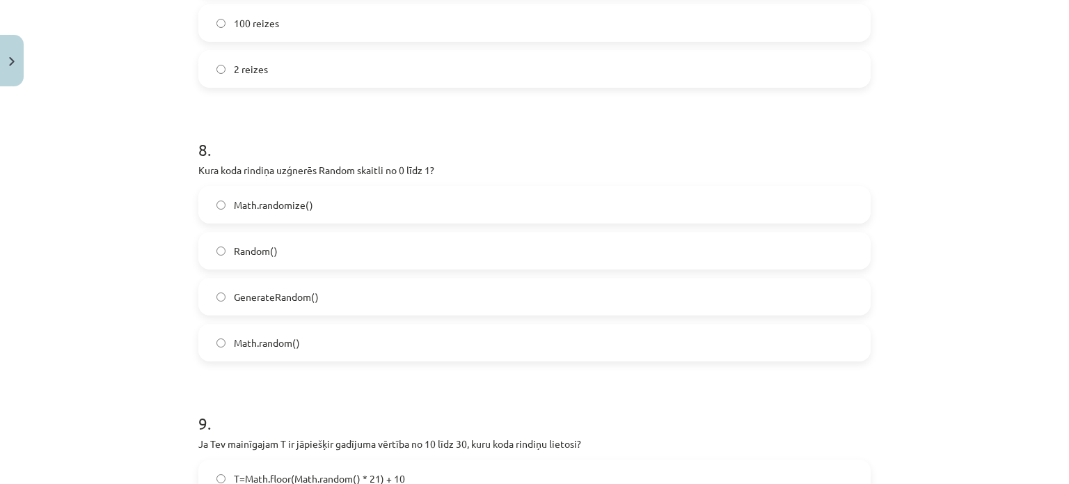
scroll to position [2158, 0]
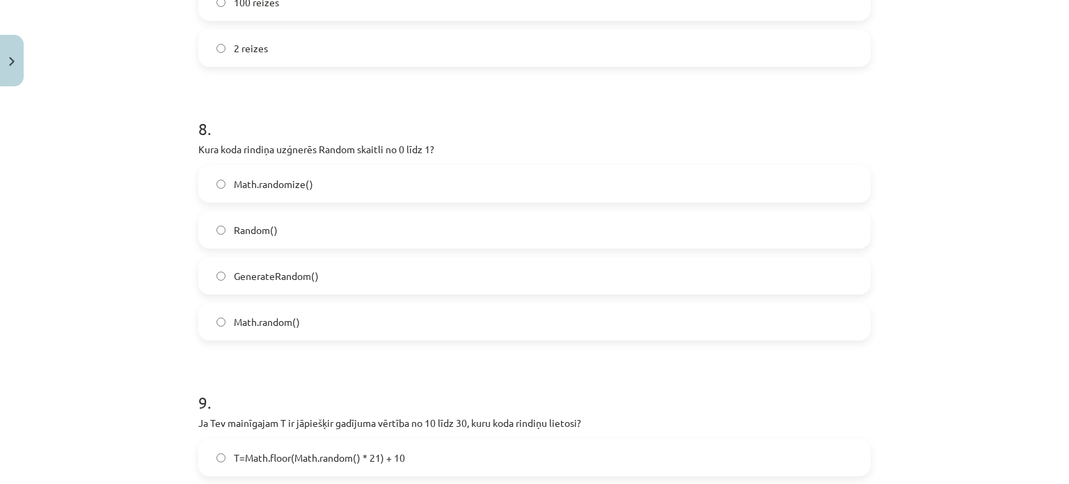
click at [359, 313] on label "Math.random()" at bounding box center [535, 321] width 670 height 35
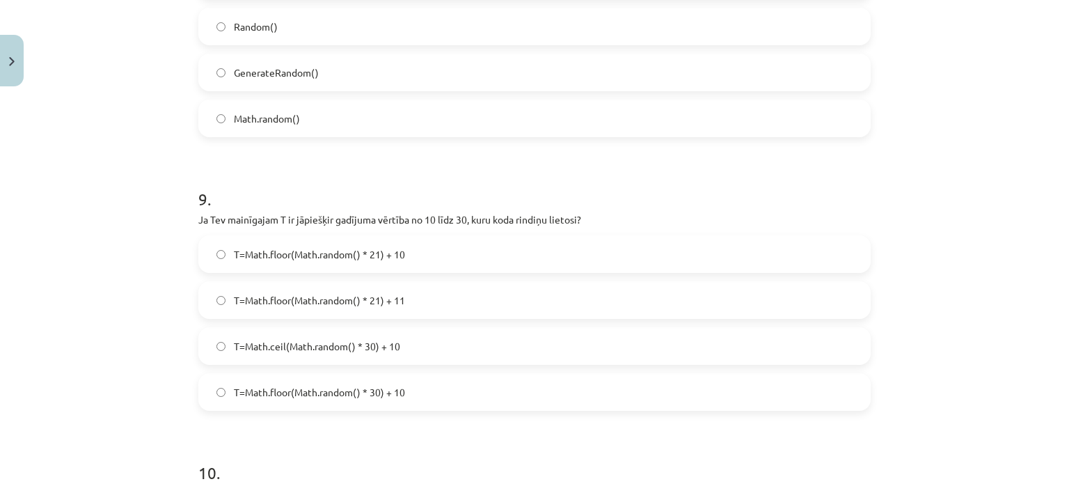
scroll to position [2367, 0]
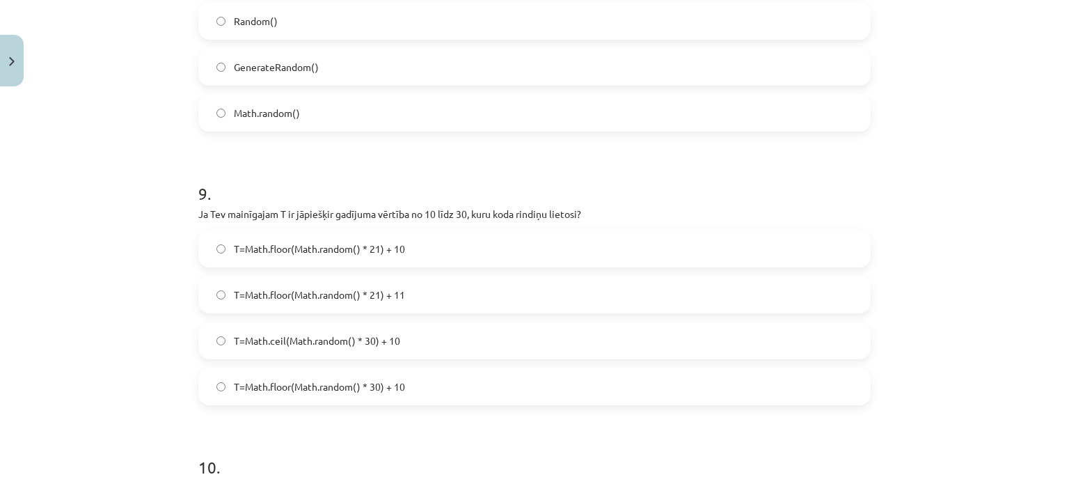
click at [359, 253] on span "T=Math.floor(Math.random() * 21) + 10" at bounding box center [319, 249] width 171 height 15
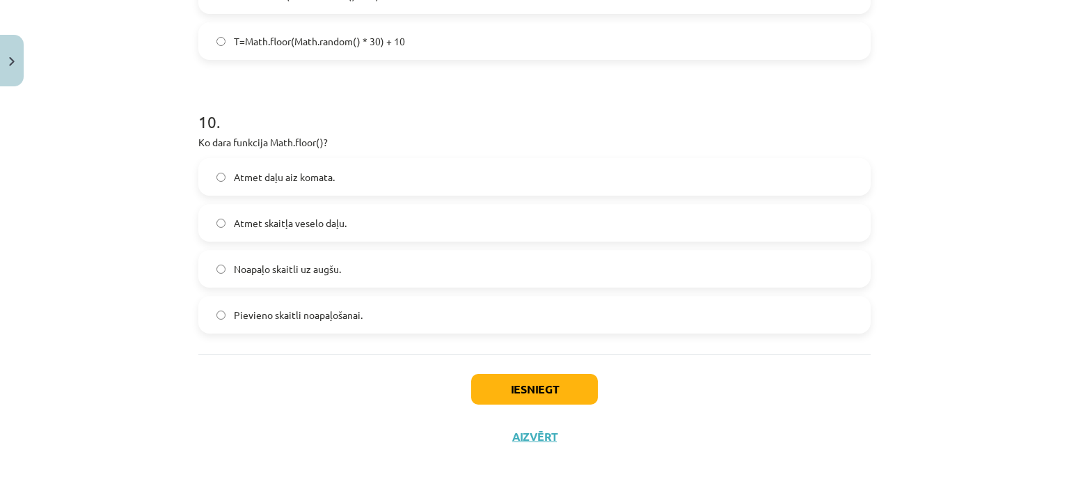
scroll to position [2715, 0]
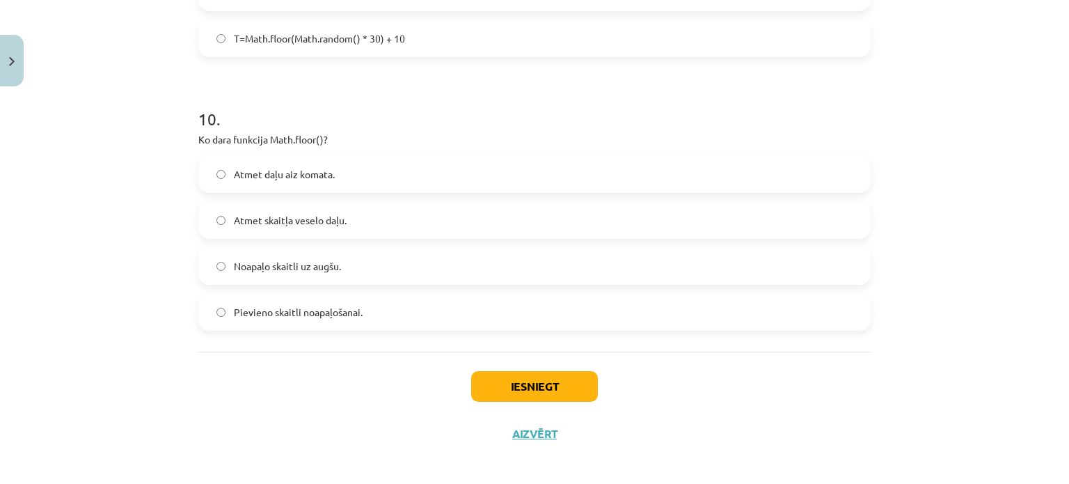
click at [337, 182] on label "Atmet daļu aiz komata." at bounding box center [535, 174] width 670 height 35
drag, startPoint x: 529, startPoint y: 378, endPoint x: 757, endPoint y: 425, distance: 233.0
click at [530, 379] on button "Iesniegt" at bounding box center [534, 386] width 127 height 31
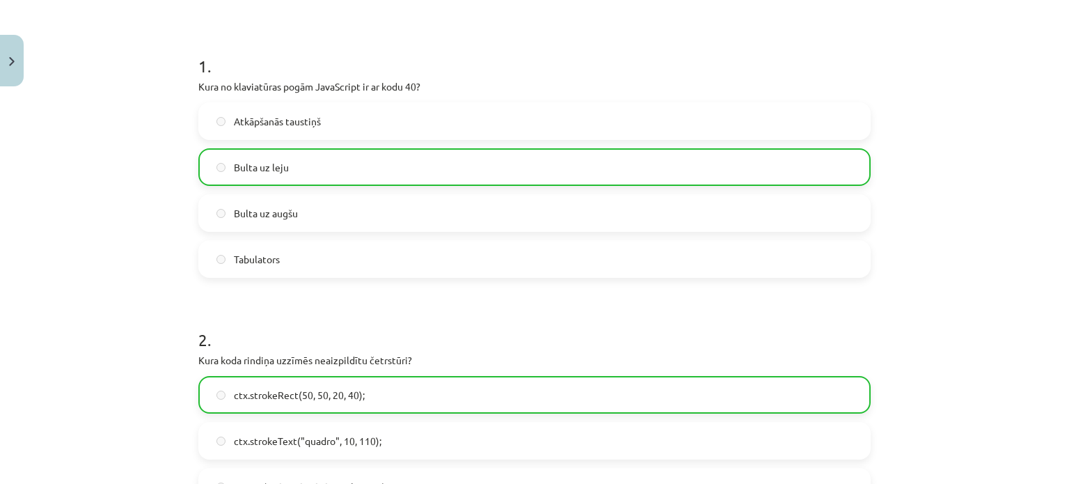
scroll to position [139, 0]
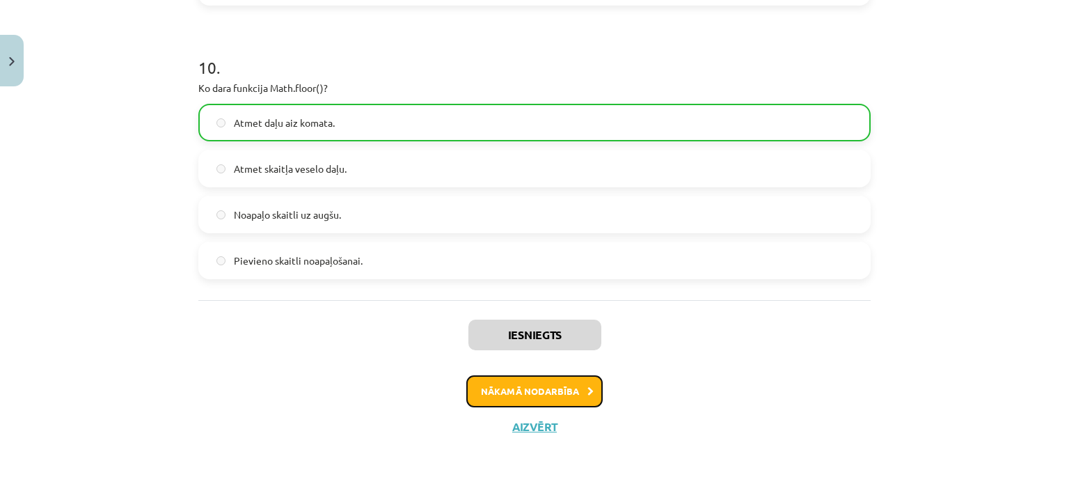
click at [544, 388] on button "Nākamā nodarbība" at bounding box center [534, 391] width 136 height 32
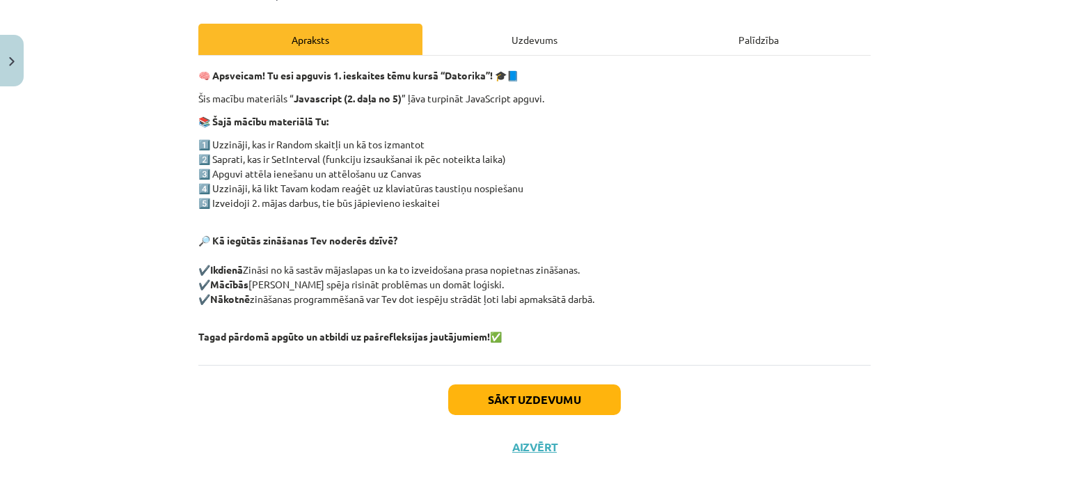
scroll to position [202, 0]
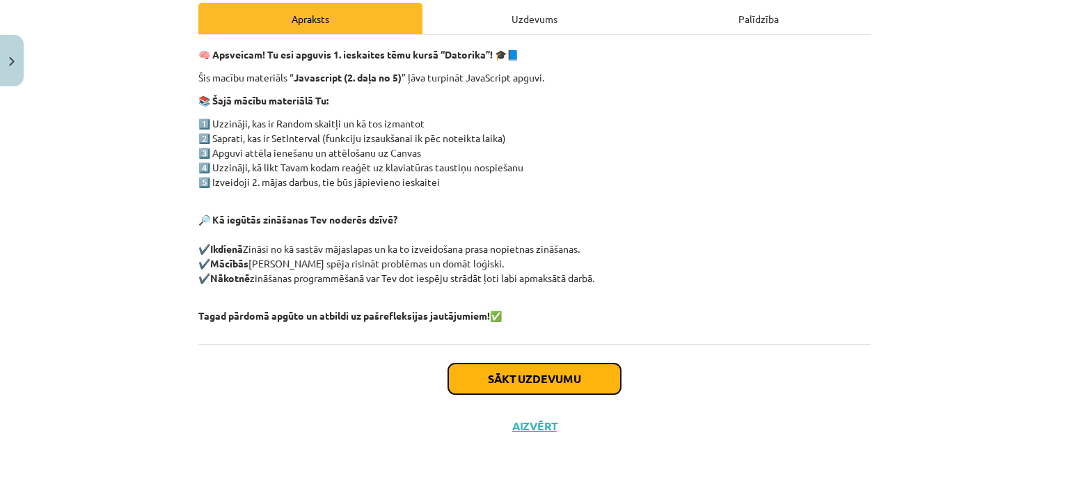
click at [560, 370] on button "Sākt uzdevumu" at bounding box center [534, 378] width 173 height 31
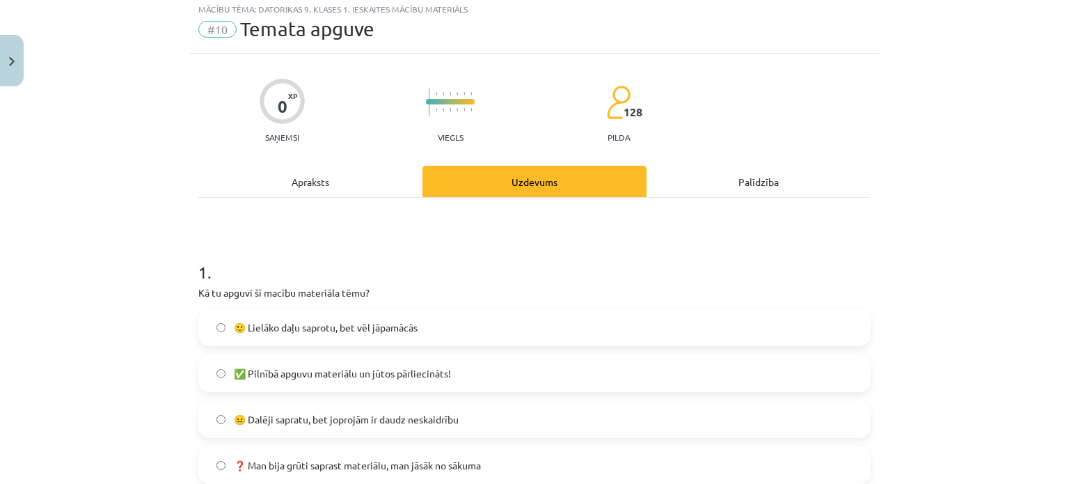
scroll to position [35, 0]
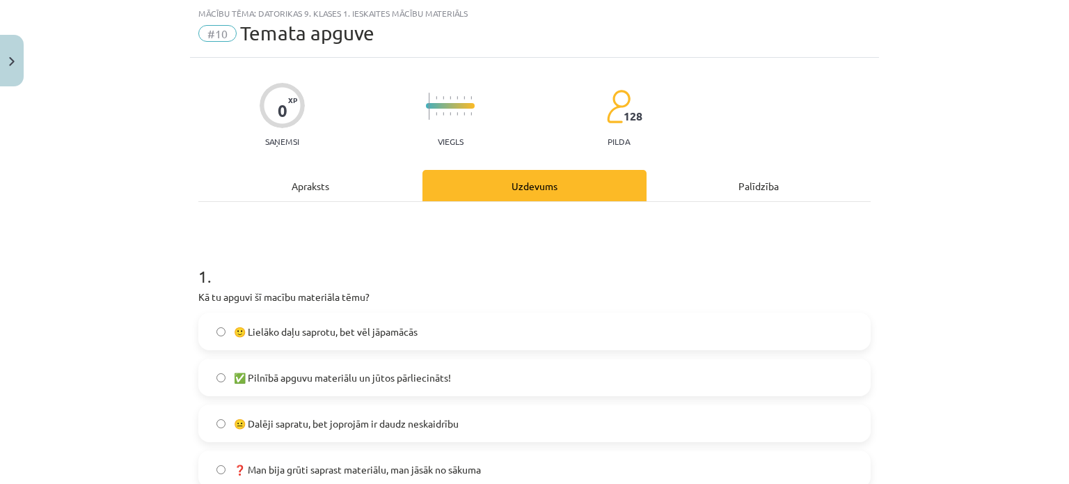
drag, startPoint x: 361, startPoint y: 335, endPoint x: 354, endPoint y: 336, distance: 7.1
click at [357, 336] on span "🙂 Lielāko daļu saprotu, bet vēl jāpamācās" at bounding box center [326, 331] width 184 height 15
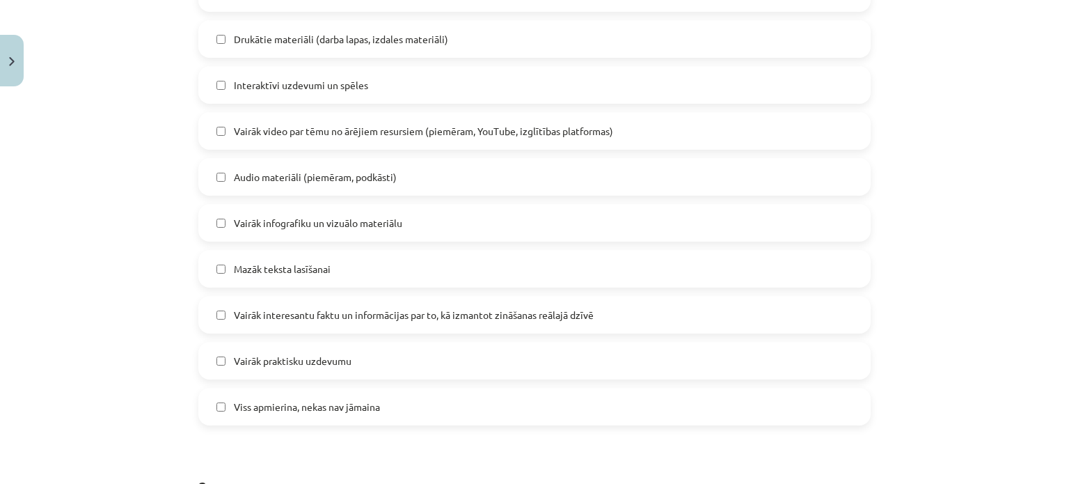
scroll to position [801, 0]
click at [368, 409] on span "Viss apmierina, nekas nav jāmaina" at bounding box center [307, 405] width 146 height 15
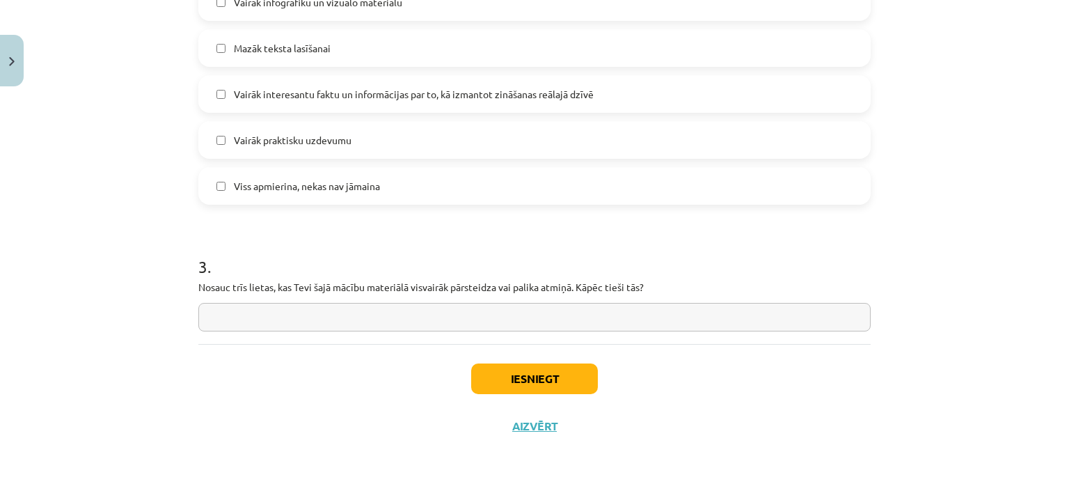
click at [297, 314] on input "text" at bounding box center [534, 317] width 672 height 29
type input "*"
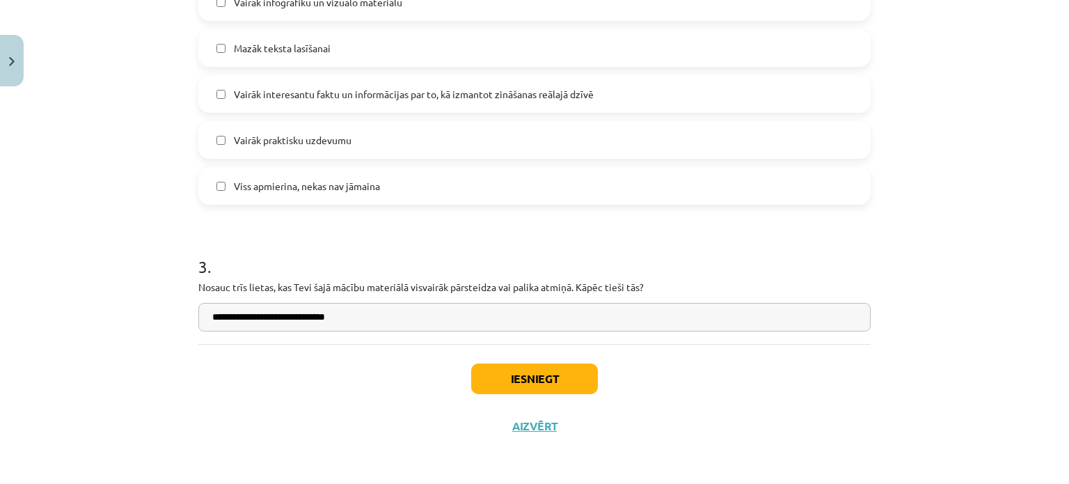
click at [212, 314] on input "**********" at bounding box center [534, 317] width 672 height 29
click at [278, 317] on input "**********" at bounding box center [534, 317] width 672 height 29
click at [375, 322] on input "**********" at bounding box center [534, 317] width 672 height 29
click at [519, 317] on input "**********" at bounding box center [534, 317] width 672 height 29
click at [545, 317] on input "**********" at bounding box center [534, 317] width 672 height 29
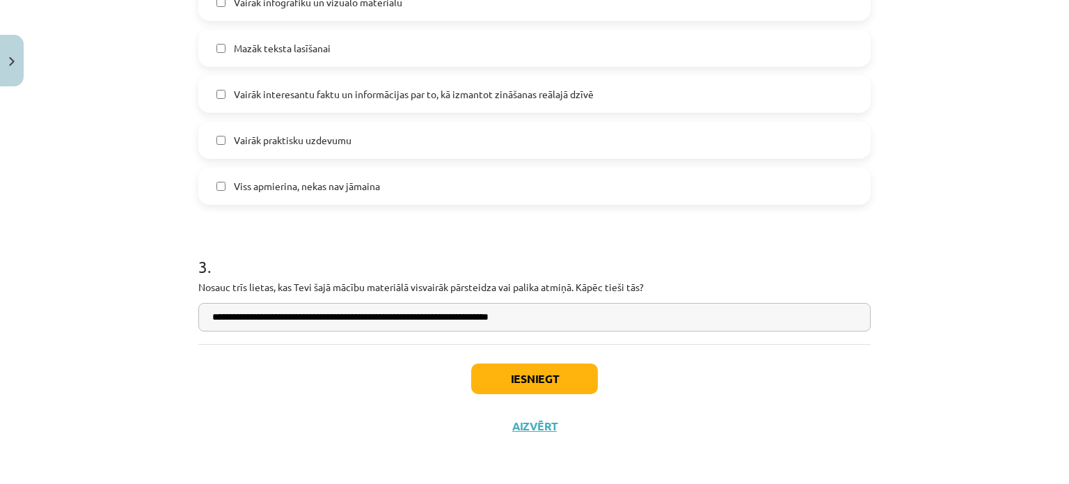
type input "**********"
click at [544, 383] on button "Iesniegt" at bounding box center [534, 378] width 127 height 31
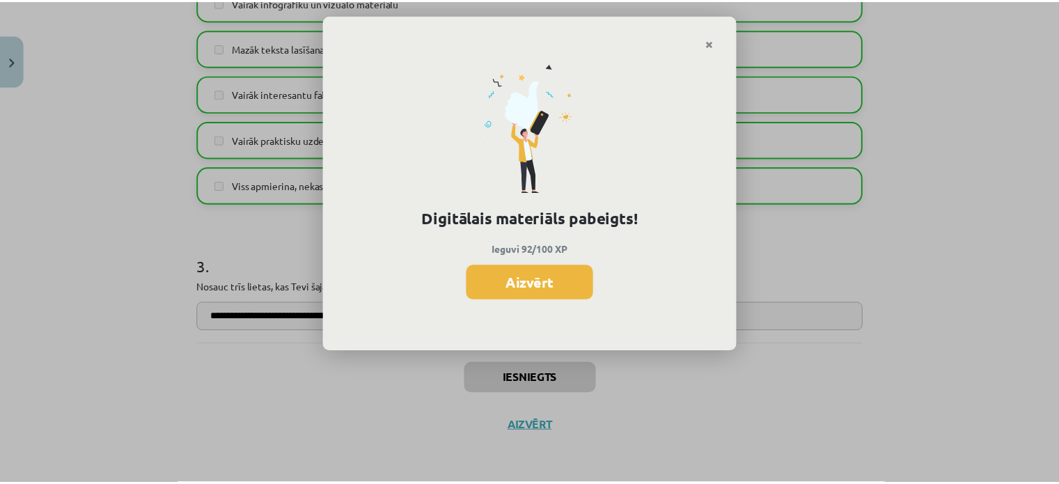
scroll to position [1208, 0]
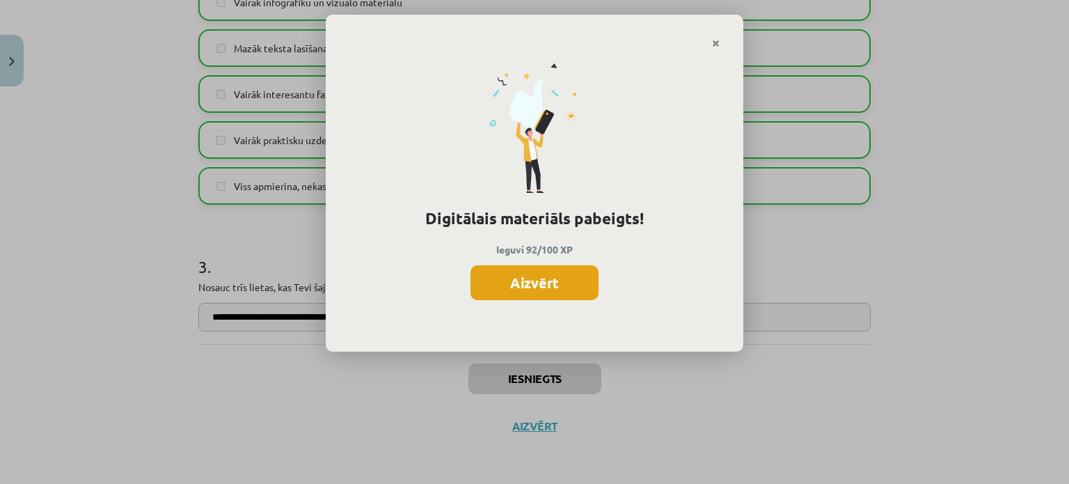
click at [540, 265] on button "Aizvērt" at bounding box center [535, 282] width 128 height 35
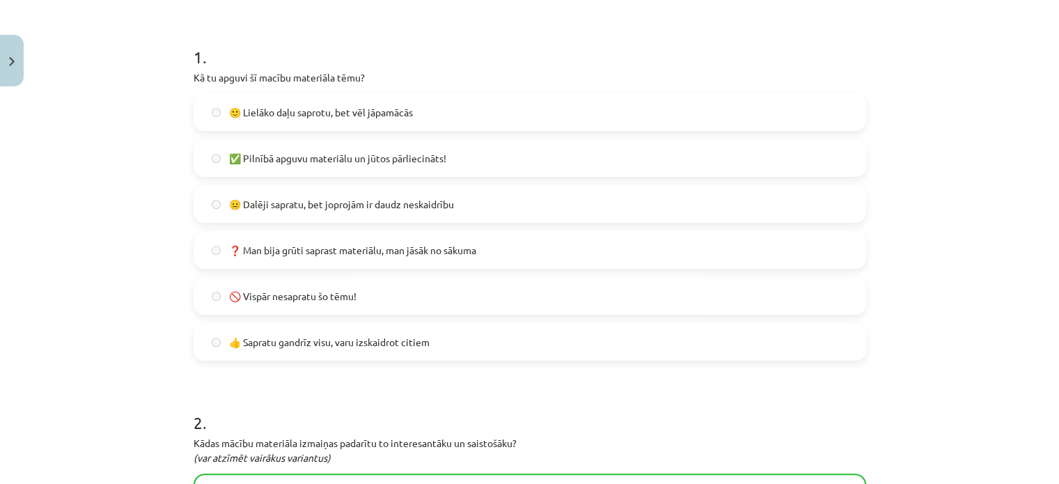
scroll to position [0, 0]
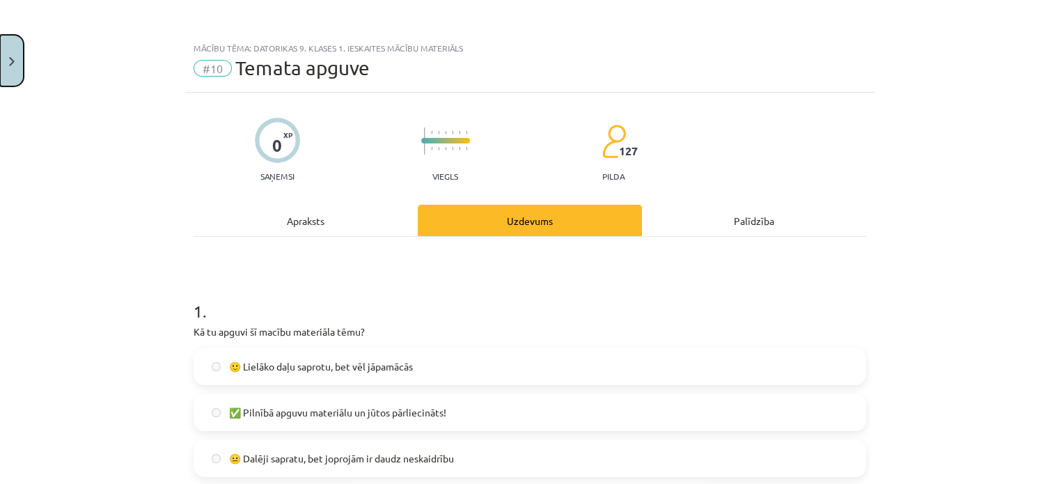
click at [19, 54] on button "Close" at bounding box center [12, 61] width 24 height 52
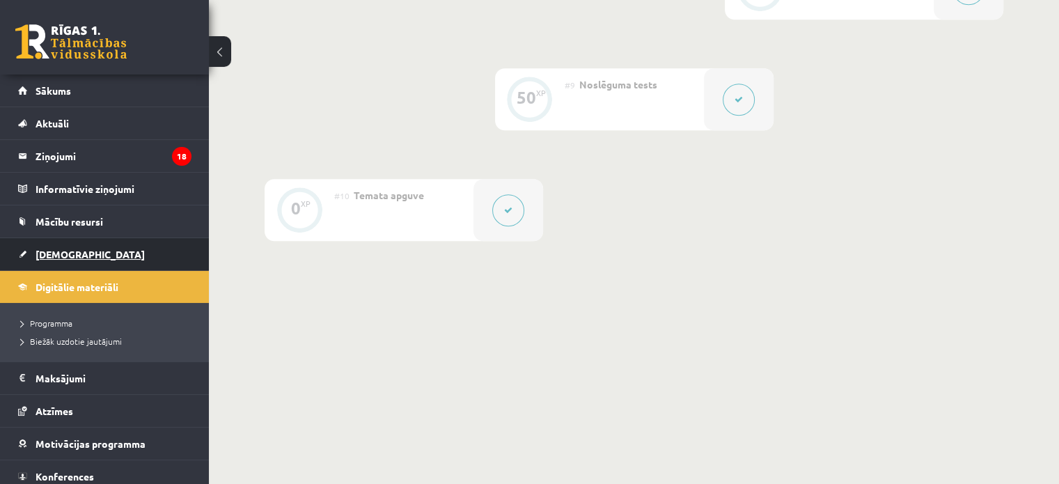
click at [65, 255] on span "[DEMOGRAPHIC_DATA]" at bounding box center [90, 254] width 109 height 13
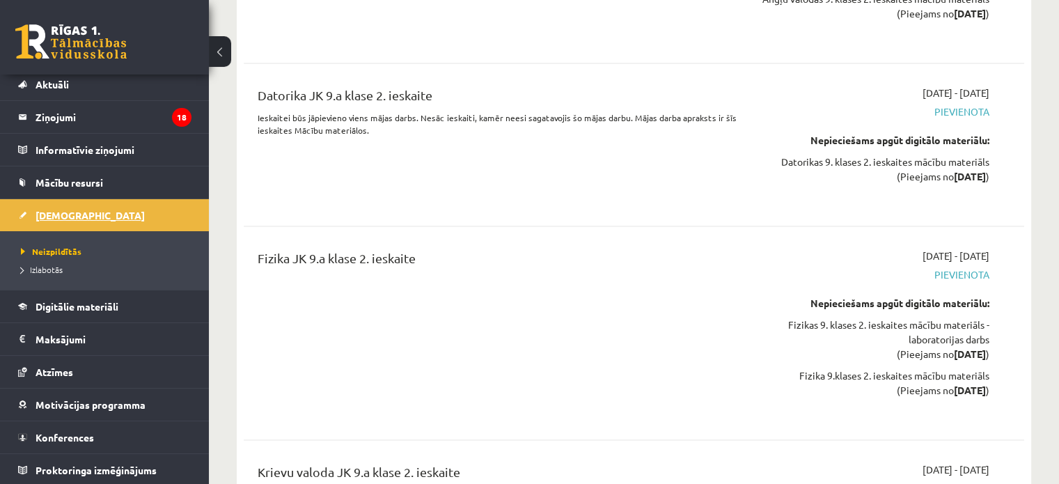
scroll to position [2158, 0]
